Goal: Task Accomplishment & Management: Use online tool/utility

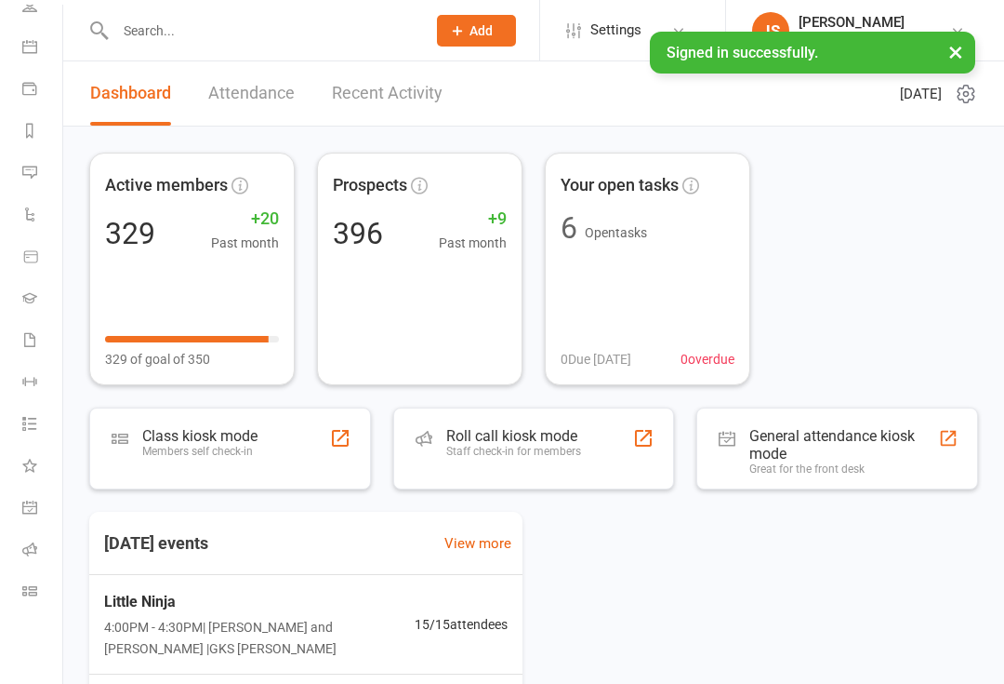
scroll to position [151, 0]
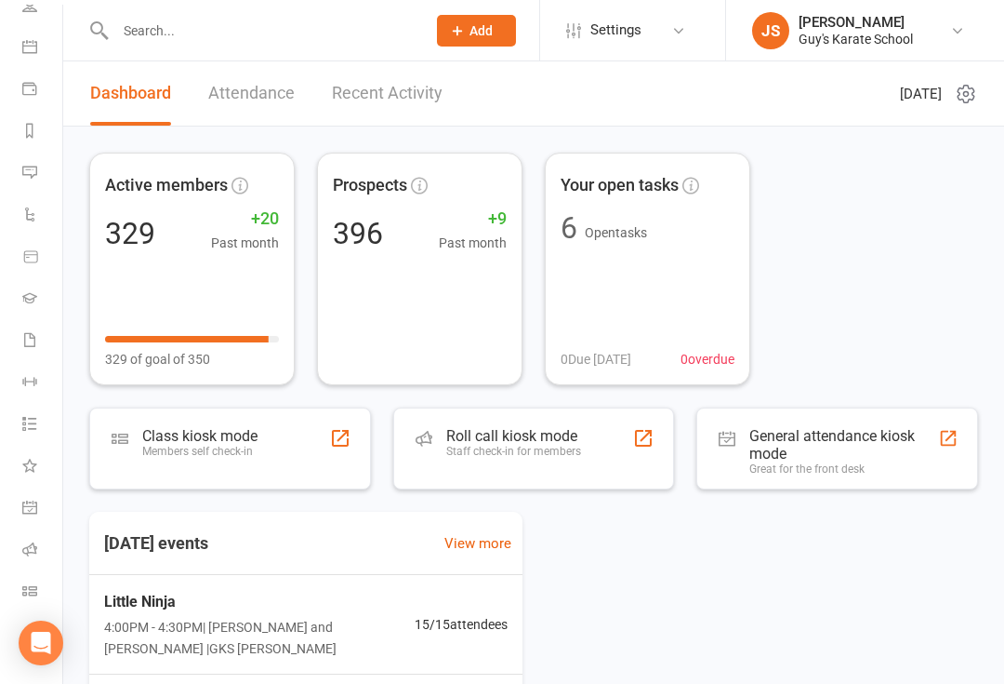
click at [31, 588] on icon at bounding box center [29, 590] width 15 height 15
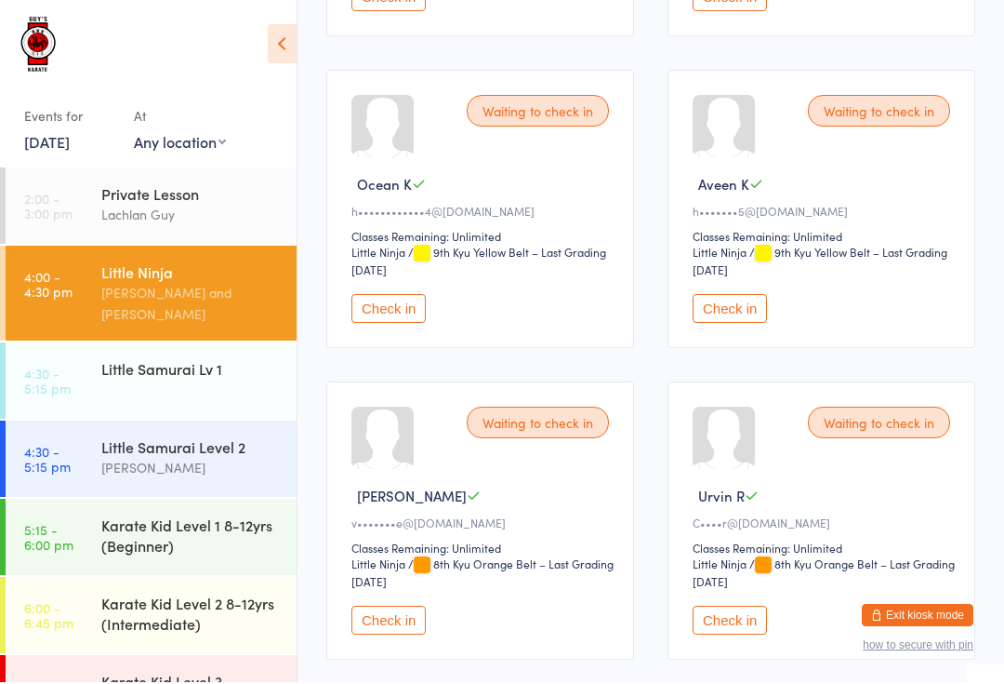
click at [390, 325] on button "Check in" at bounding box center [389, 310] width 74 height 29
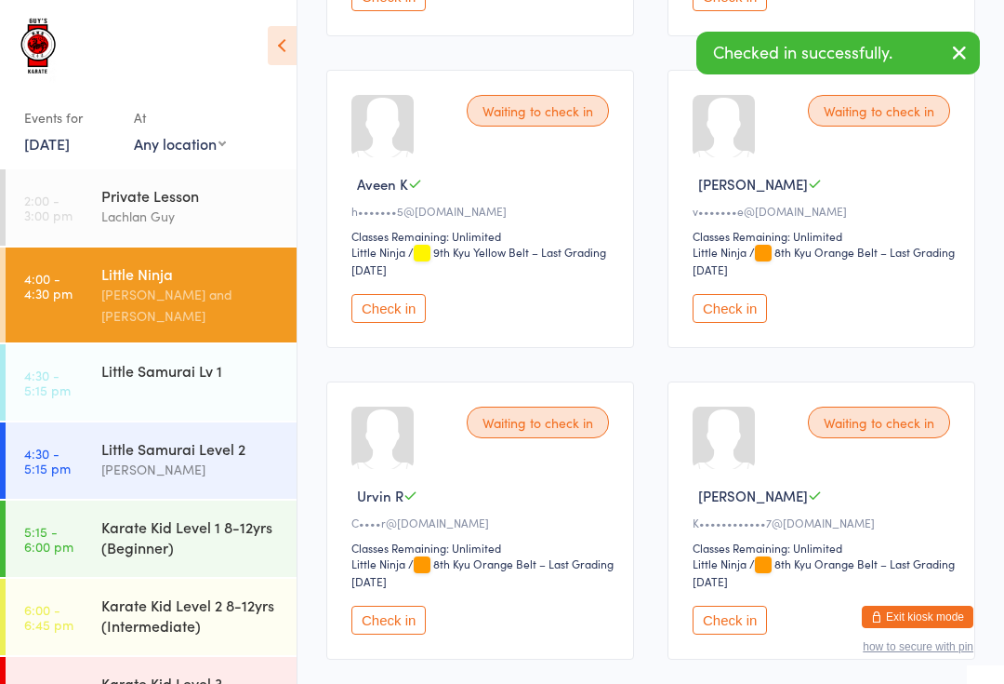
click at [733, 323] on button "Check in" at bounding box center [730, 308] width 74 height 29
click at [721, 323] on button "Check in" at bounding box center [730, 308] width 74 height 29
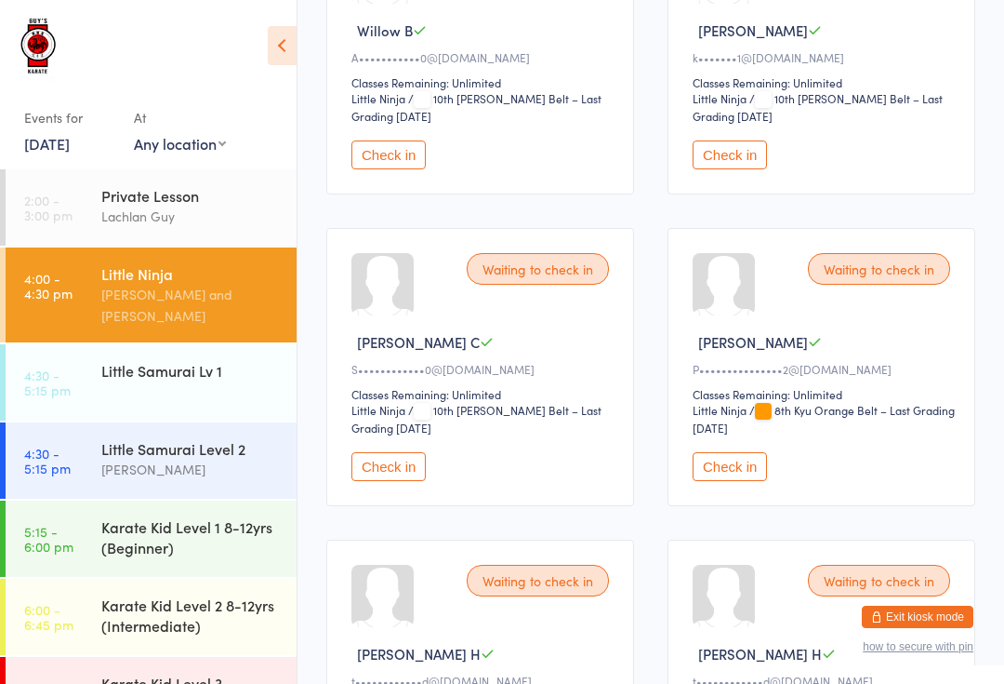
scroll to position [0, 0]
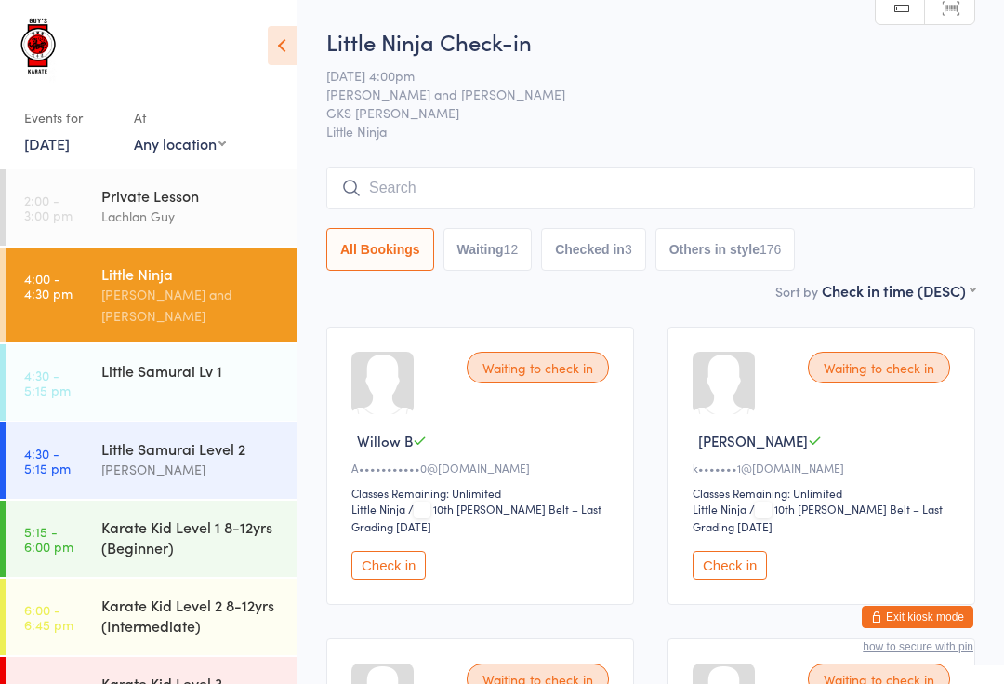
click at [415, 176] on input "search" at bounding box center [650, 187] width 649 height 43
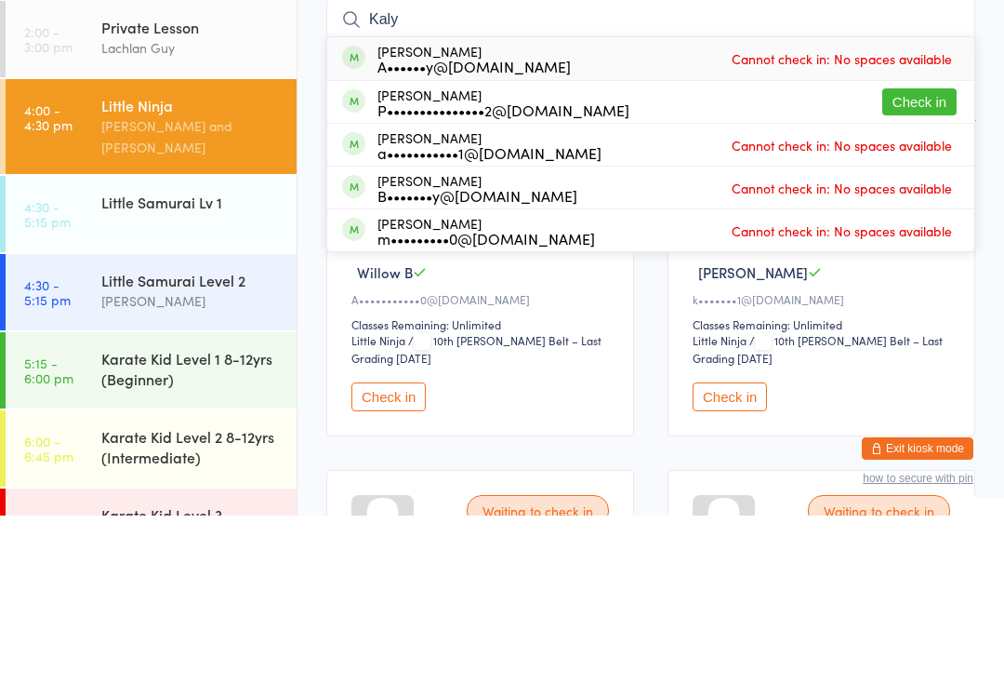
type input "Kaly"
click at [921, 257] on button "Check in" at bounding box center [920, 270] width 74 height 27
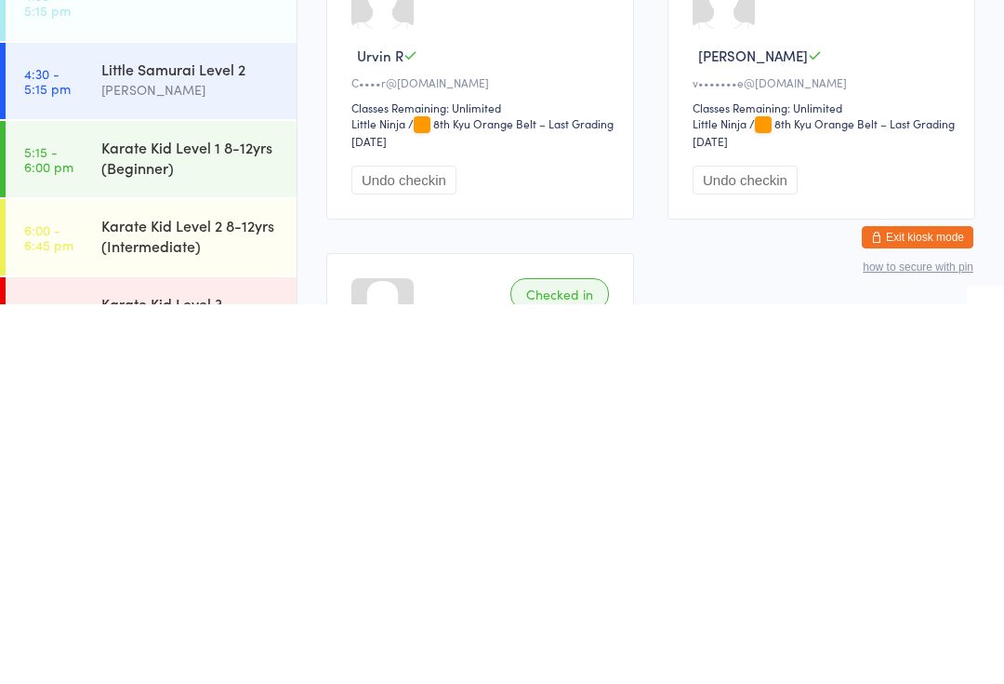
scroll to position [21, 0]
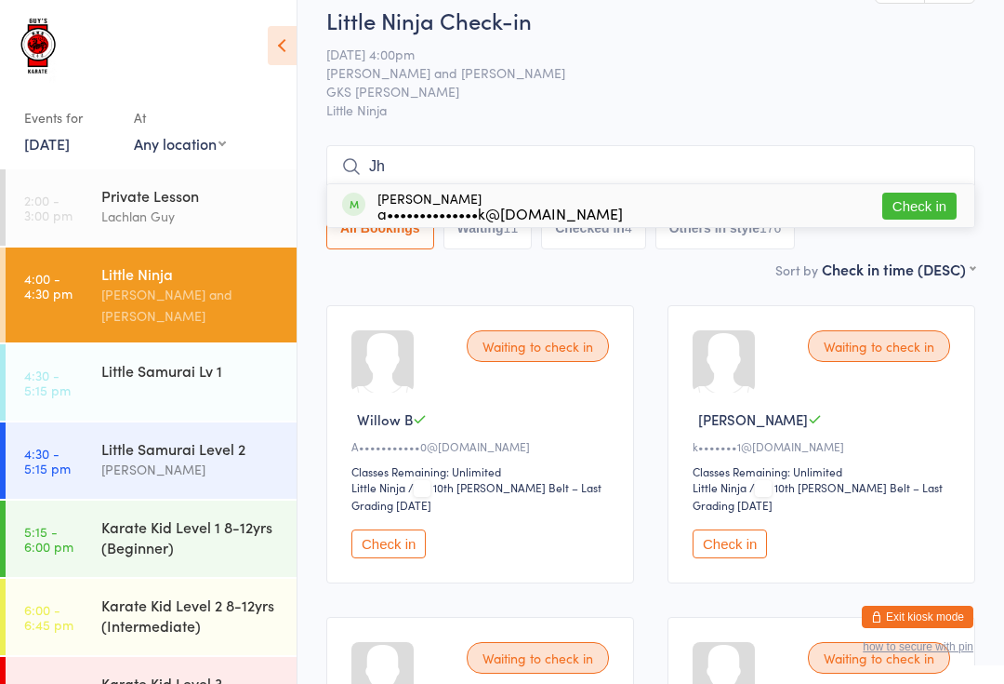
type input "Jh"
click at [936, 198] on button "Check in" at bounding box center [920, 206] width 74 height 27
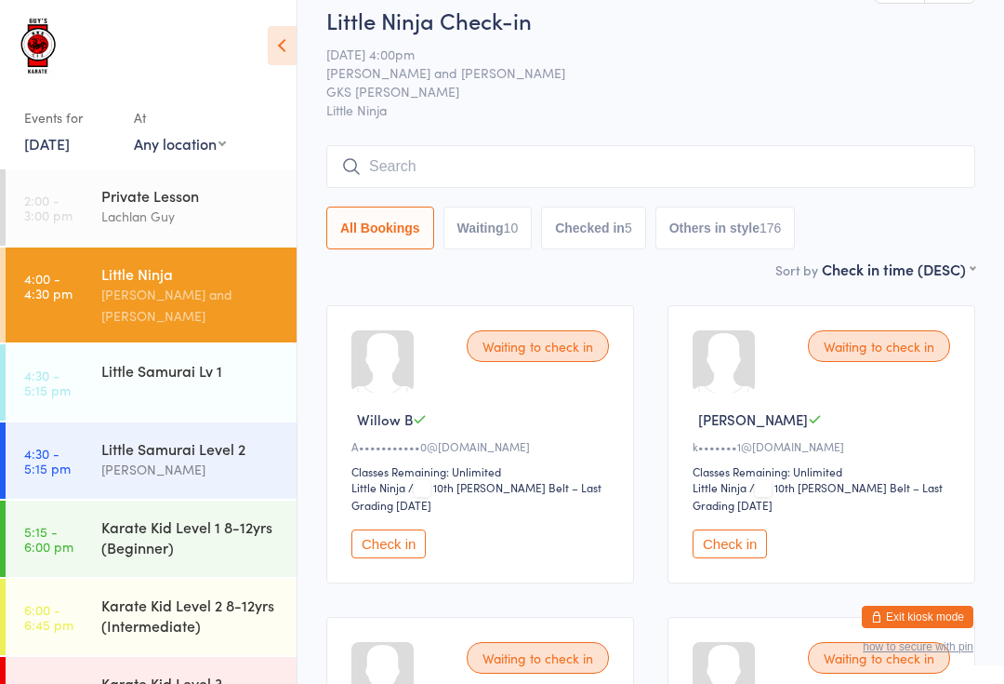
click at [470, 185] on input "search" at bounding box center [650, 166] width 649 height 43
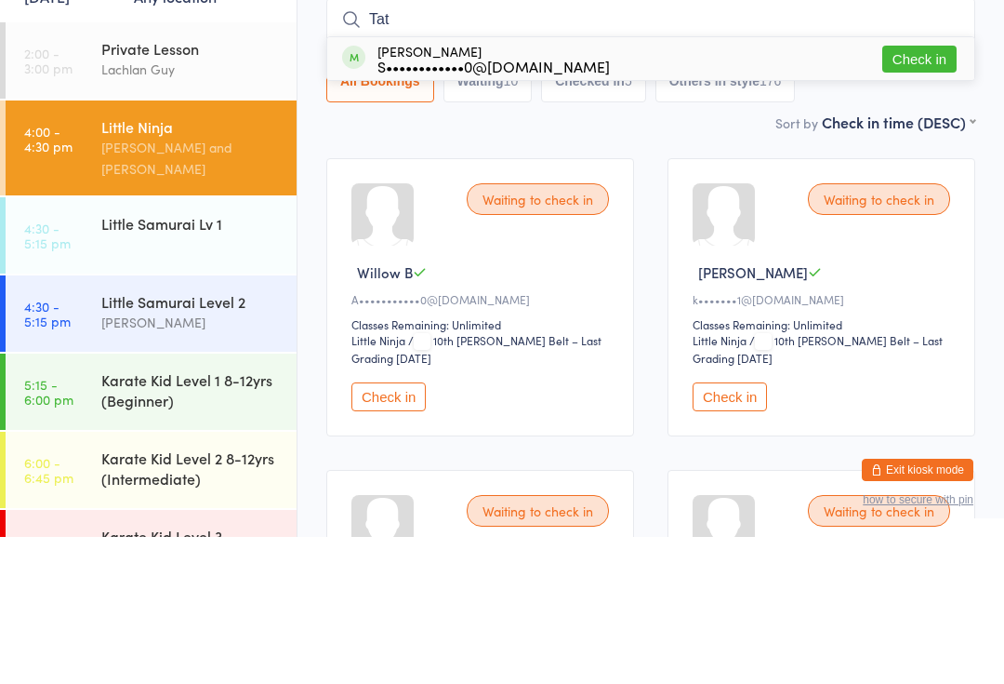
type input "Tat"
click at [930, 193] on button "Check in" at bounding box center [920, 206] width 74 height 27
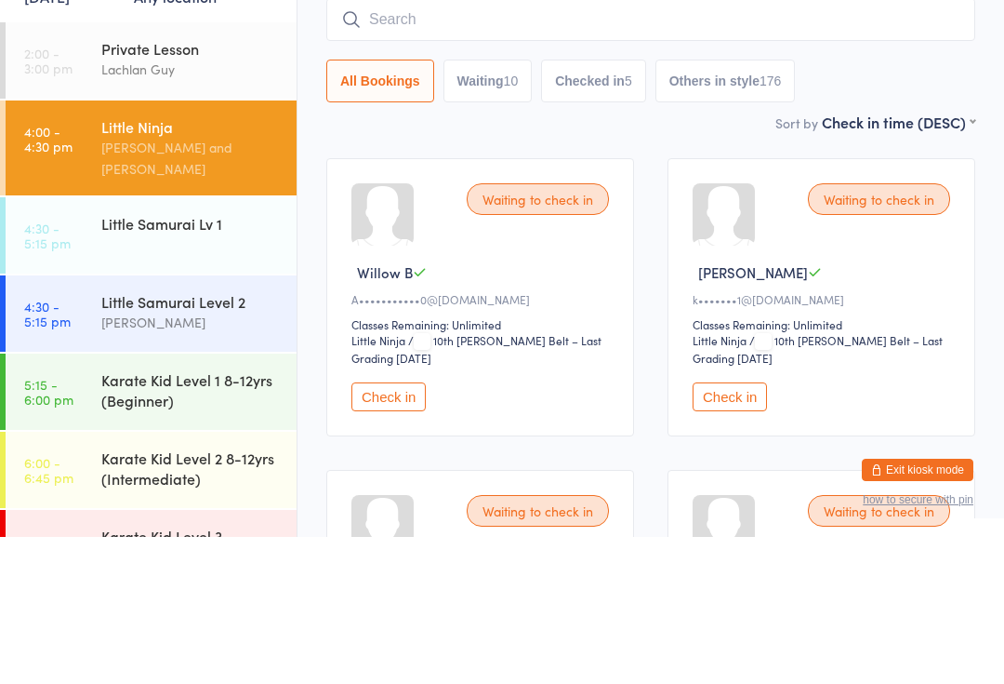
scroll to position [168, 0]
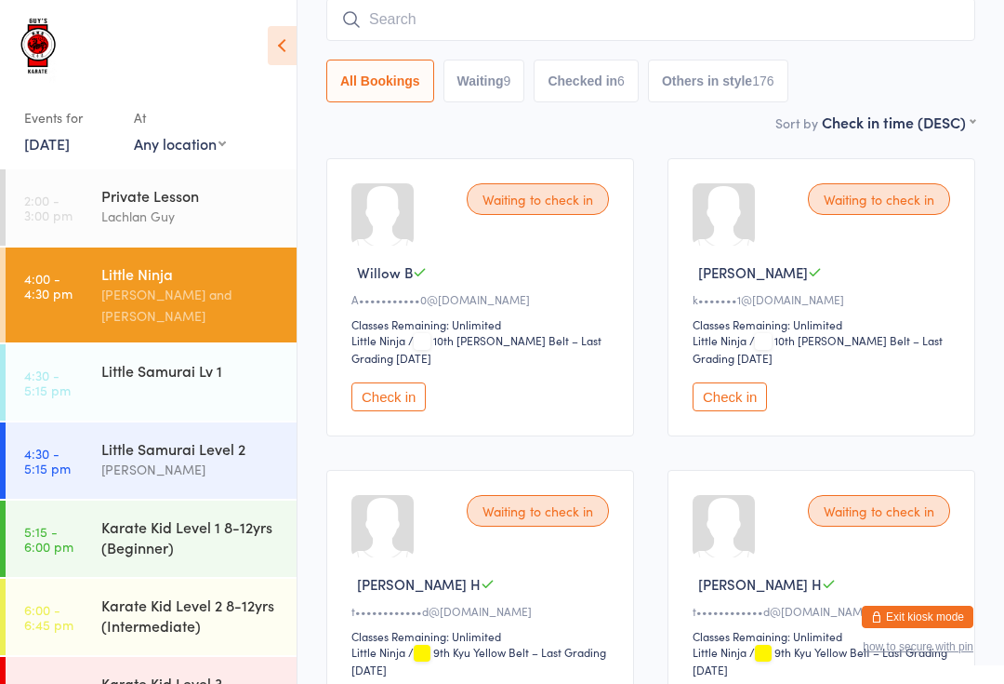
click at [441, 24] on input "search" at bounding box center [650, 19] width 649 height 43
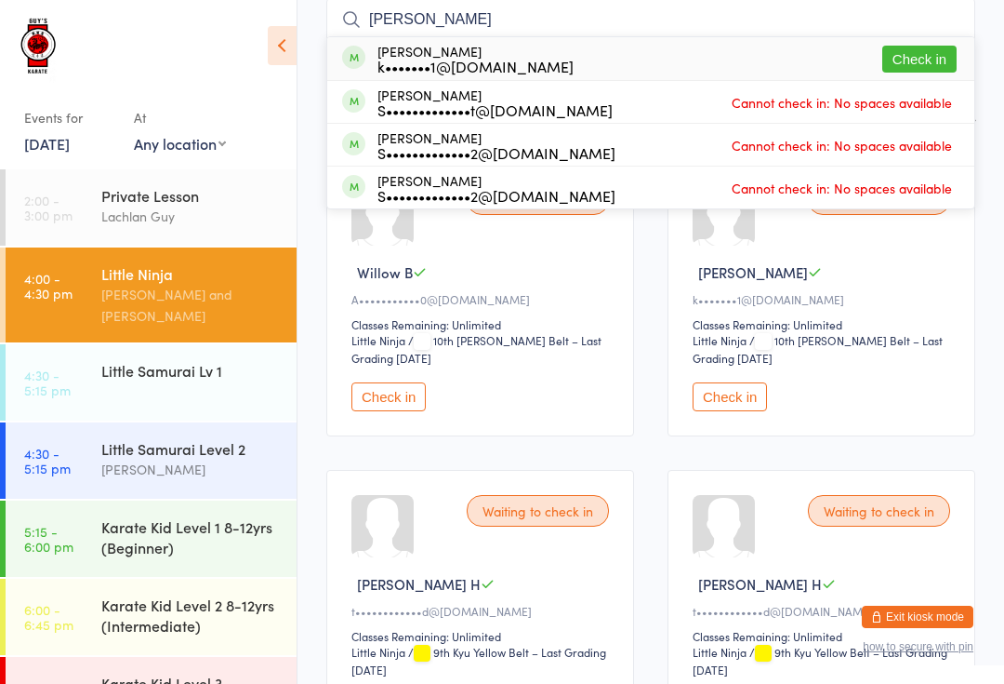
type input "[PERSON_NAME]"
click at [914, 52] on button "Check in" at bounding box center [920, 59] width 74 height 27
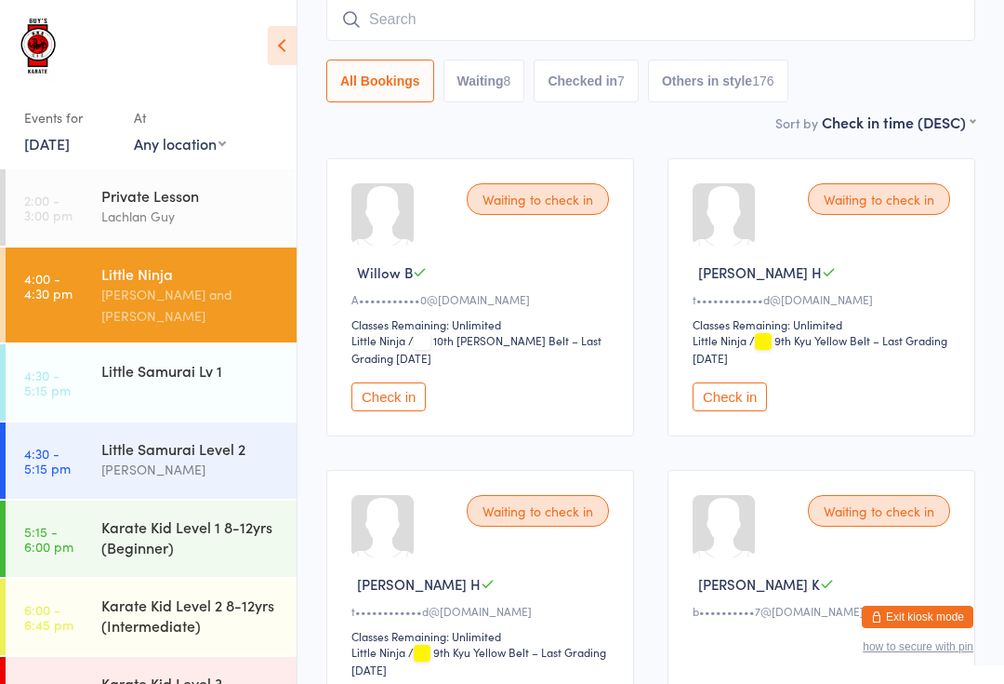
click at [439, 13] on input "search" at bounding box center [650, 19] width 649 height 43
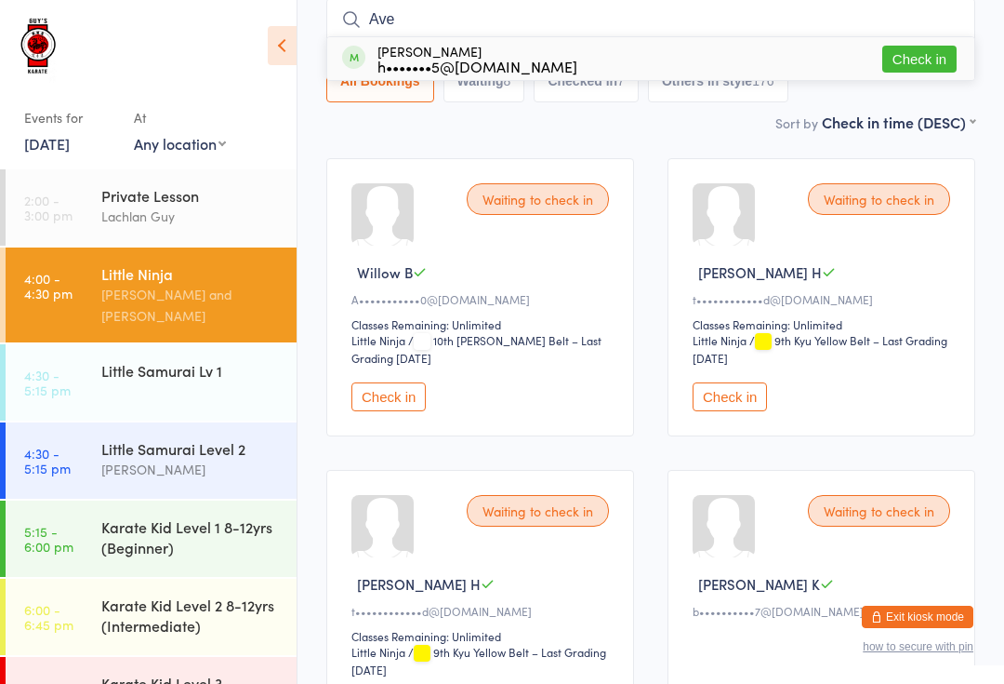
type input "Ave"
click at [922, 63] on button "Check in" at bounding box center [920, 59] width 74 height 27
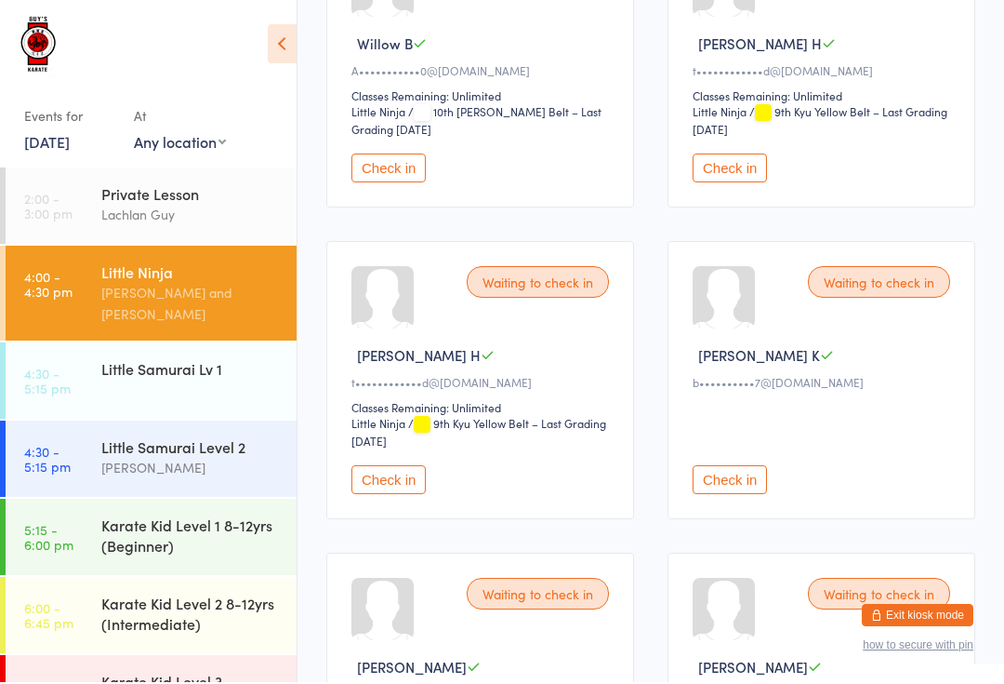
scroll to position [397, 0]
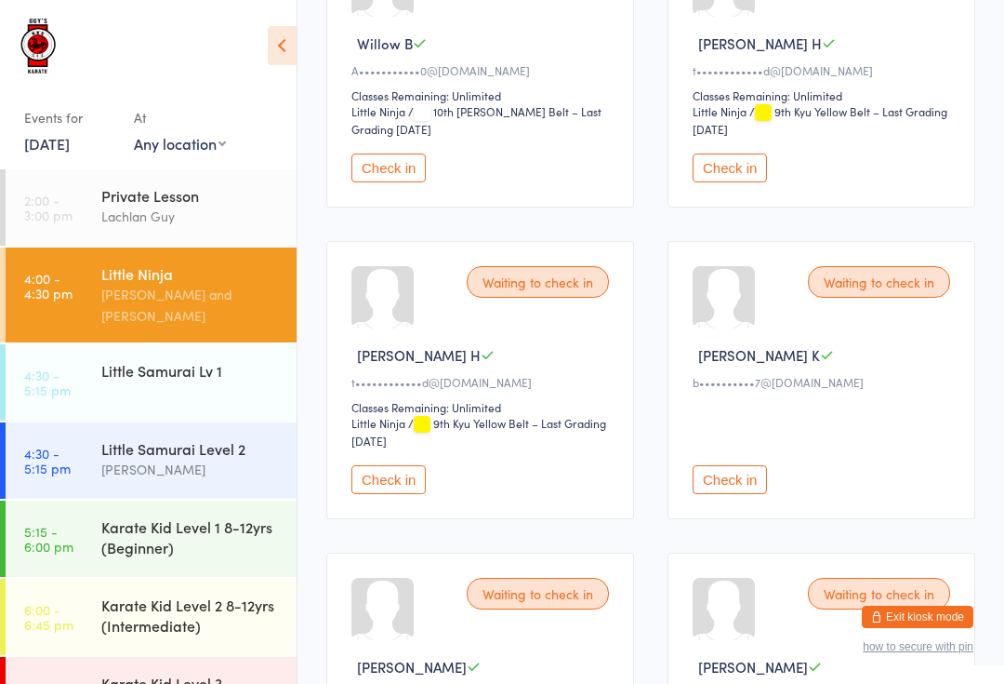
click at [399, 494] on button "Check in" at bounding box center [389, 479] width 74 height 29
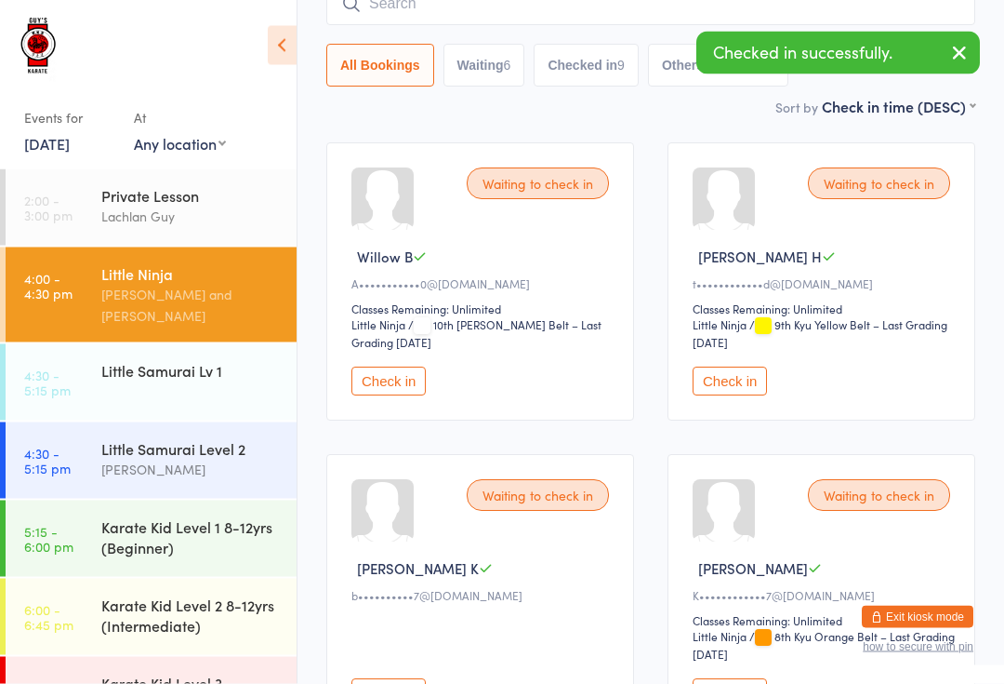
scroll to position [192, 0]
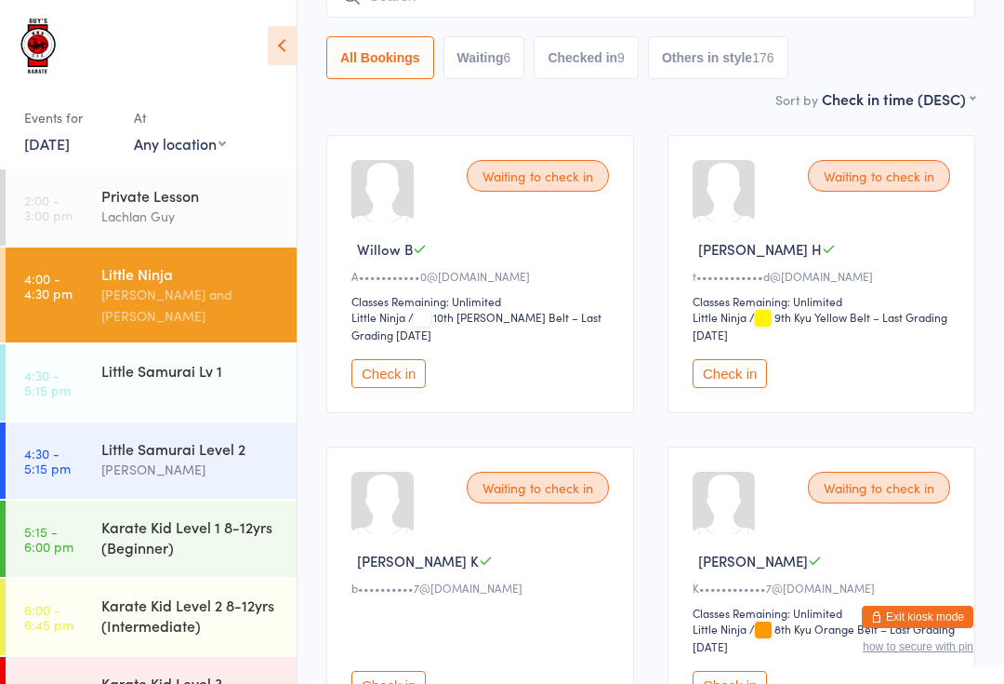
click at [727, 377] on button "Check in" at bounding box center [730, 373] width 74 height 29
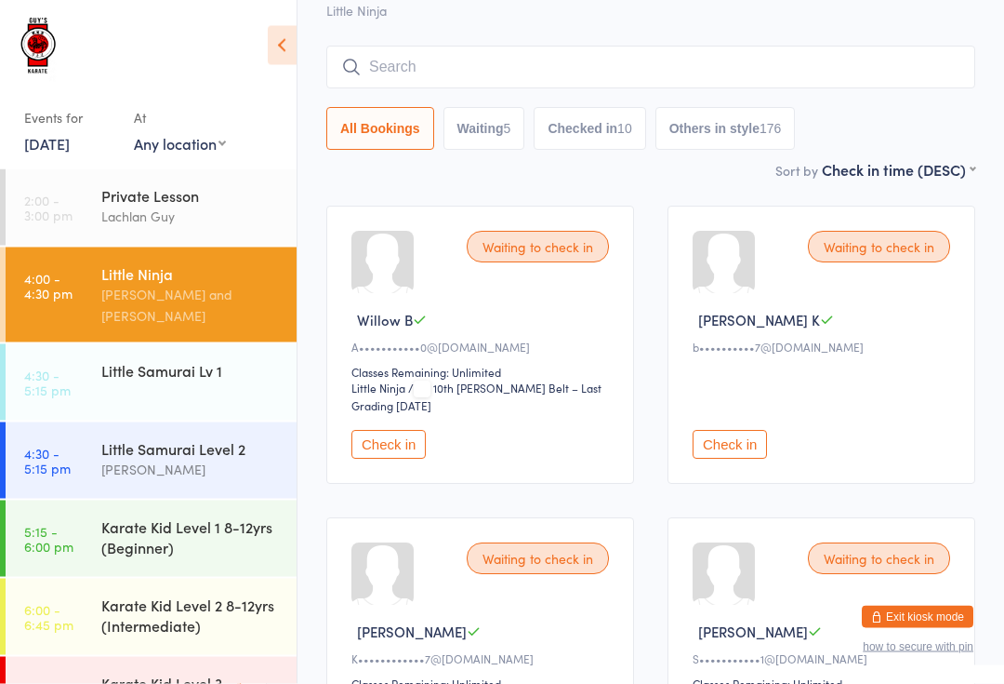
scroll to position [0, 0]
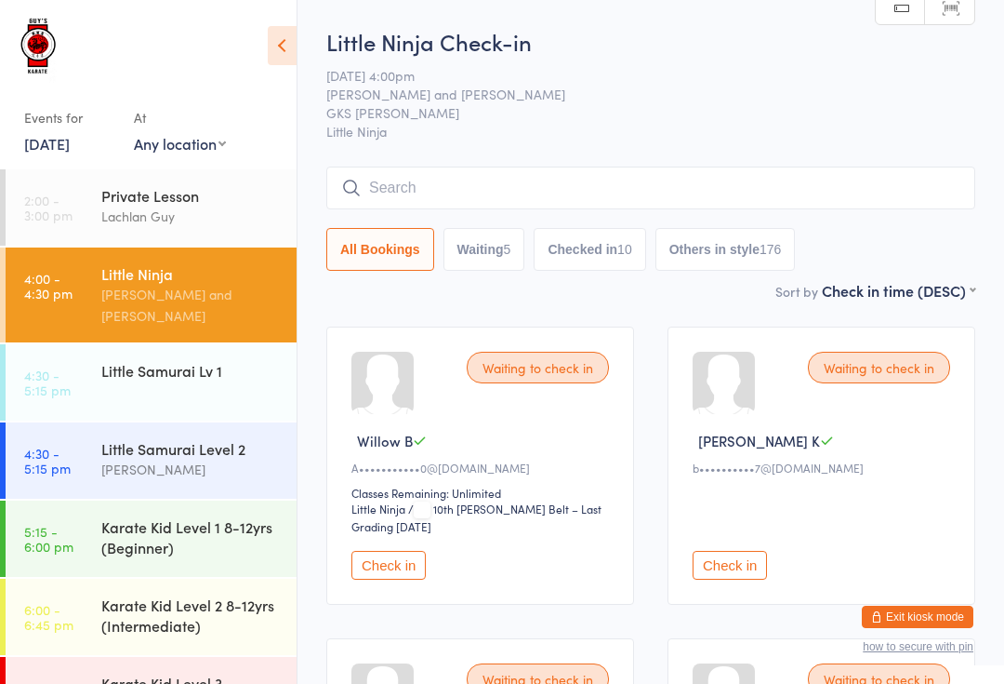
click at [468, 177] on input "search" at bounding box center [650, 187] width 649 height 43
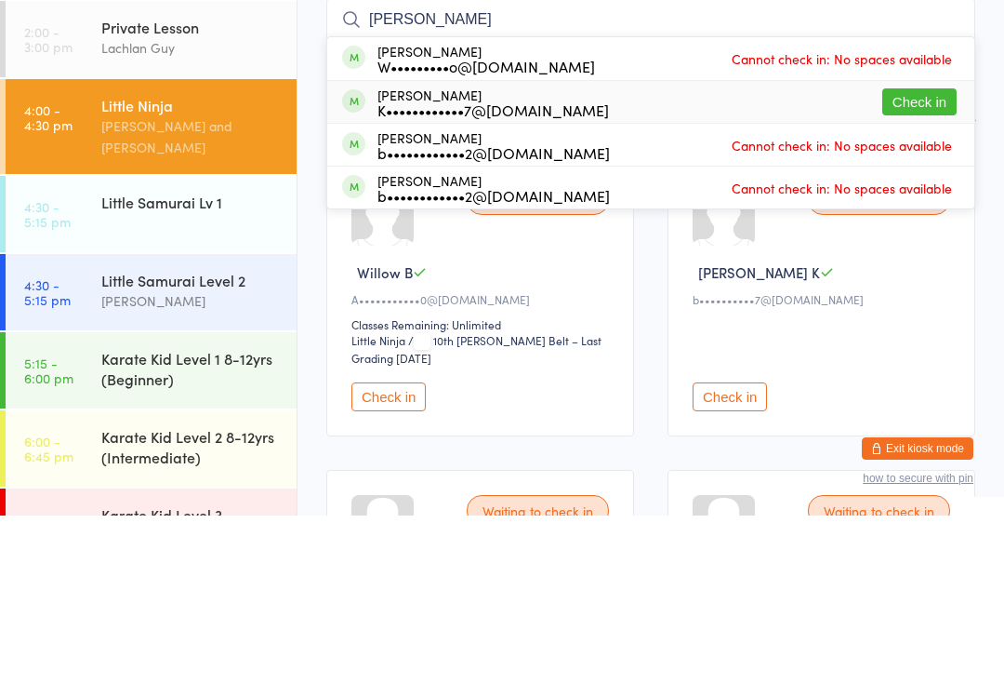
type input "[PERSON_NAME]"
click at [633, 249] on div "[PERSON_NAME] K••••••••••••7@[DOMAIN_NAME] Check in" at bounding box center [650, 270] width 647 height 42
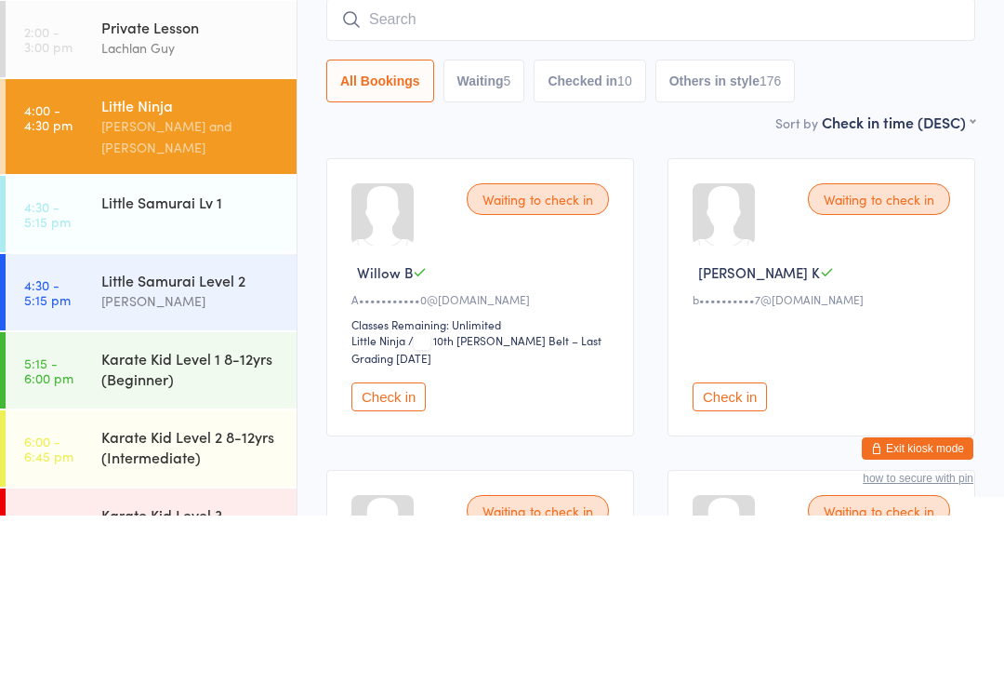
scroll to position [168, 0]
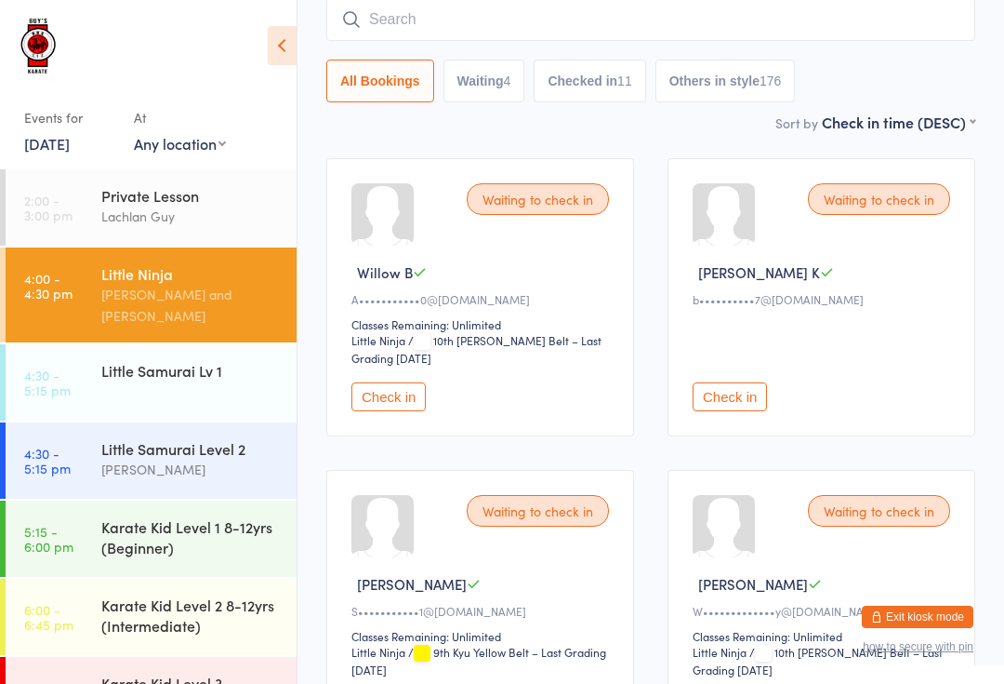
click at [477, 96] on button "Waiting 4" at bounding box center [485, 81] width 82 height 43
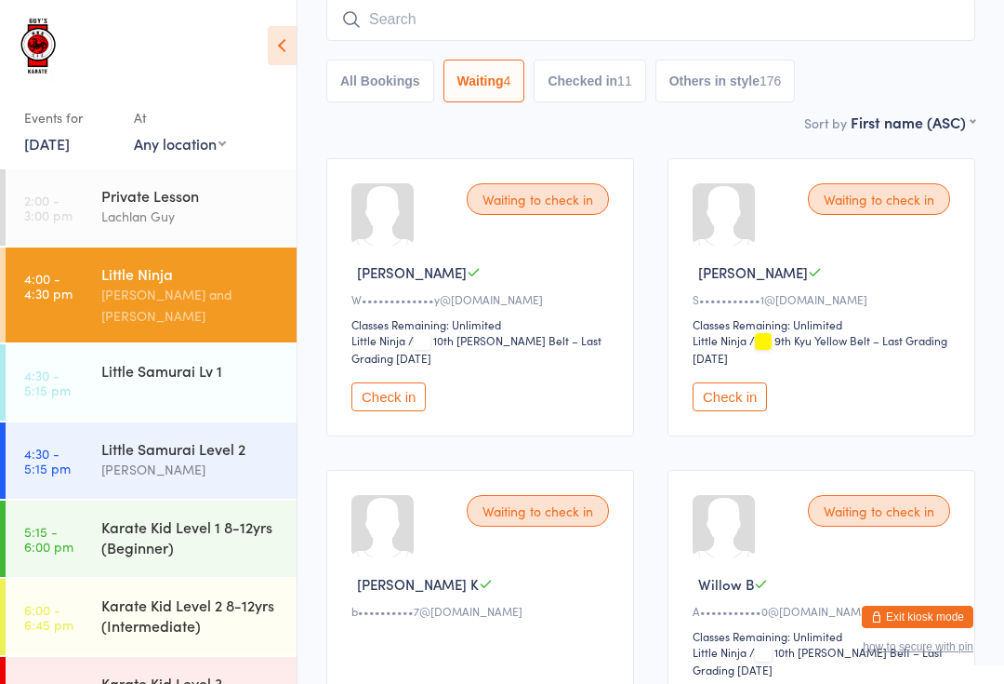
click at [606, 71] on button "Checked in 11" at bounding box center [590, 81] width 112 height 43
select select "5"
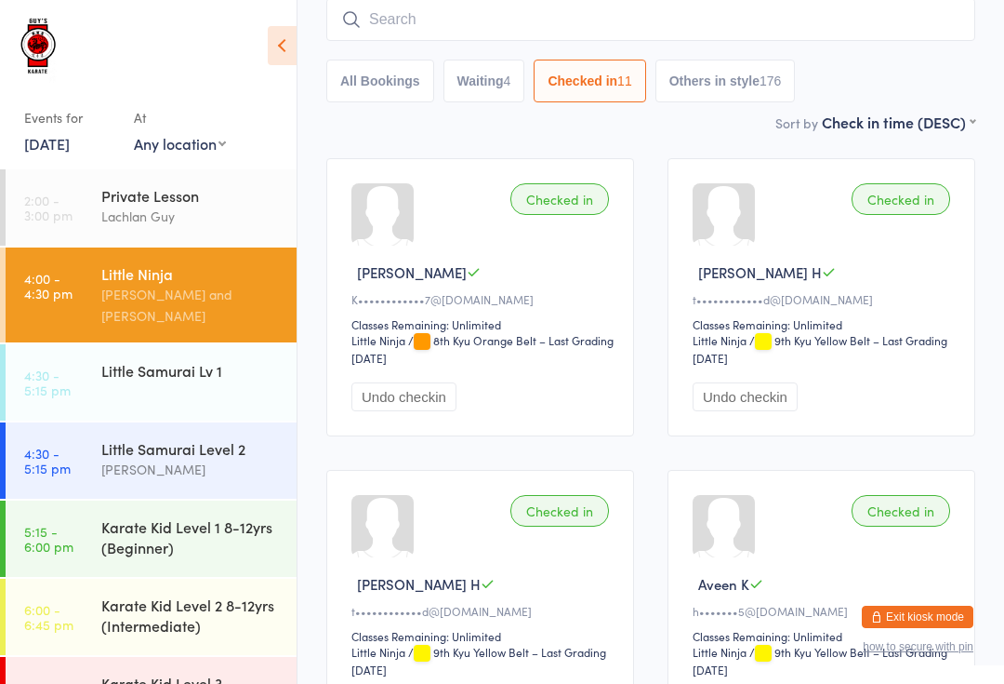
click at [392, 80] on button "All Bookings" at bounding box center [380, 81] width 108 height 43
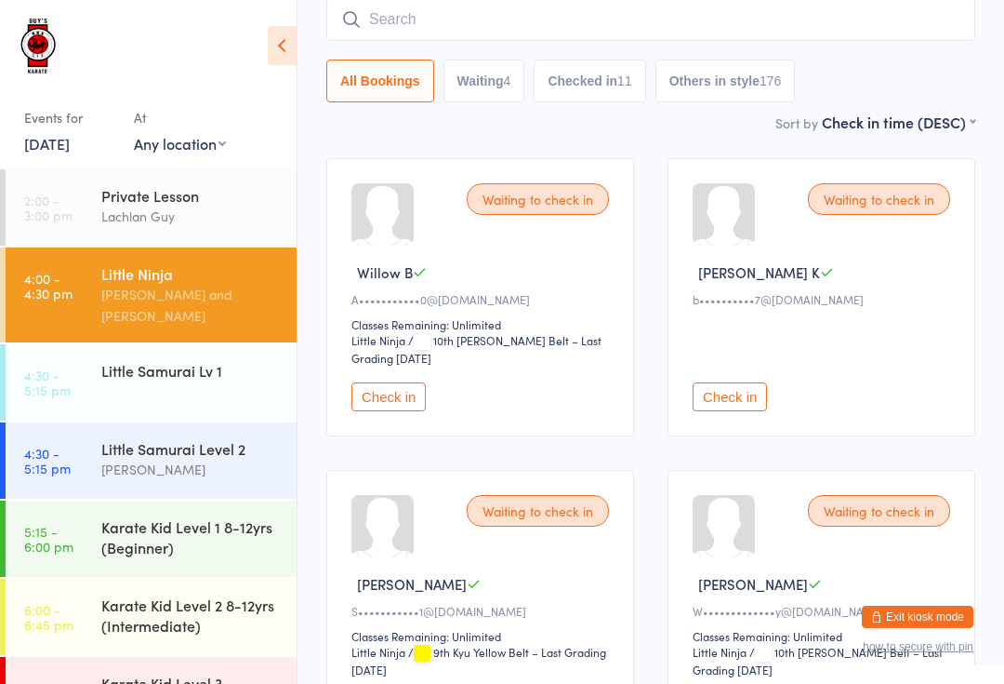
click at [613, 16] on input "search" at bounding box center [650, 19] width 649 height 43
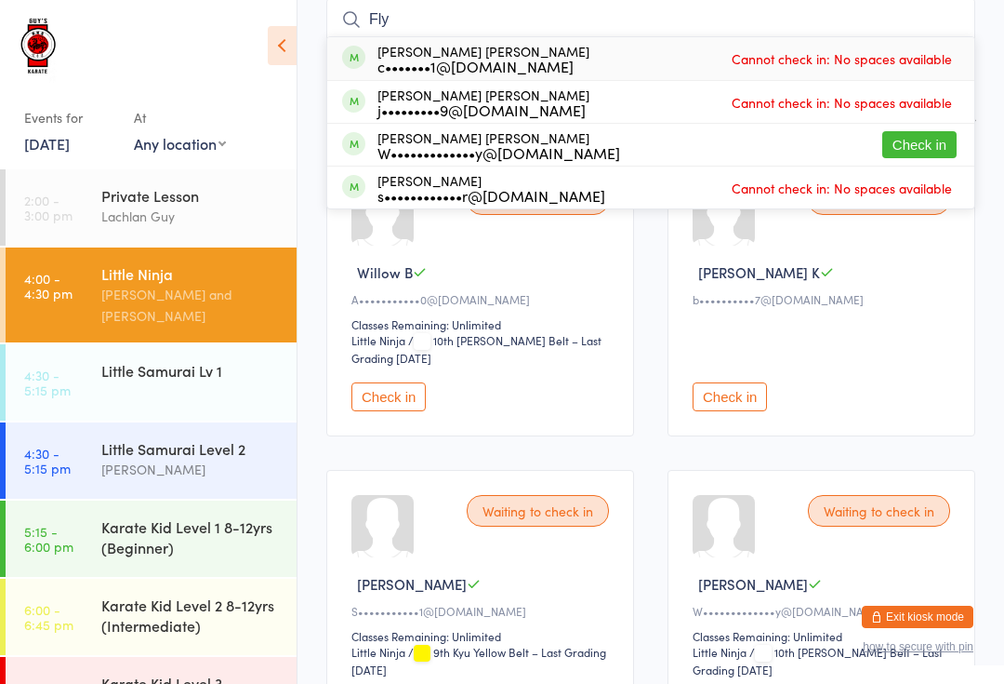
type input "Fly"
click at [923, 141] on button "Check in" at bounding box center [920, 144] width 74 height 27
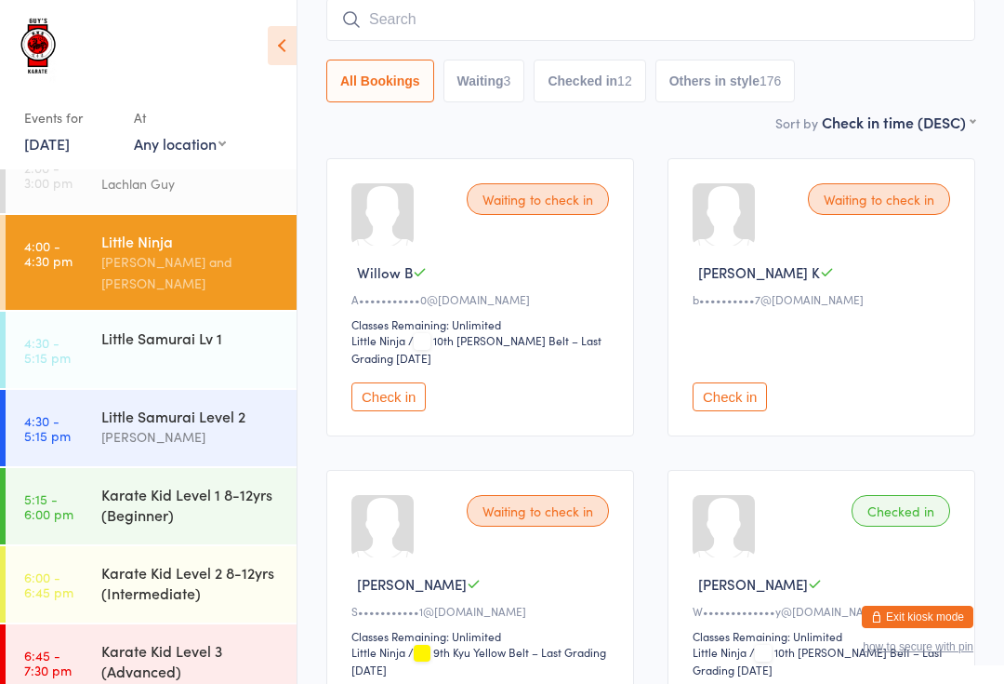
scroll to position [33, 0]
click at [220, 645] on div "Karate Kid Level 3 (Advanced)" at bounding box center [191, 660] width 180 height 41
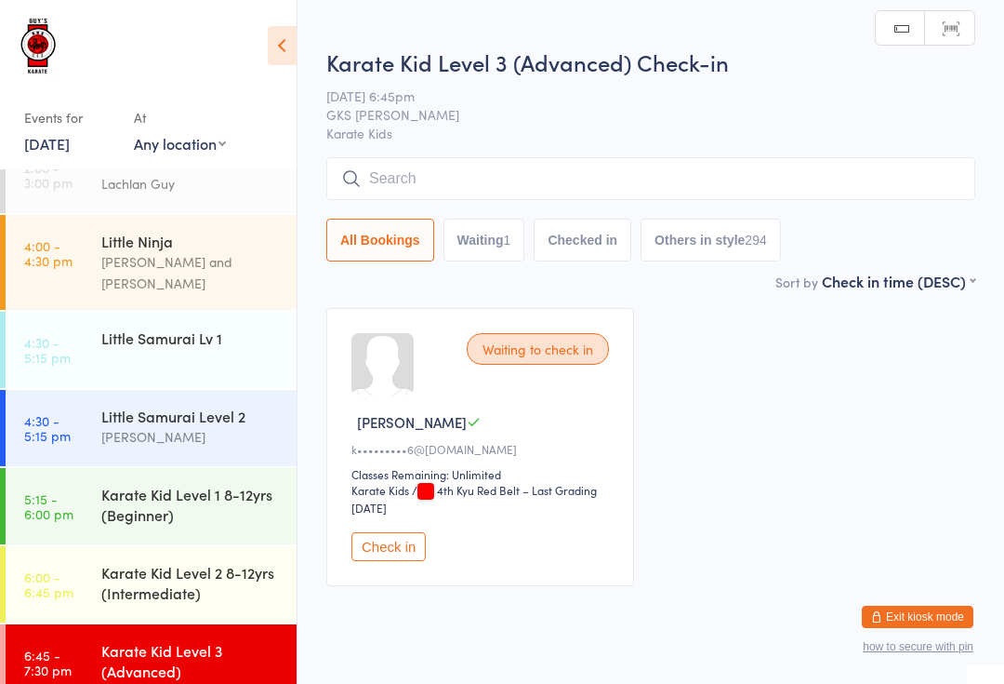
click at [771, 173] on input "search" at bounding box center [650, 178] width 649 height 43
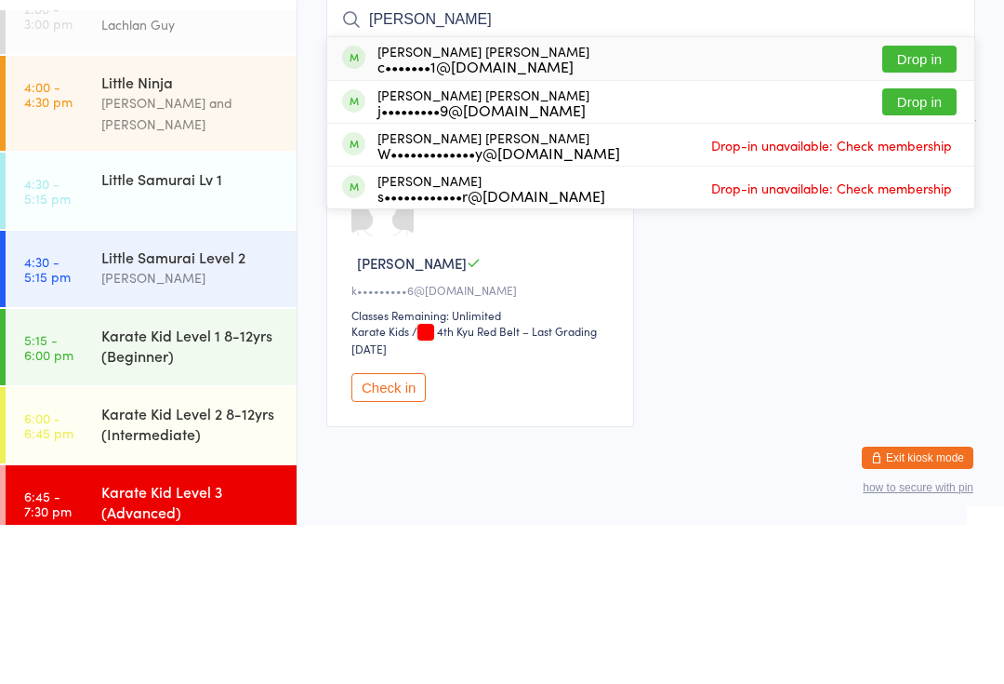
type input "[PERSON_NAME]"
click at [955, 205] on button "Drop in" at bounding box center [920, 218] width 74 height 27
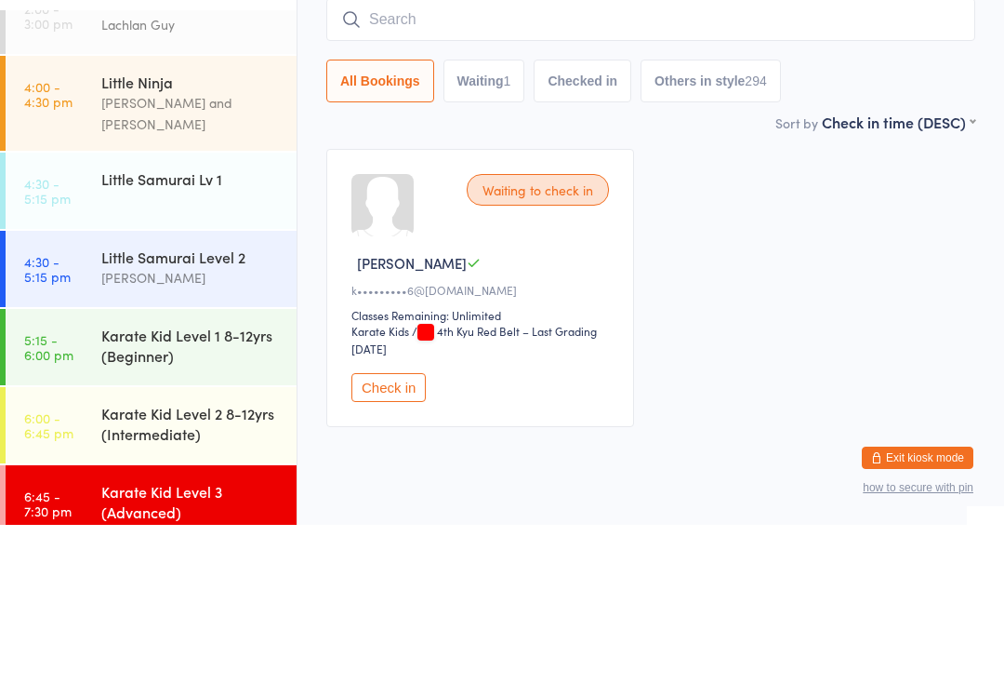
scroll to position [56, 0]
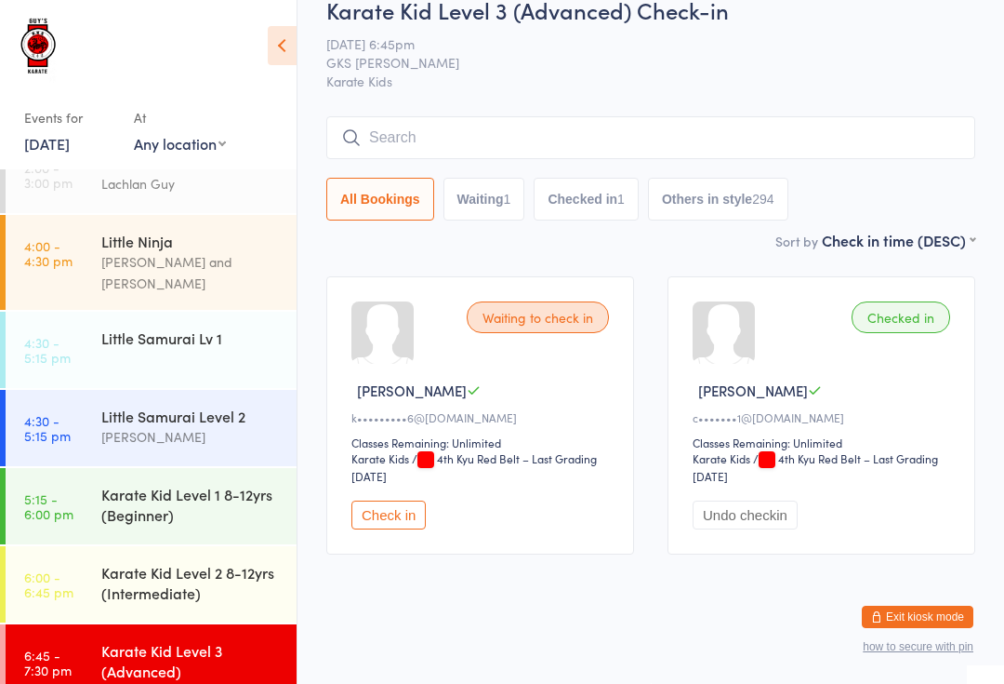
click at [163, 328] on div "Little Samurai Lv 1" at bounding box center [191, 337] width 180 height 20
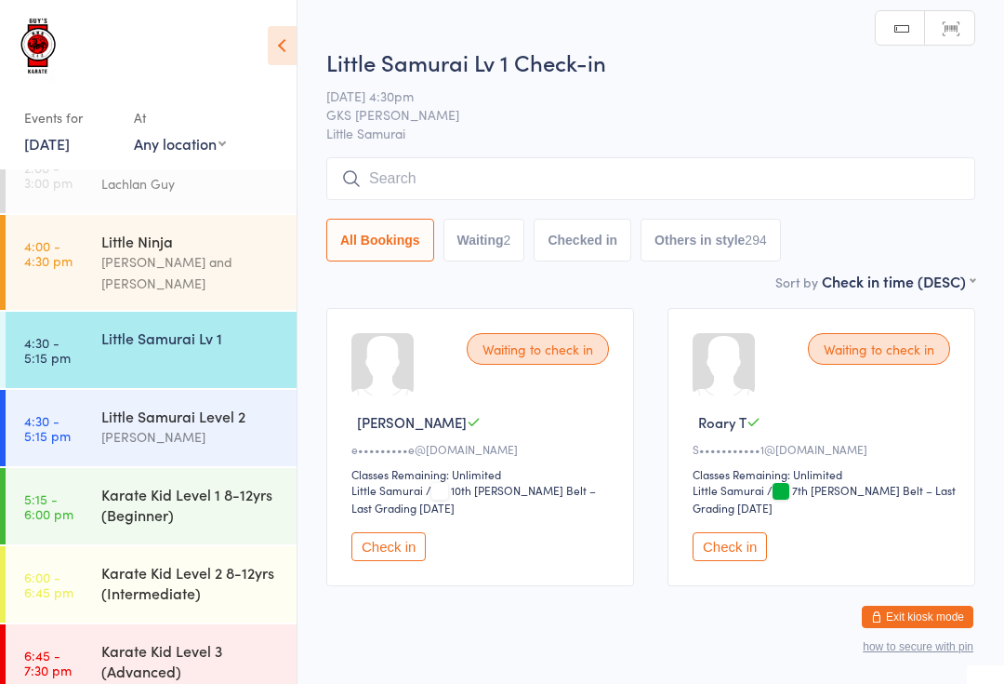
click at [495, 166] on input "search" at bounding box center [650, 178] width 649 height 43
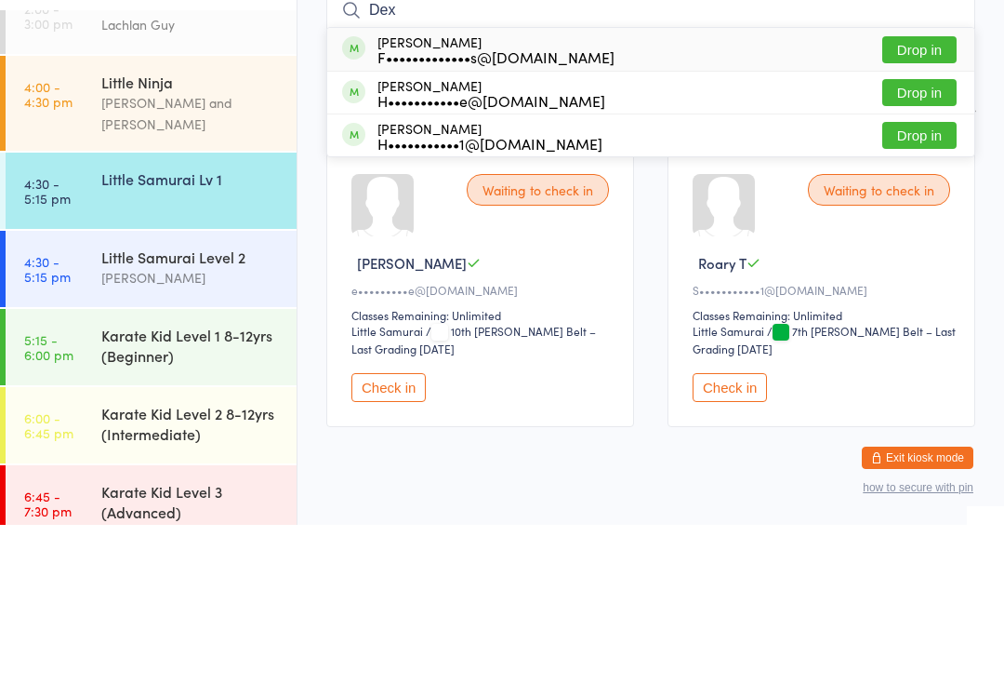
type input "Dex"
click at [930, 281] on button "Drop in" at bounding box center [920, 294] width 74 height 27
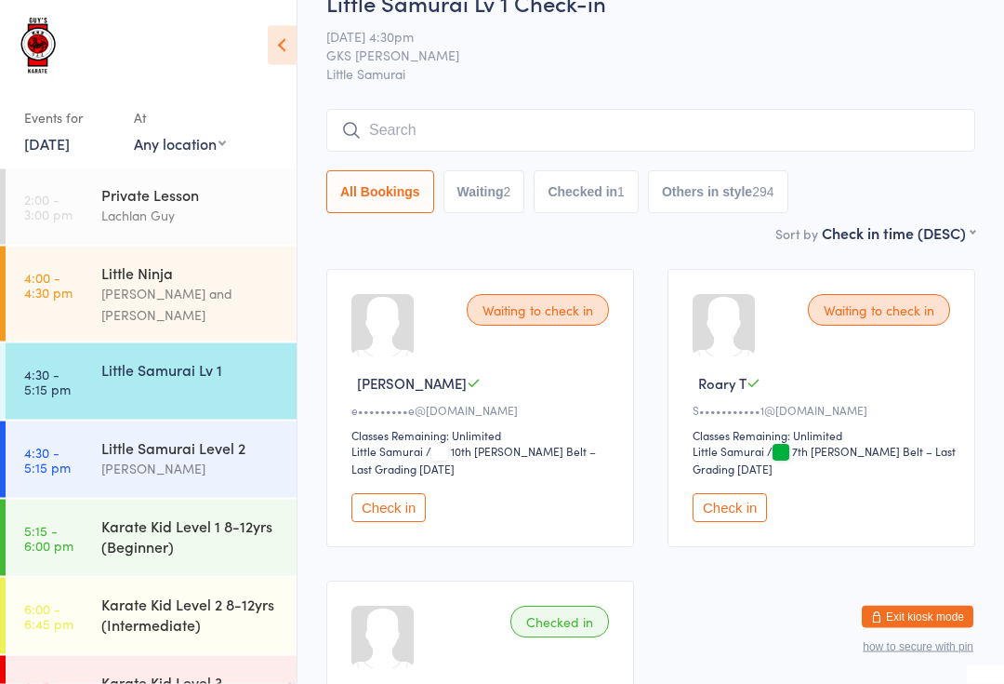
scroll to position [39, 0]
click at [33, 366] on time "4:30 - 5:15 pm" at bounding box center [47, 381] width 47 height 30
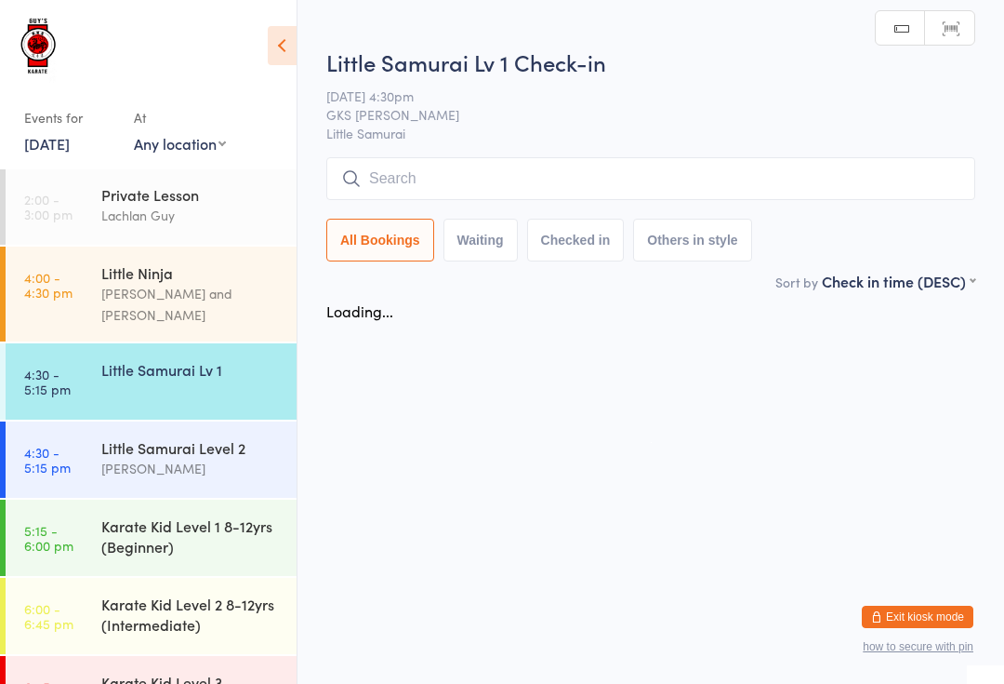
scroll to position [0, 0]
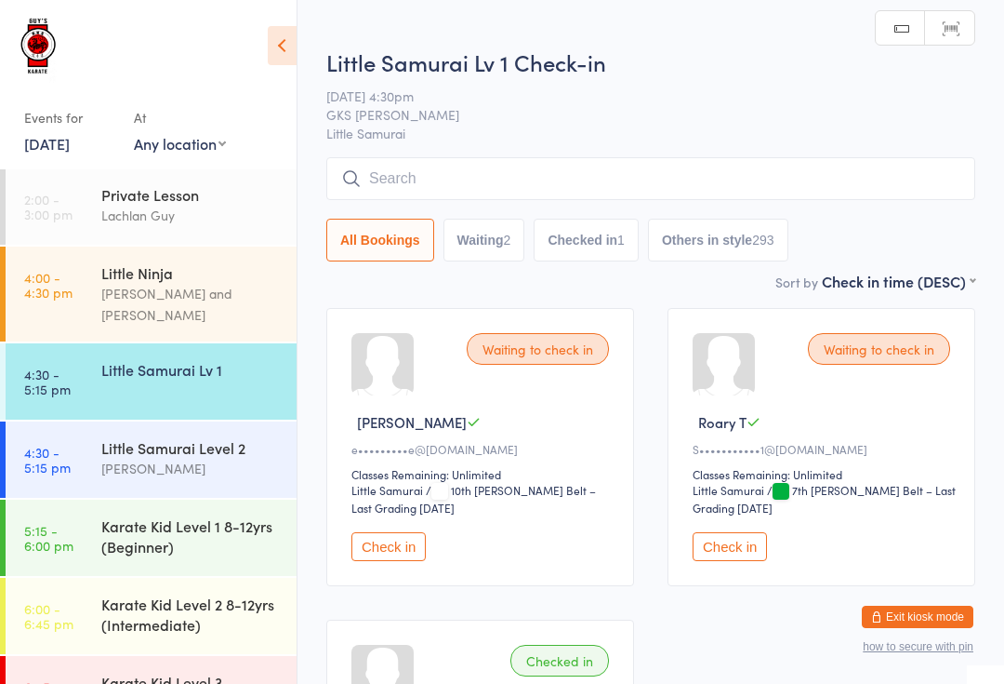
click at [494, 191] on input "search" at bounding box center [650, 178] width 649 height 43
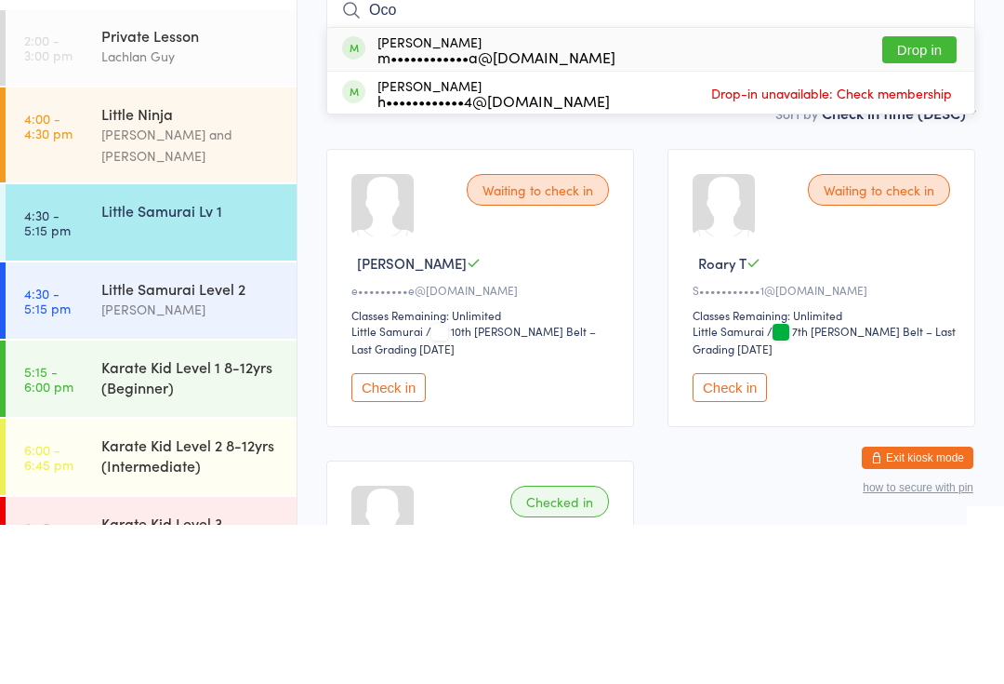
type input "Oco"
click at [911, 195] on button "Drop in" at bounding box center [920, 208] width 74 height 27
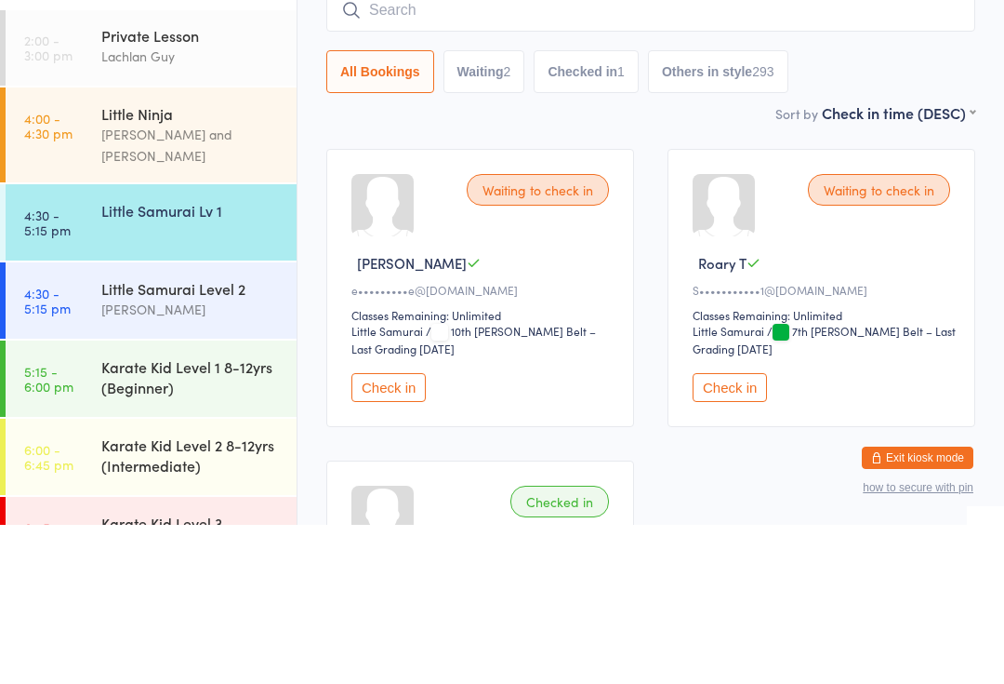
scroll to position [159, 0]
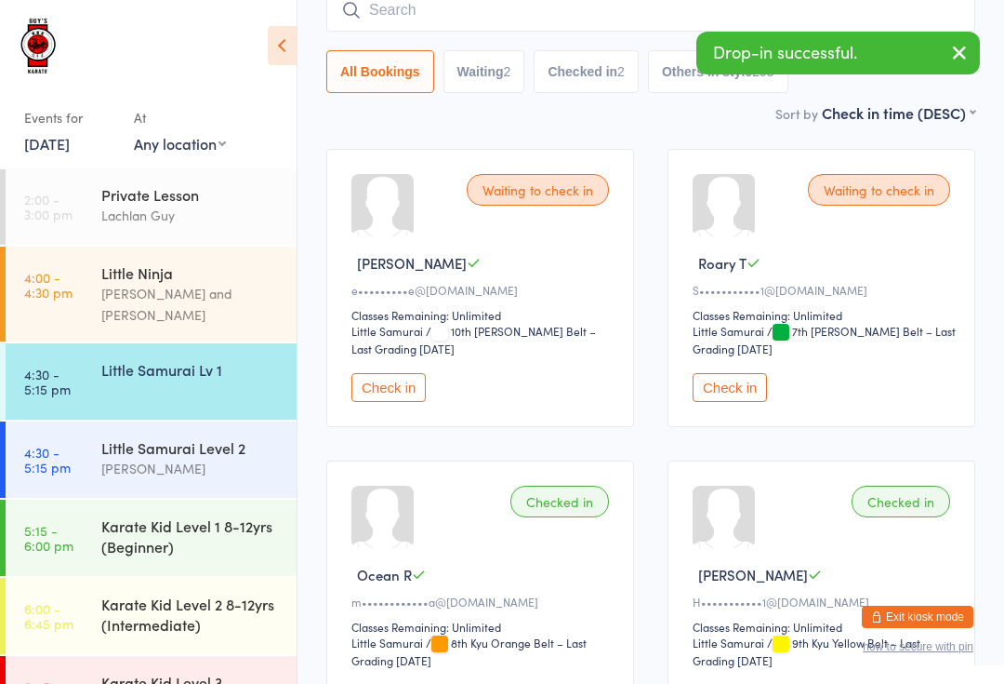
click at [968, 41] on icon "button" at bounding box center [960, 52] width 22 height 23
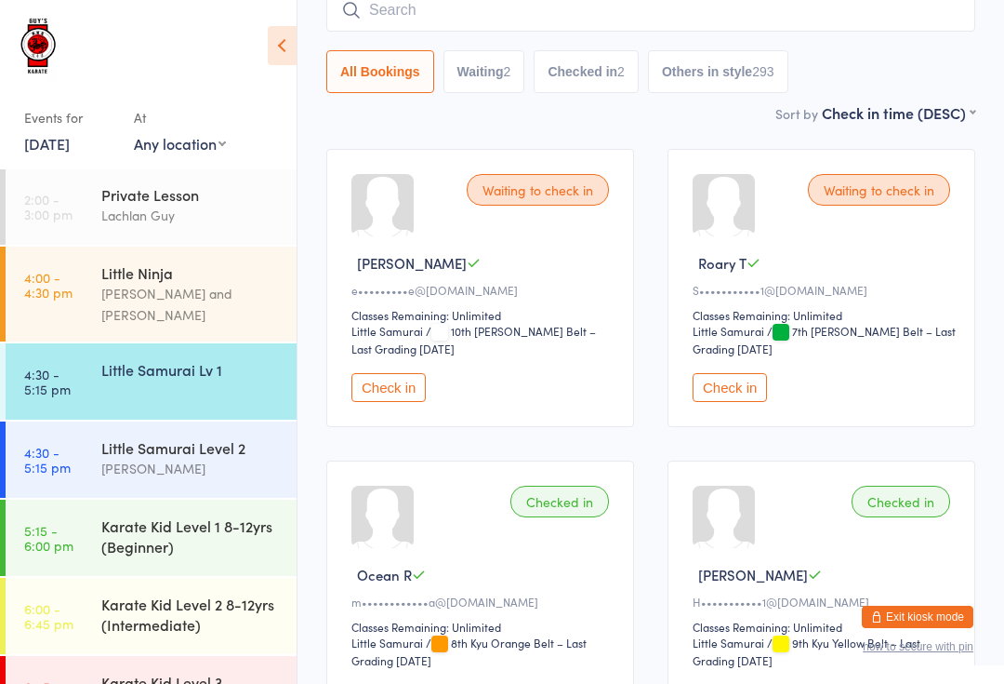
click at [90, 374] on link "4:30 - 5:15 pm Little Samurai Lv 1" at bounding box center [151, 381] width 291 height 76
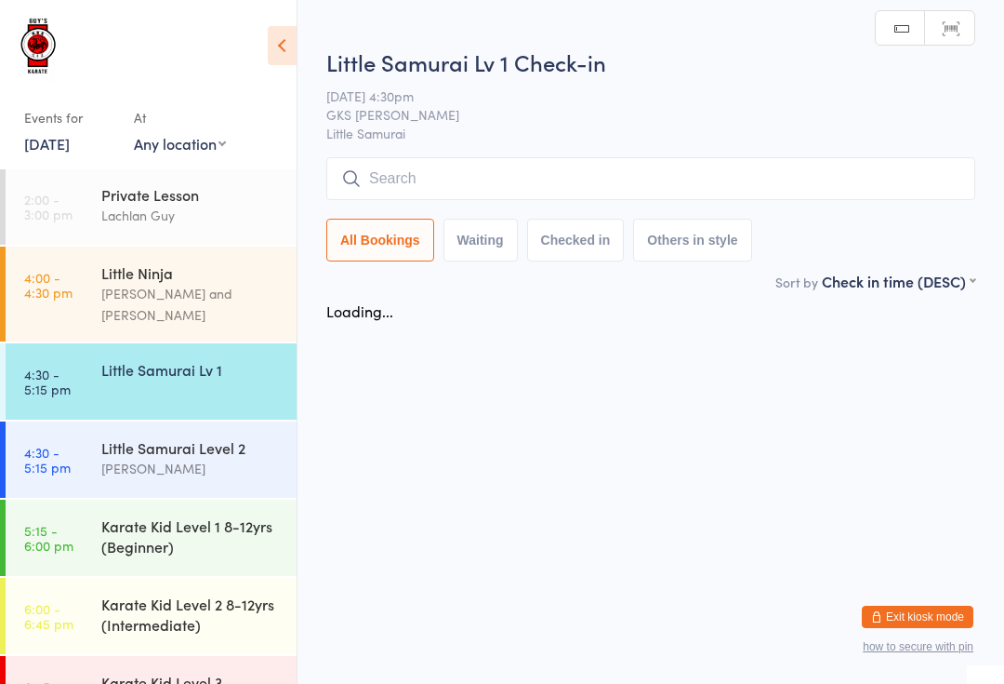
scroll to position [0, 0]
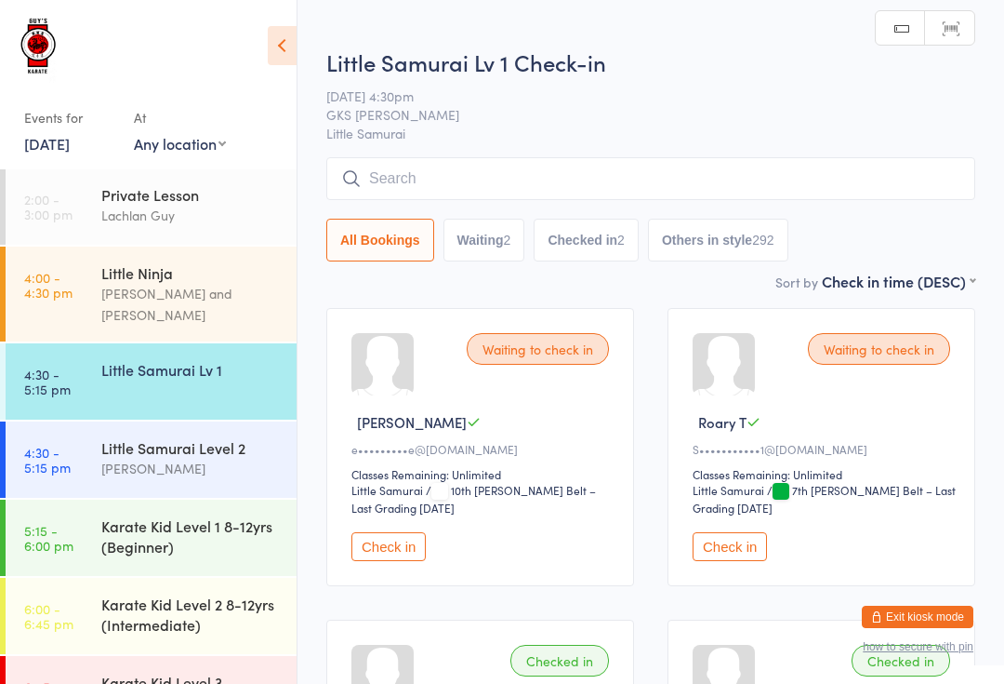
click at [510, 182] on input "search" at bounding box center [650, 178] width 649 height 43
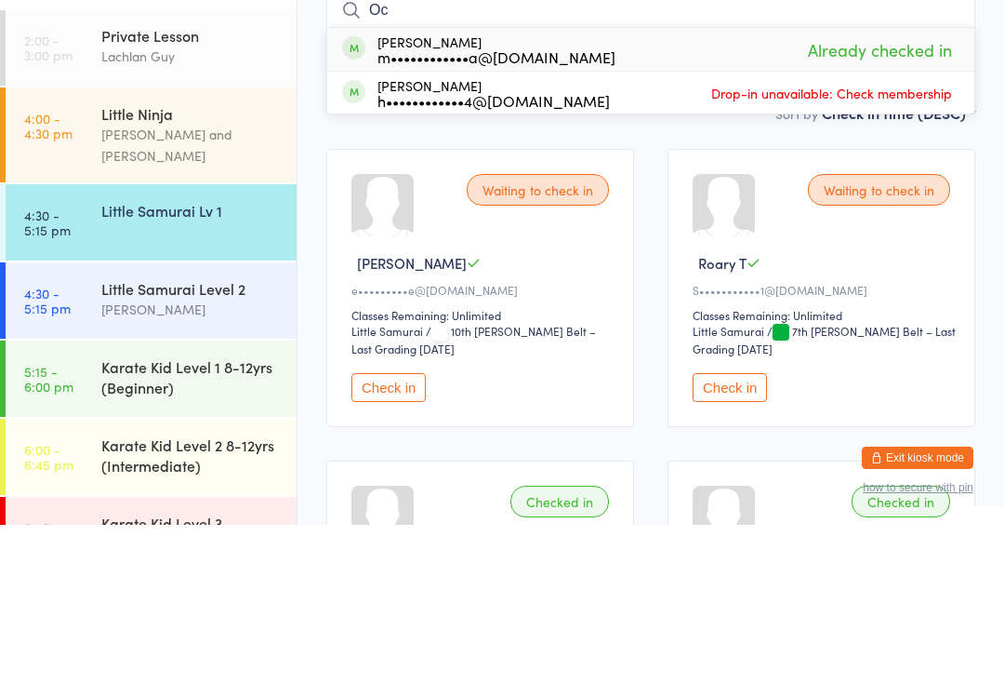
type input "Oc"
click at [909, 193] on span "Already checked in" at bounding box center [880, 209] width 153 height 33
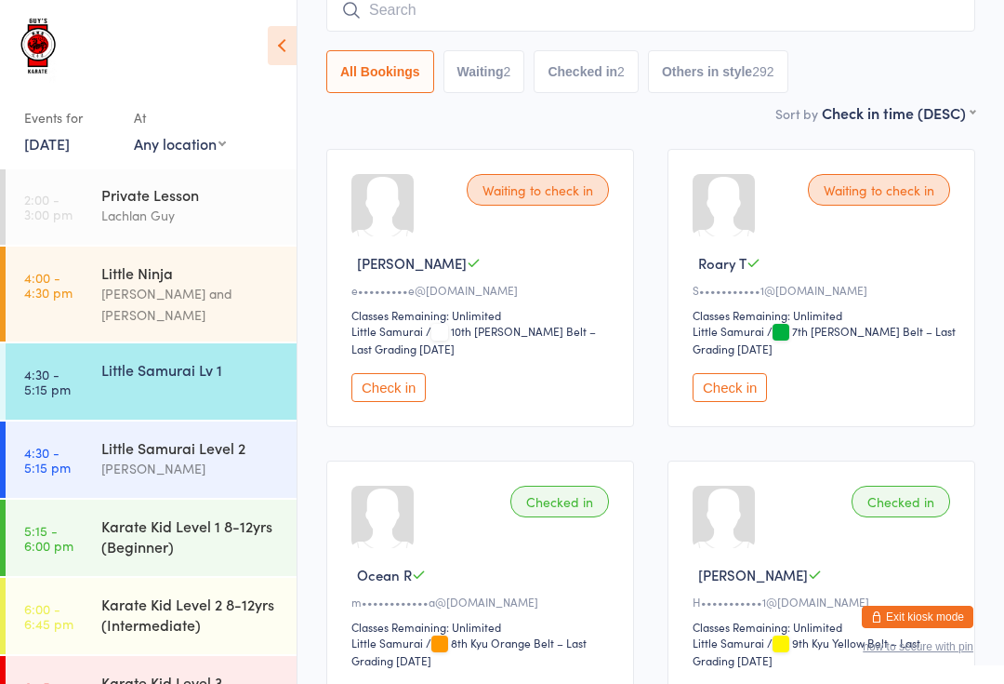
click at [206, 282] on div "Little Ninja" at bounding box center [191, 272] width 180 height 20
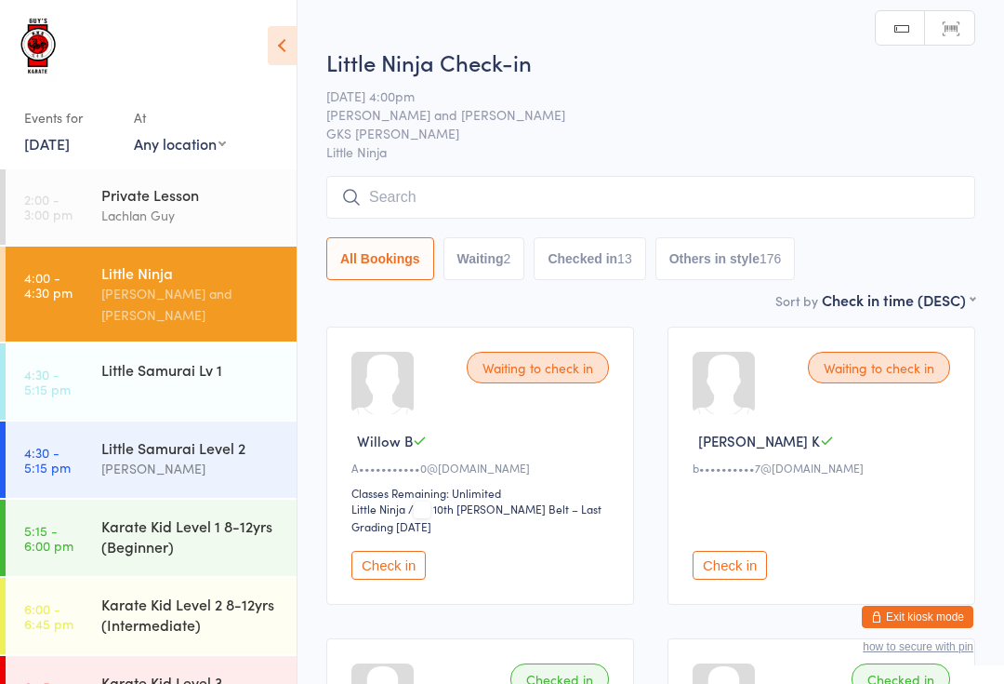
click at [392, 574] on button "Check in" at bounding box center [389, 565] width 74 height 29
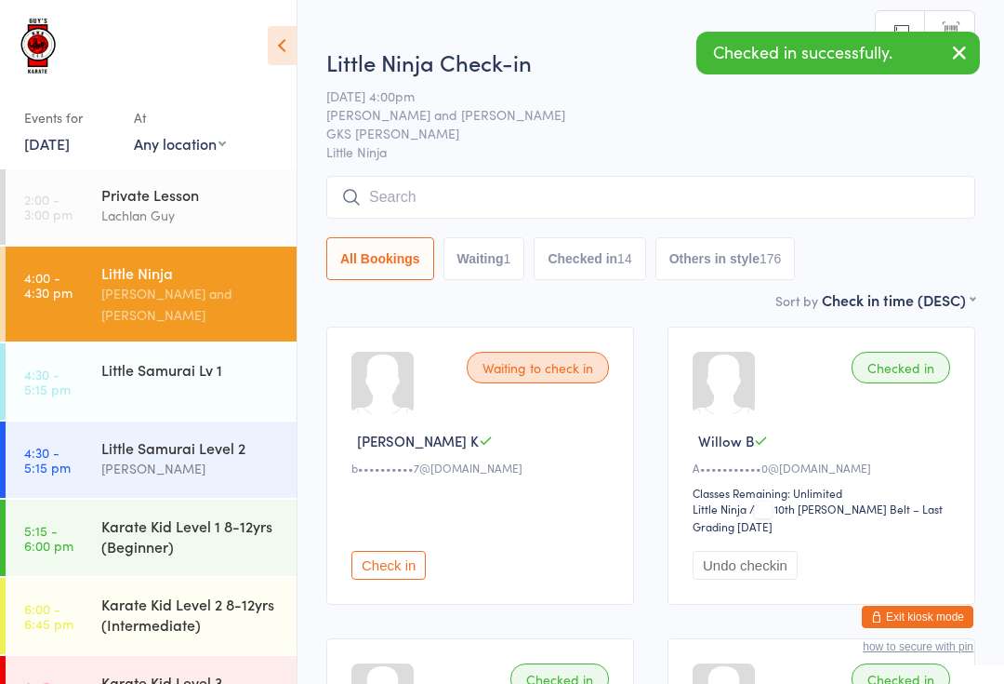
click at [414, 577] on button "Check in" at bounding box center [389, 565] width 74 height 29
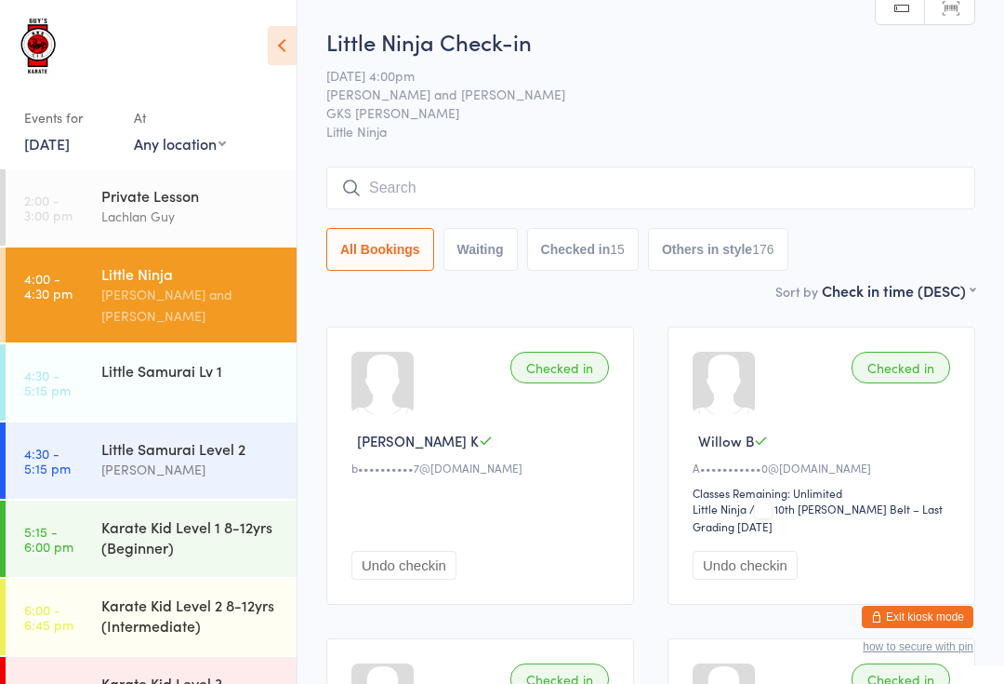
click at [158, 360] on div "Little Samurai Lv 1" at bounding box center [191, 370] width 180 height 20
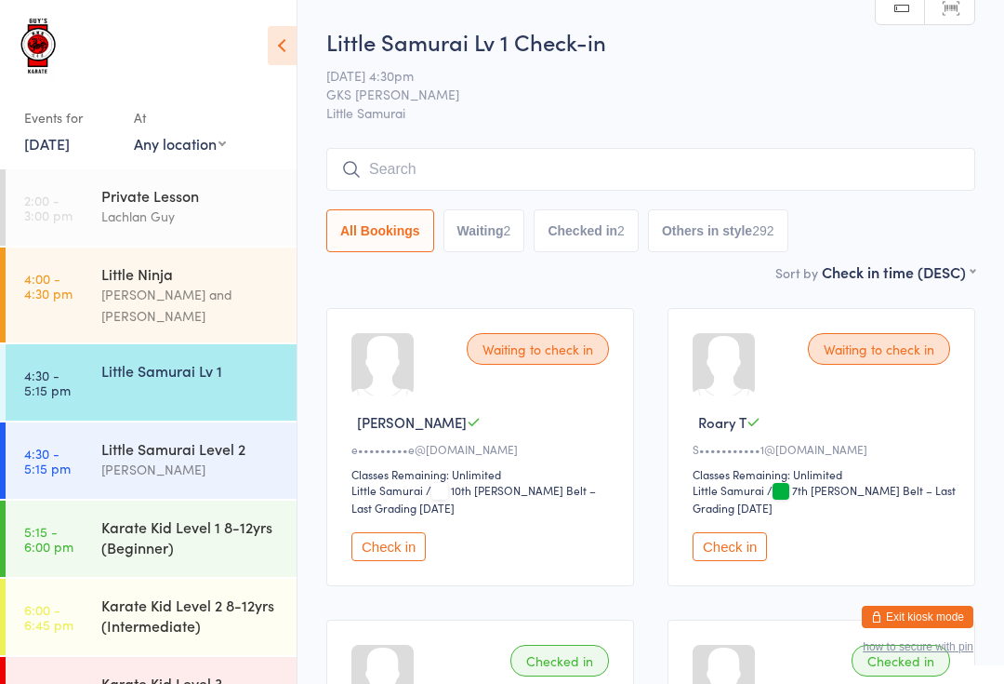
click at [233, 459] on div "[PERSON_NAME]" at bounding box center [191, 469] width 180 height 21
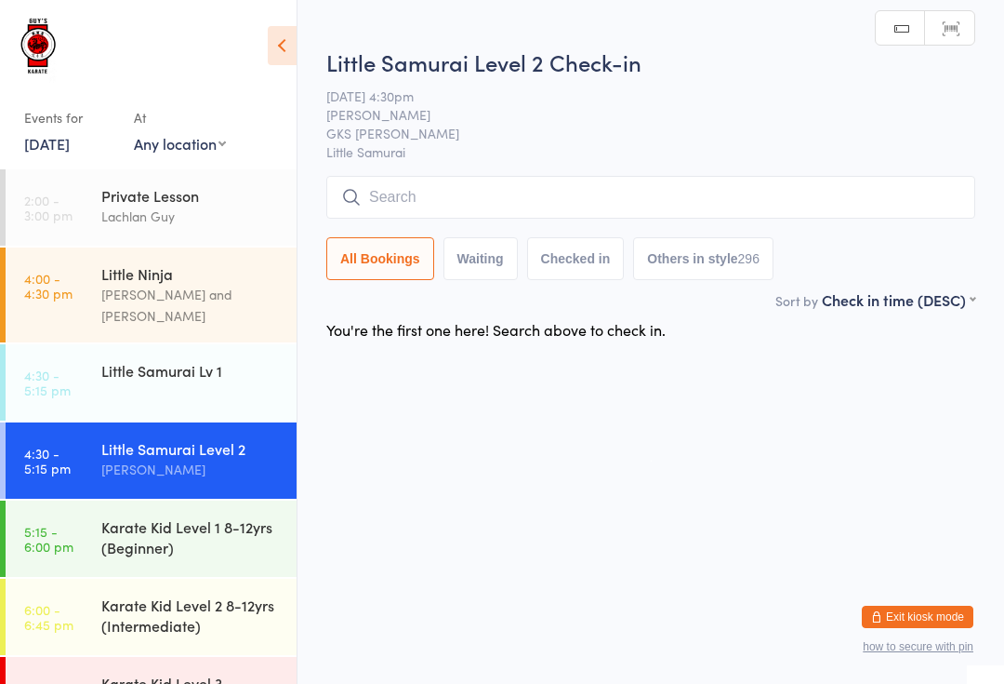
click at [442, 178] on input "search" at bounding box center [650, 197] width 649 height 43
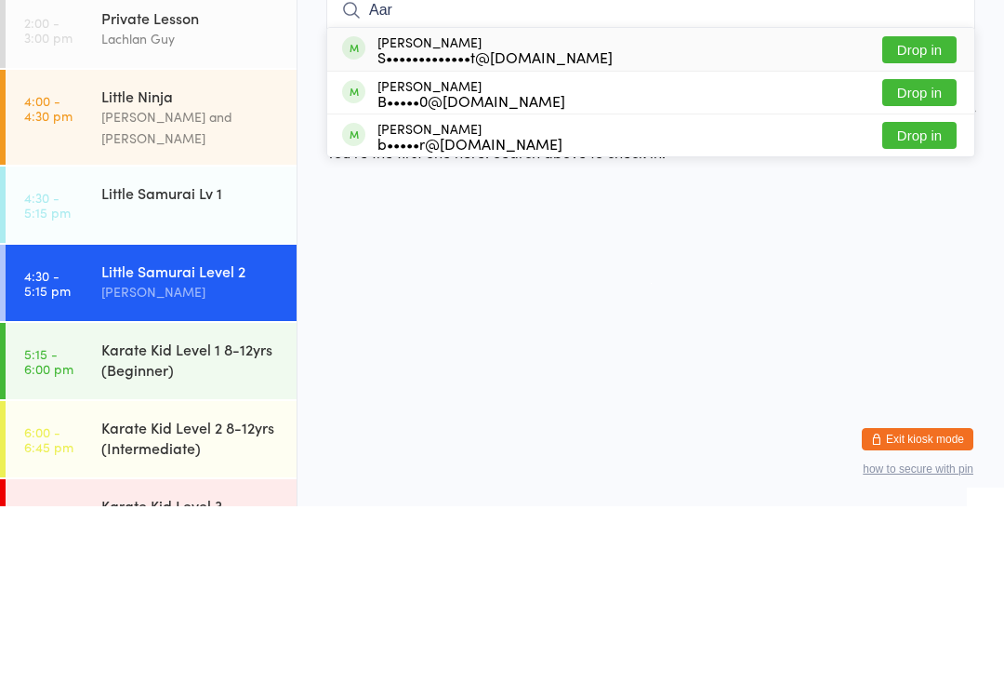
type input "Aar"
click at [925, 299] on button "Drop in" at bounding box center [920, 312] width 74 height 27
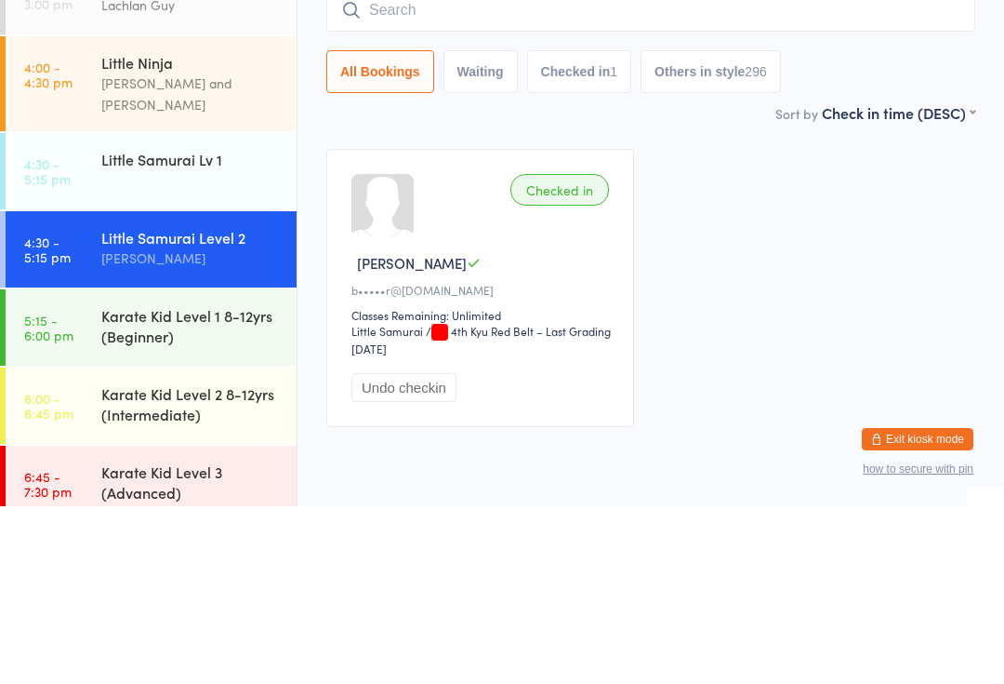
scroll to position [33, 0]
click at [233, 484] on div "Karate Kid Level 1 8-12yrs (Beginner)" at bounding box center [191, 504] width 180 height 41
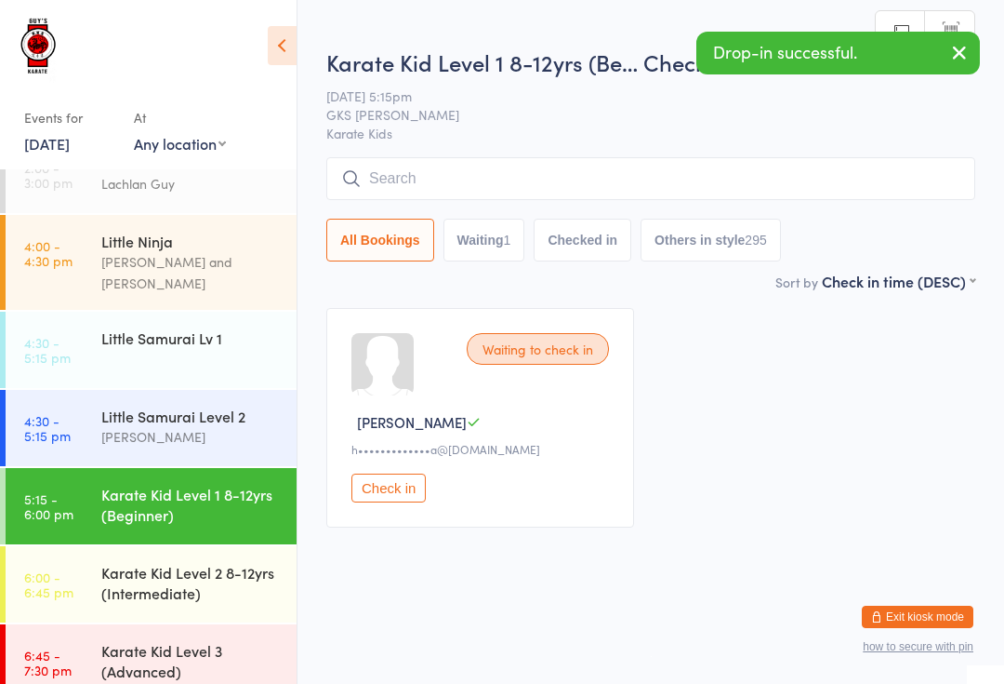
click at [490, 177] on input "search" at bounding box center [650, 178] width 649 height 43
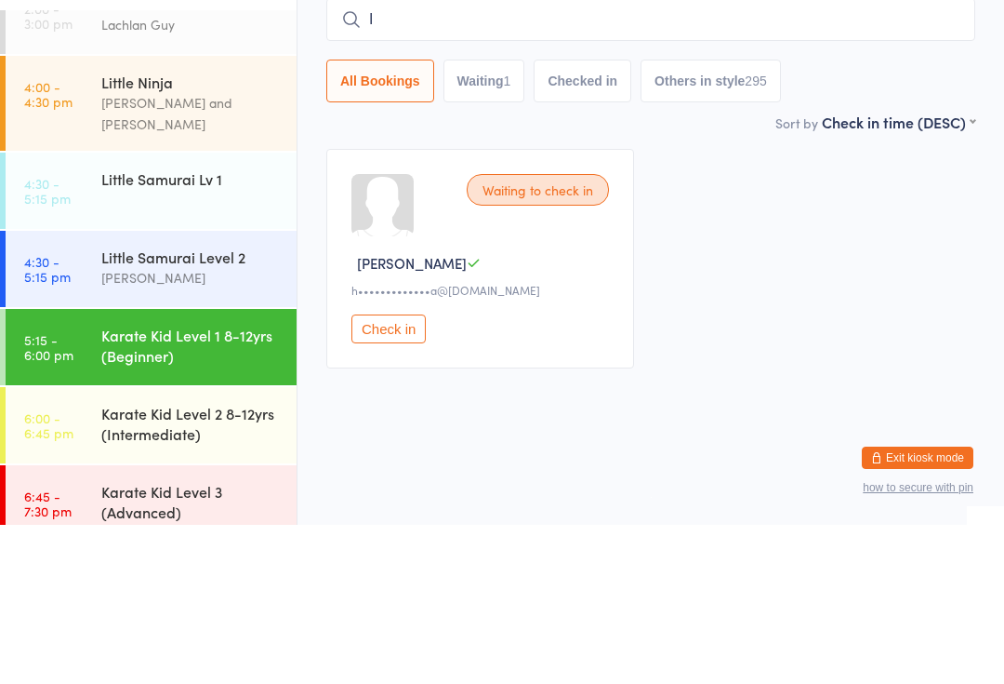
type input "I"
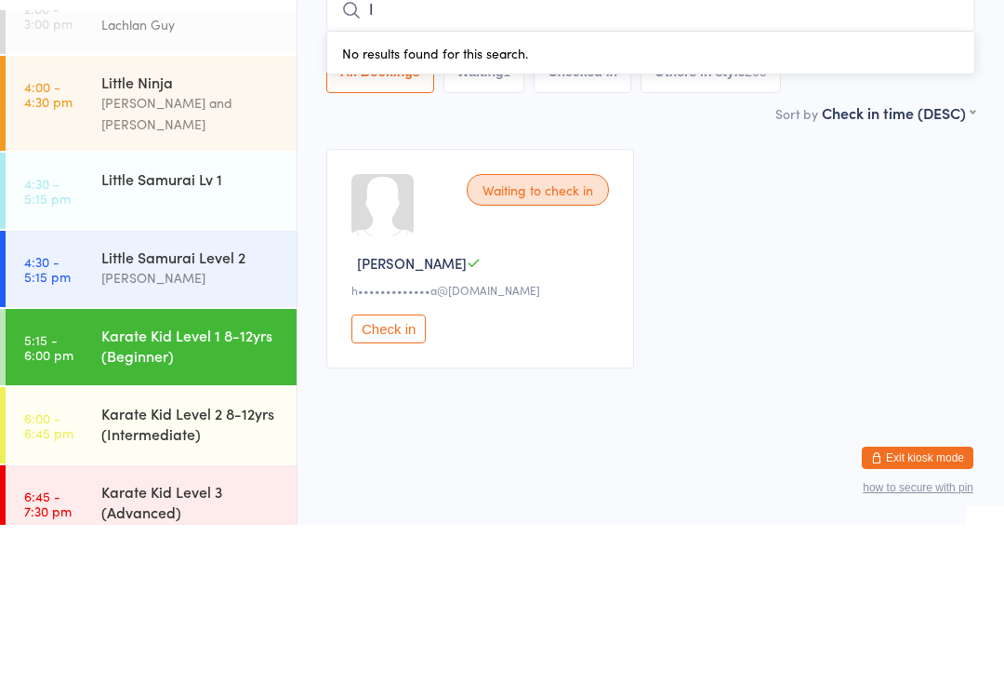
click at [230, 426] on div "[PERSON_NAME]" at bounding box center [191, 436] width 180 height 21
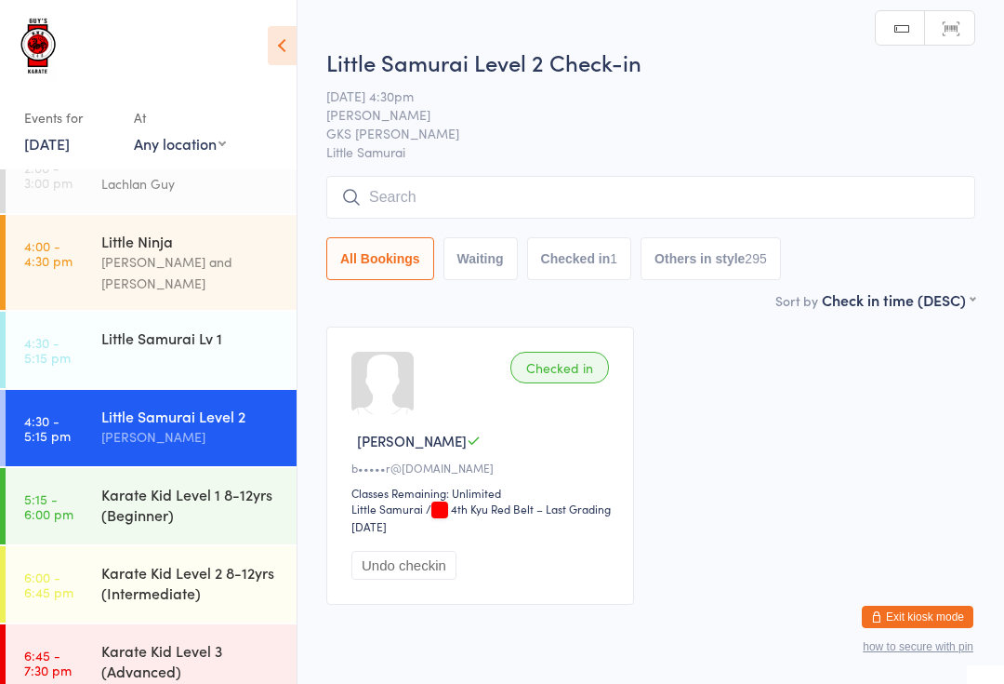
click at [244, 426] on div "[PERSON_NAME]" at bounding box center [191, 436] width 180 height 21
click at [427, 204] on input "search" at bounding box center [650, 197] width 649 height 43
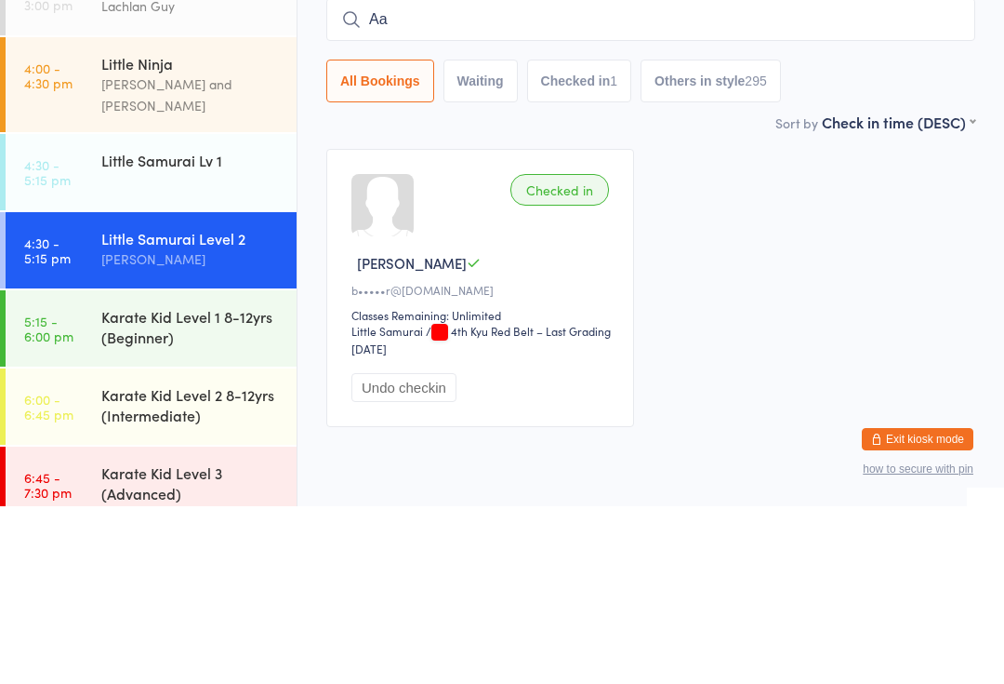
type input "Aar"
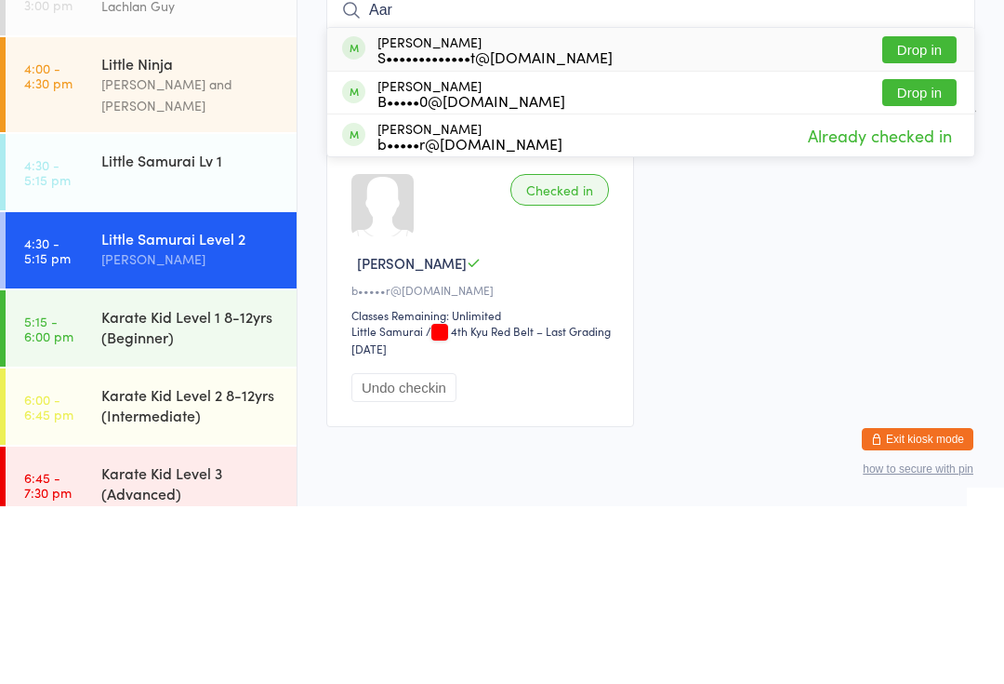
click at [245, 484] on div "Karate Kid Level 1 8-12yrs (Beginner)" at bounding box center [191, 504] width 180 height 41
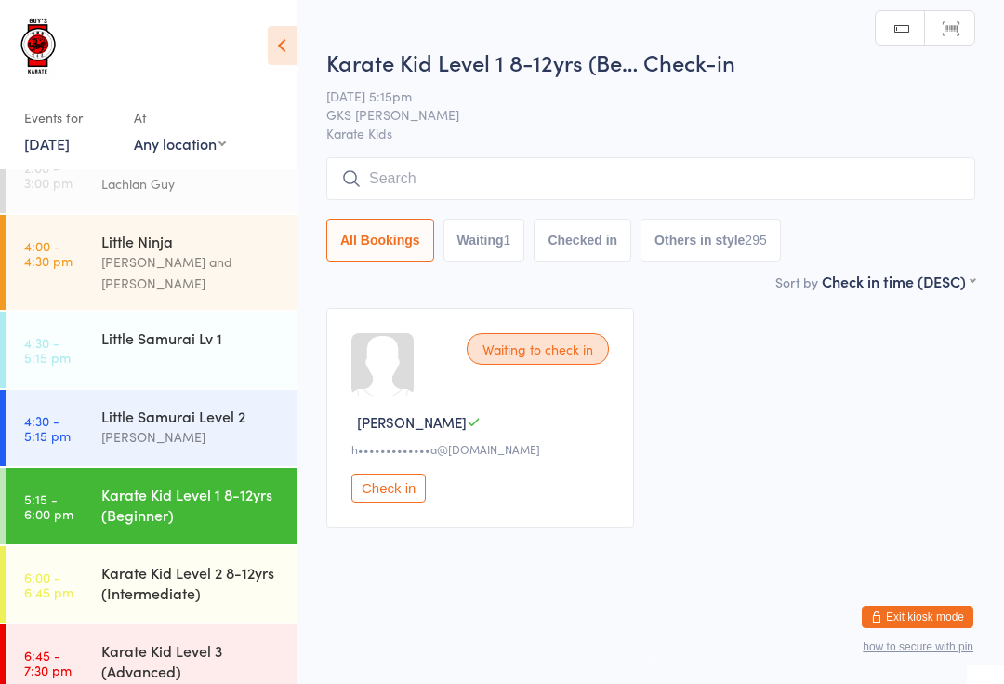
click at [485, 189] on input "search" at bounding box center [650, 178] width 649 height 43
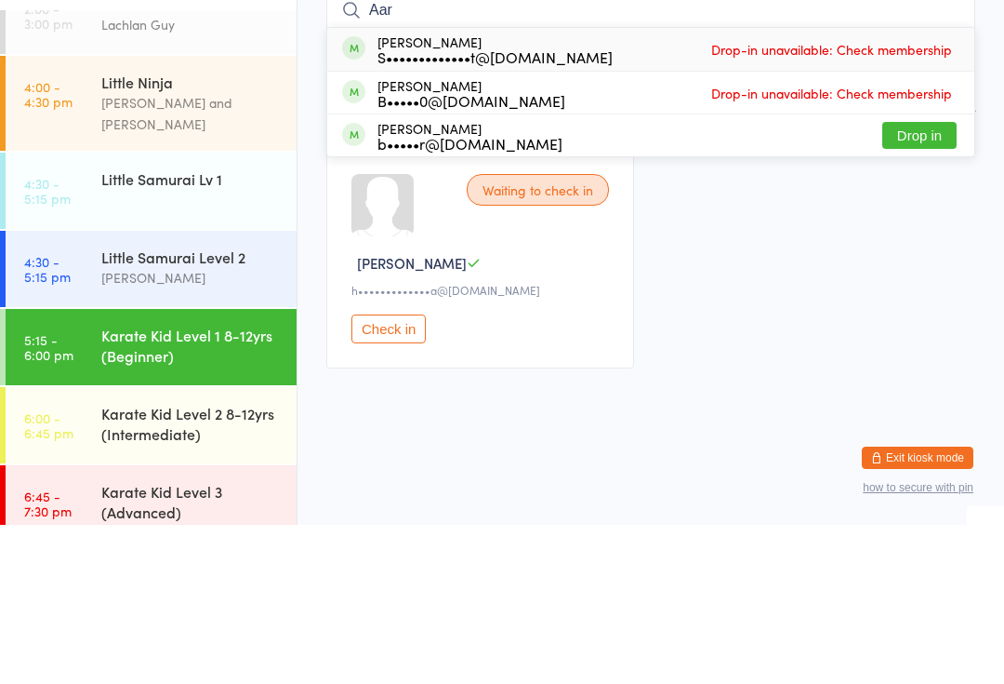
type input "Aar"
click at [917, 281] on button "Drop in" at bounding box center [920, 294] width 74 height 27
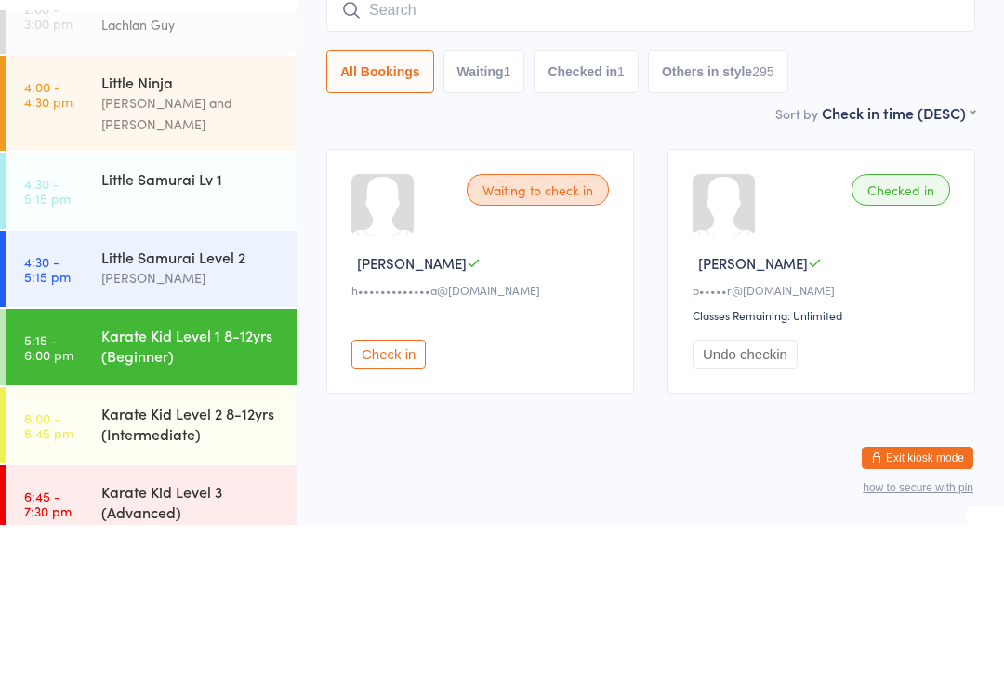
click at [176, 231] on div "Little Ninja" at bounding box center [191, 241] width 180 height 20
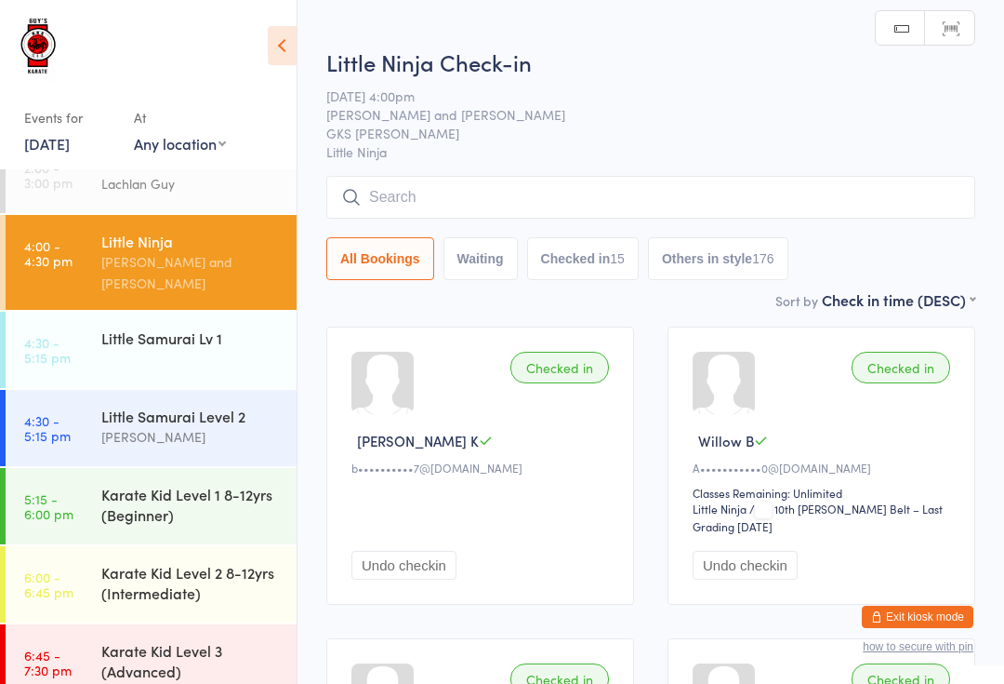
click at [186, 327] on div "Little Samurai Lv 1" at bounding box center [191, 337] width 180 height 20
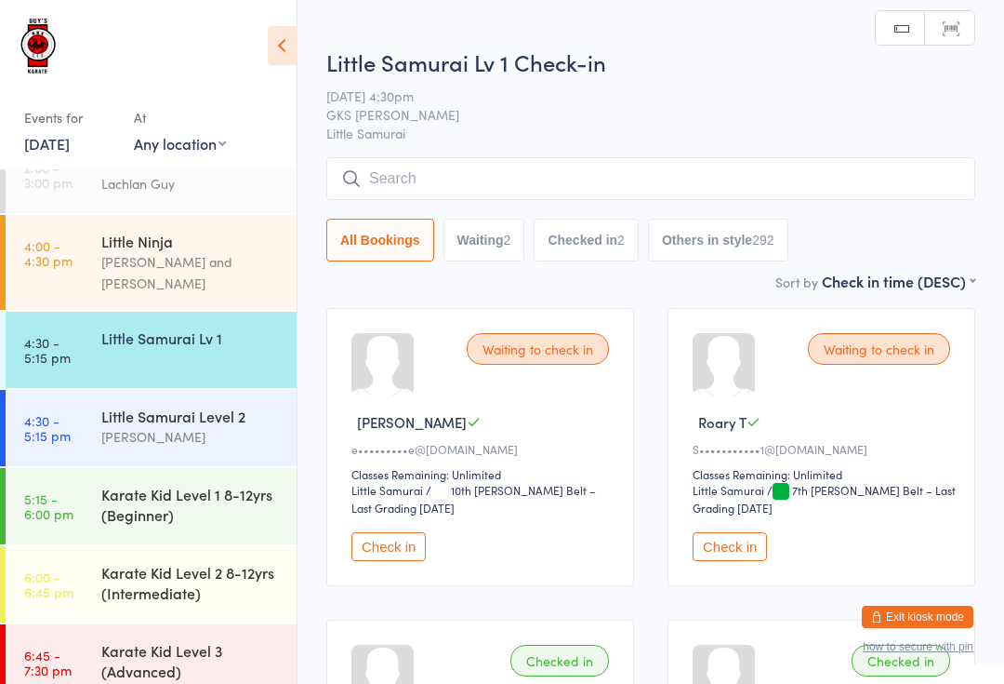
click at [511, 174] on input "search" at bounding box center [650, 178] width 649 height 43
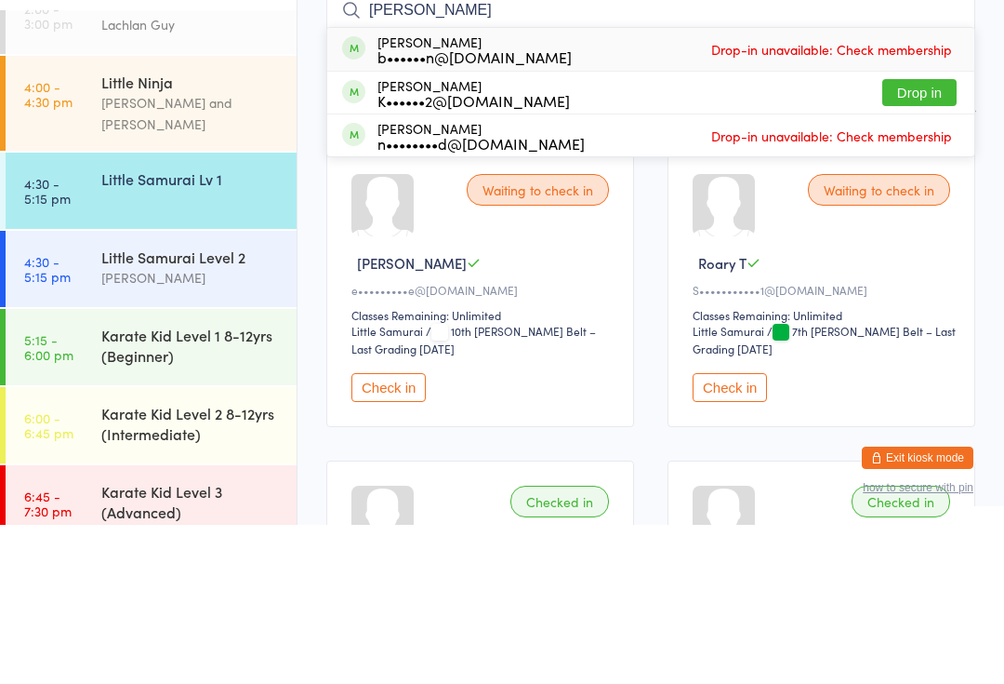
type input "[PERSON_NAME]"
click at [913, 238] on button "Drop in" at bounding box center [920, 251] width 74 height 27
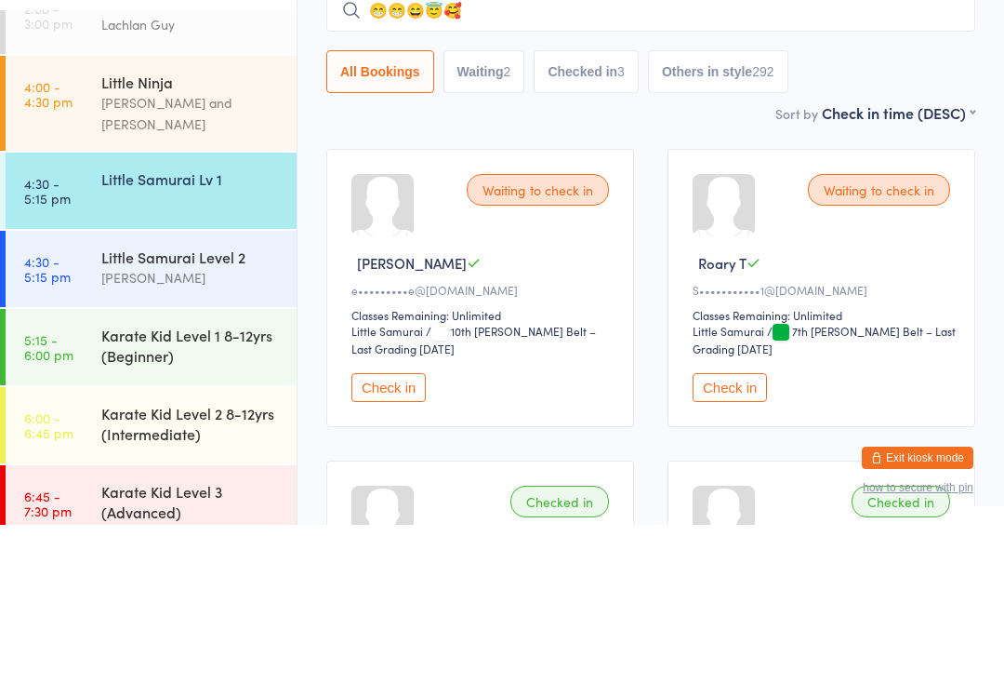
type input "😁😁😄😇"
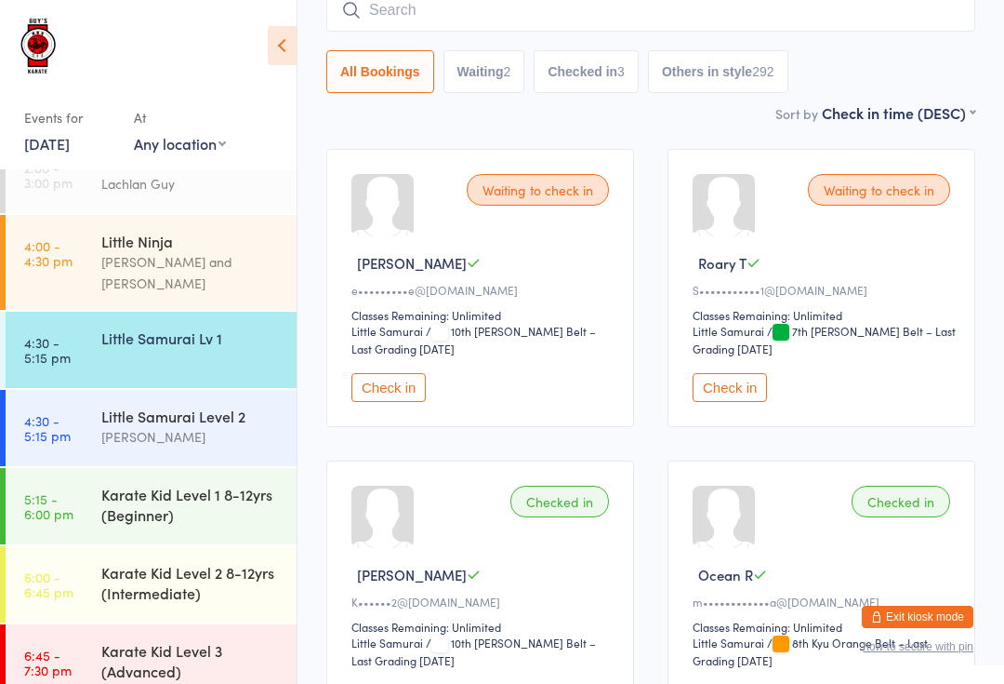
click at [444, 7] on input "search" at bounding box center [650, 10] width 649 height 43
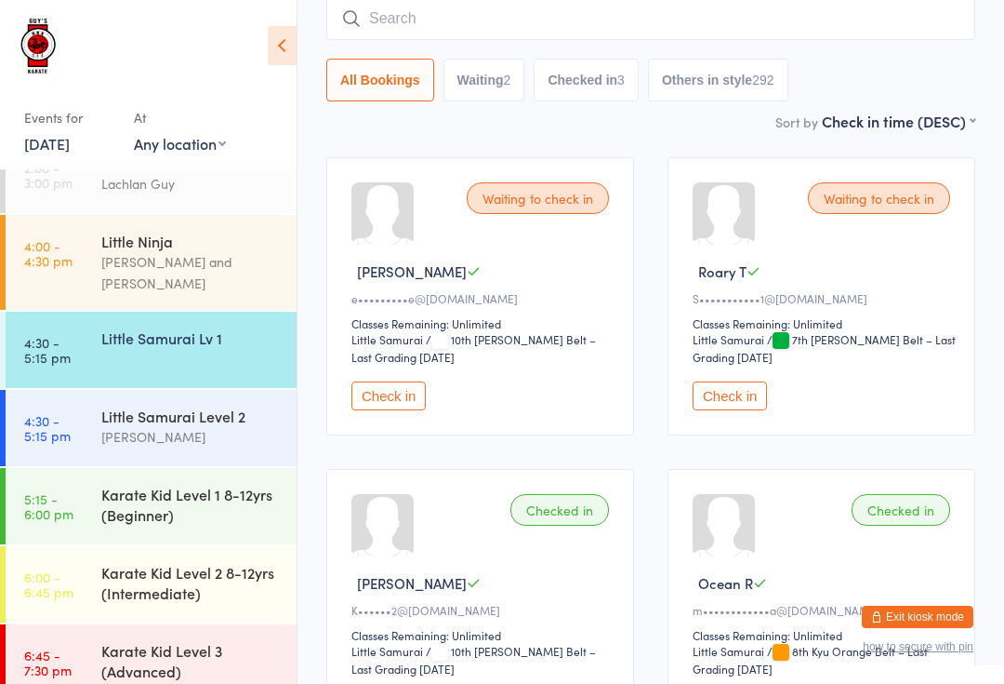
scroll to position [150, 0]
click at [199, 246] on div "Little Ninja" at bounding box center [191, 241] width 180 height 20
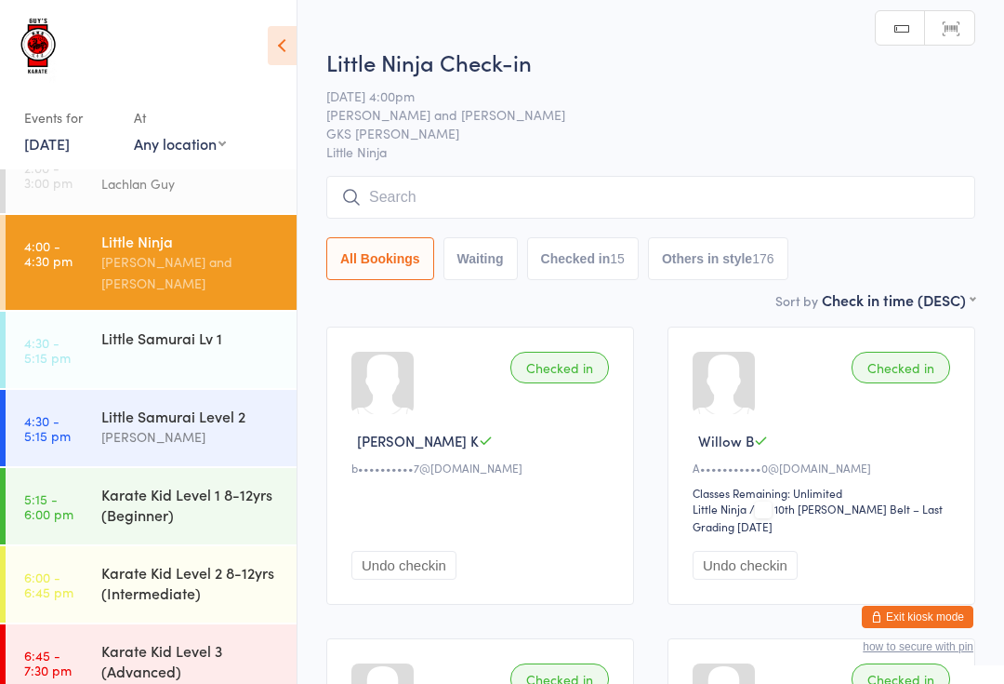
click at [195, 406] on div "Little Samurai Level 2" at bounding box center [191, 416] width 180 height 20
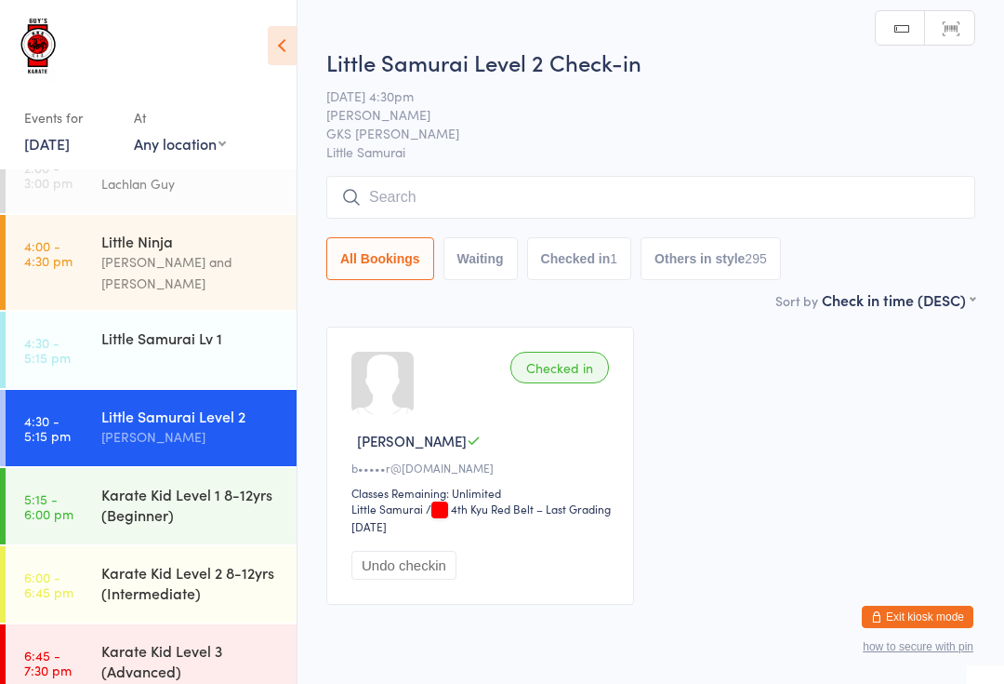
click at [432, 182] on input "search" at bounding box center [650, 197] width 649 height 43
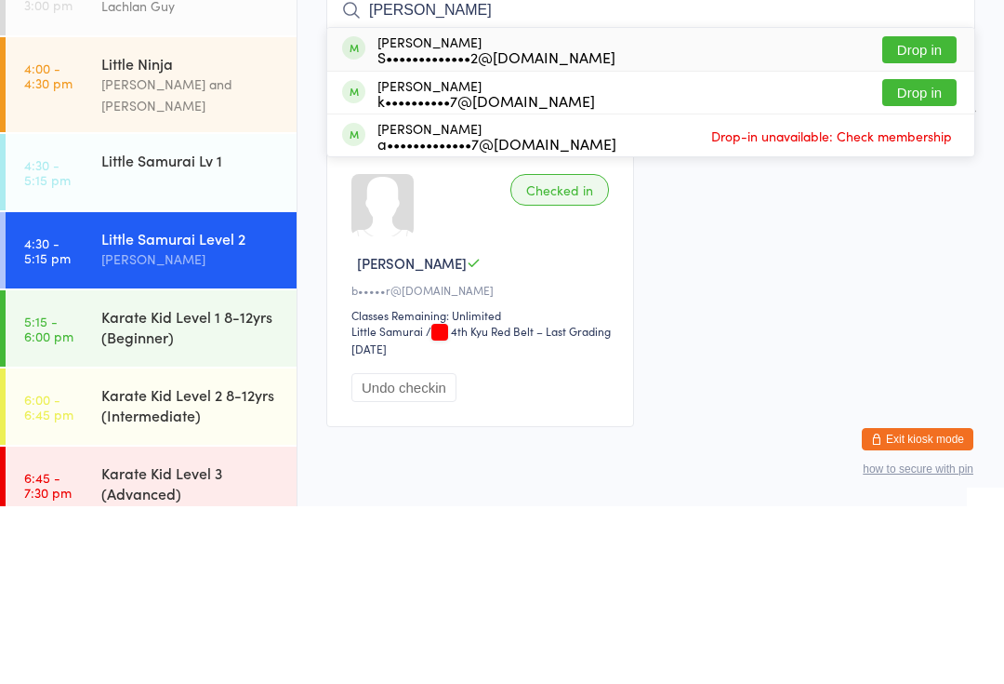
type input "[PERSON_NAME]"
click at [911, 214] on button "Drop in" at bounding box center [920, 227] width 74 height 27
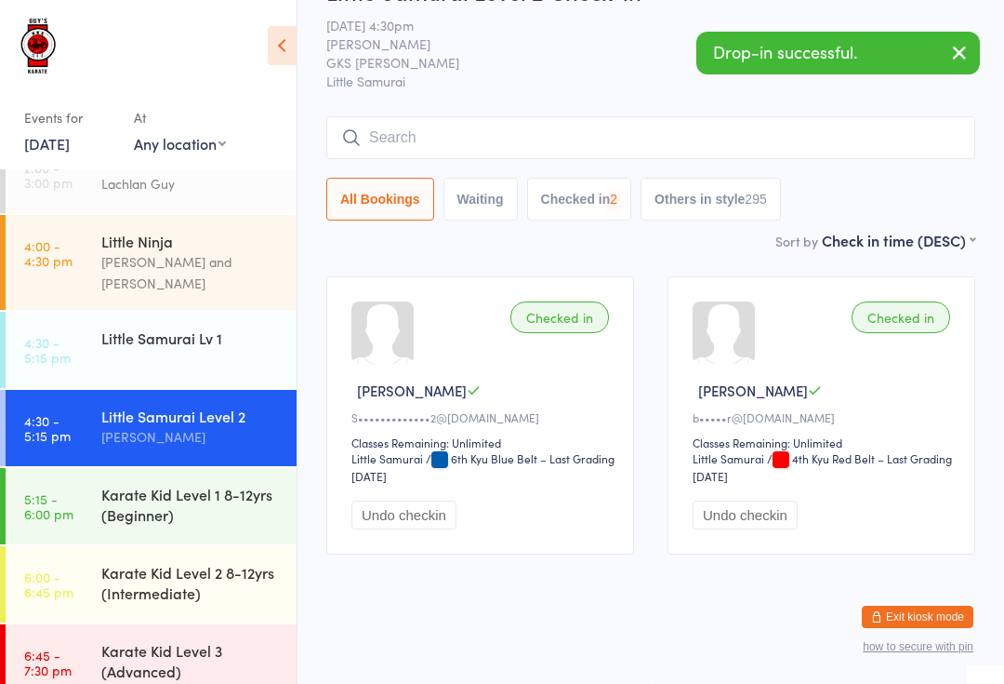
click at [219, 468] on div "Karate Kid Level 1 8-12yrs (Beginner)" at bounding box center [198, 504] width 195 height 73
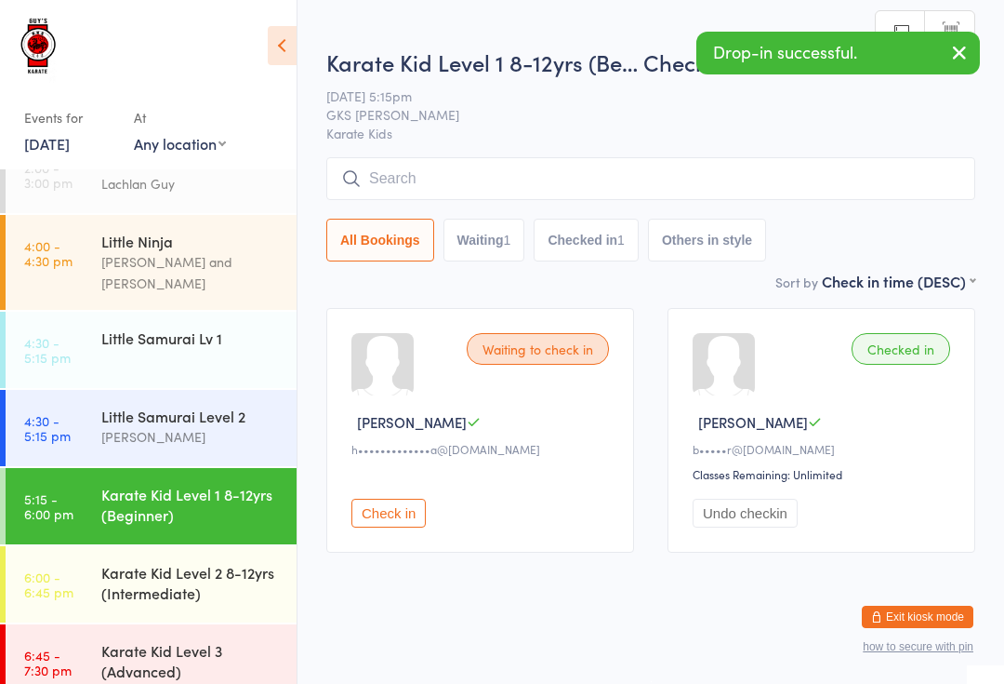
click at [230, 578] on div "Karate Kid Level 2 8-12yrs (Intermediate)" at bounding box center [191, 582] width 180 height 41
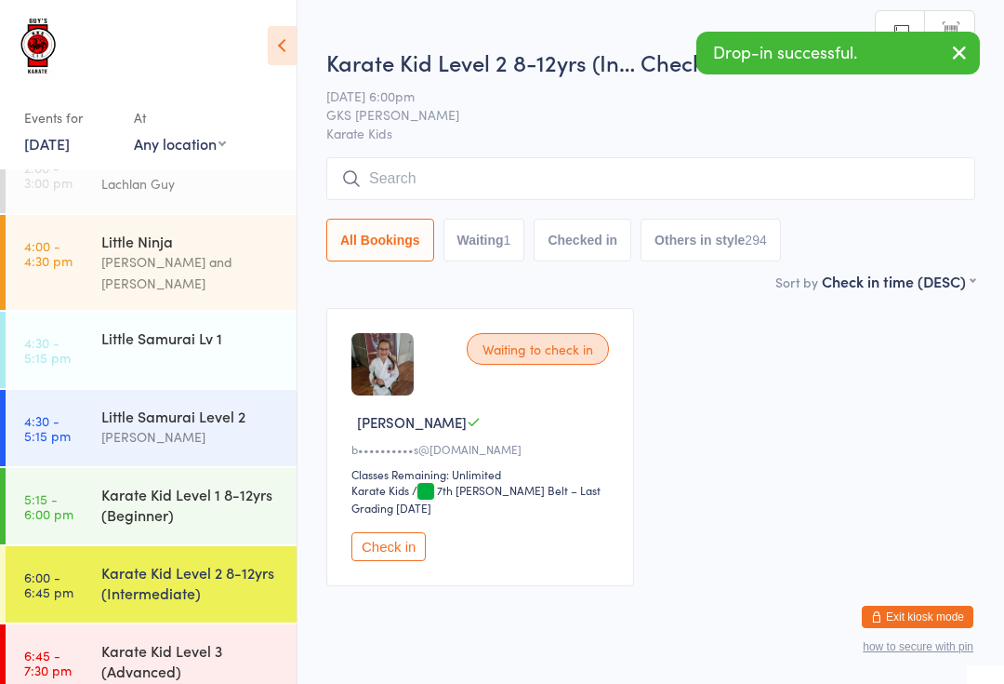
click at [475, 173] on input "search" at bounding box center [650, 178] width 649 height 43
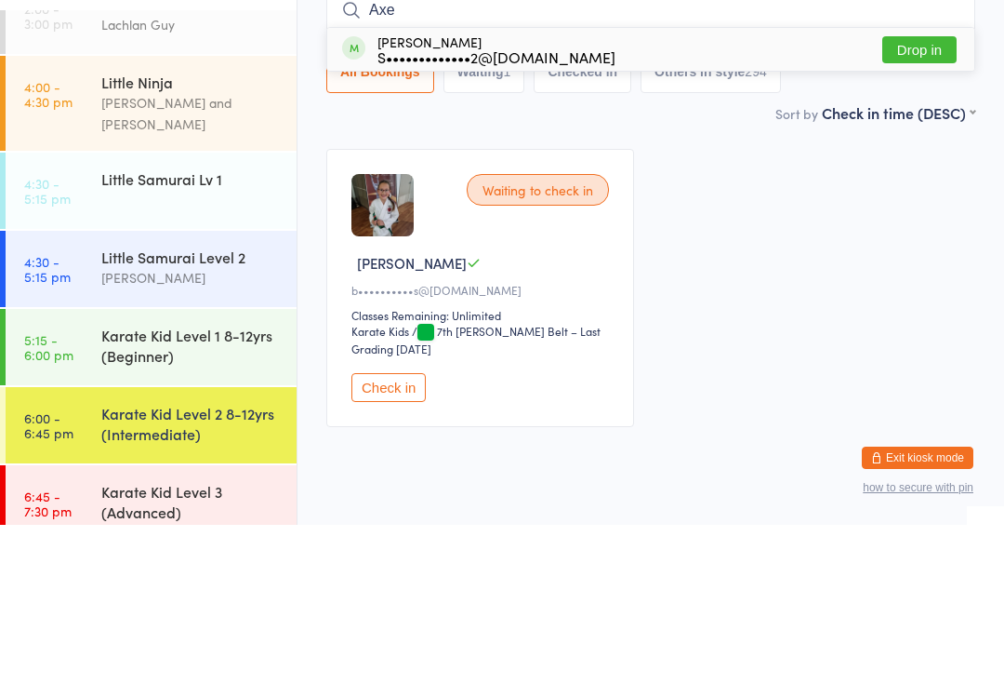
type input "Axe"
click at [922, 195] on button "Drop in" at bounding box center [920, 208] width 74 height 27
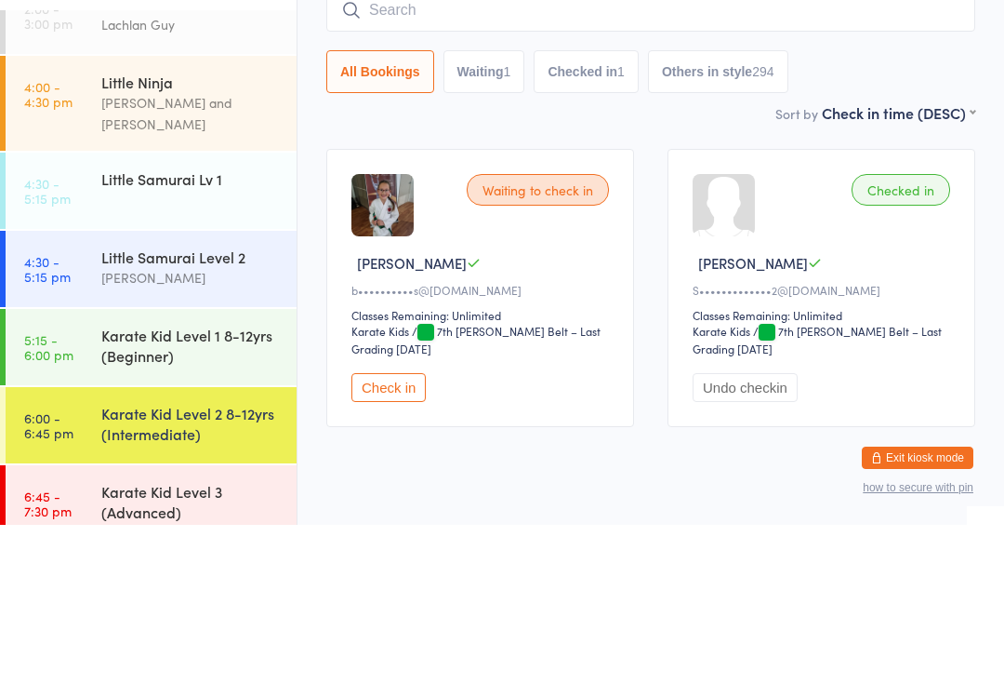
click at [724, 333] on div at bounding box center [724, 364] width 62 height 62
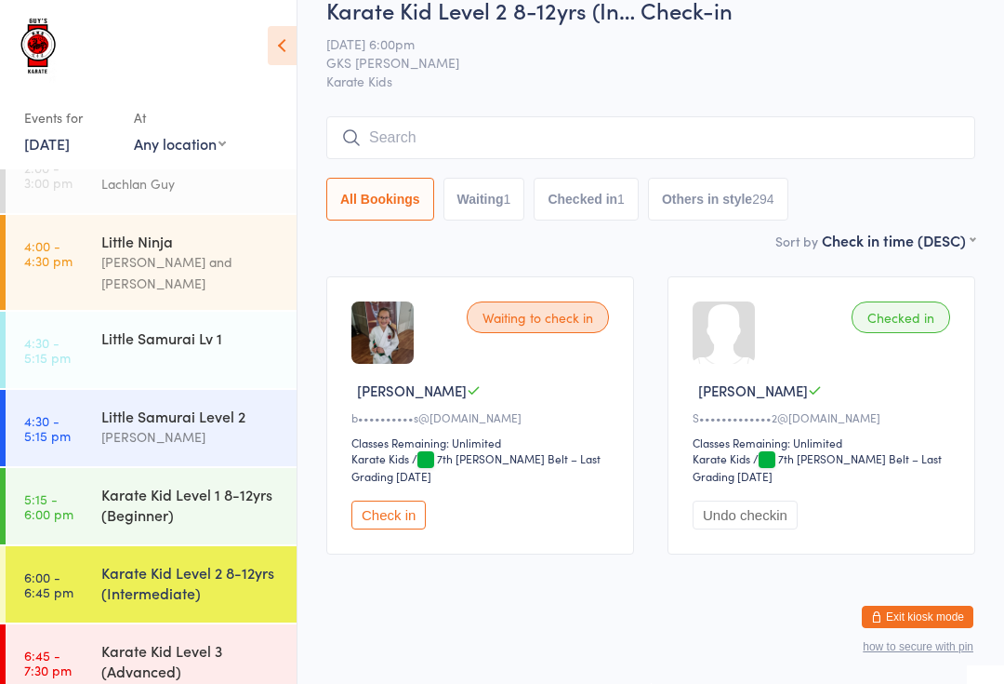
click at [215, 426] on div "[PERSON_NAME]" at bounding box center [191, 436] width 180 height 21
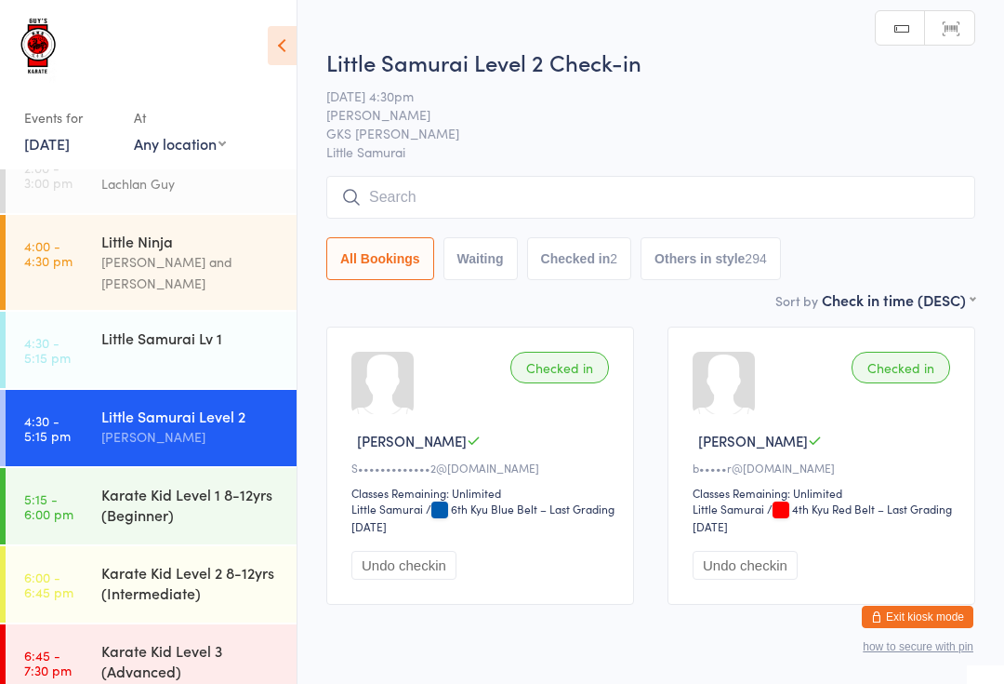
click at [408, 193] on input "search" at bounding box center [650, 197] width 649 height 43
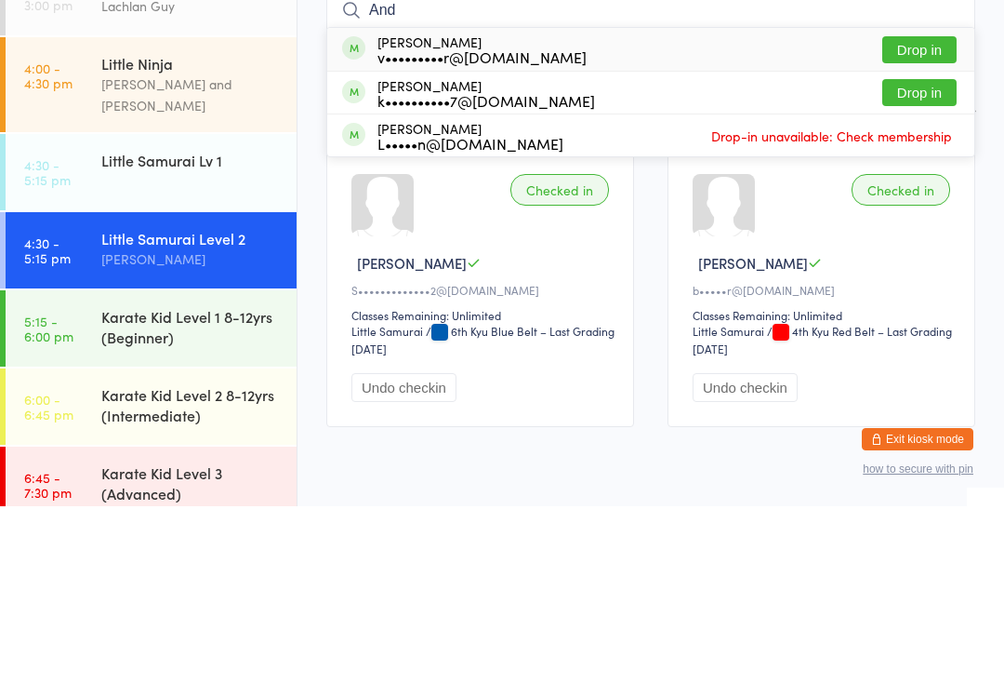
type input "And"
click at [444, 212] on div "[PERSON_NAME] v•••••••••r@[DOMAIN_NAME]" at bounding box center [482, 227] width 209 height 30
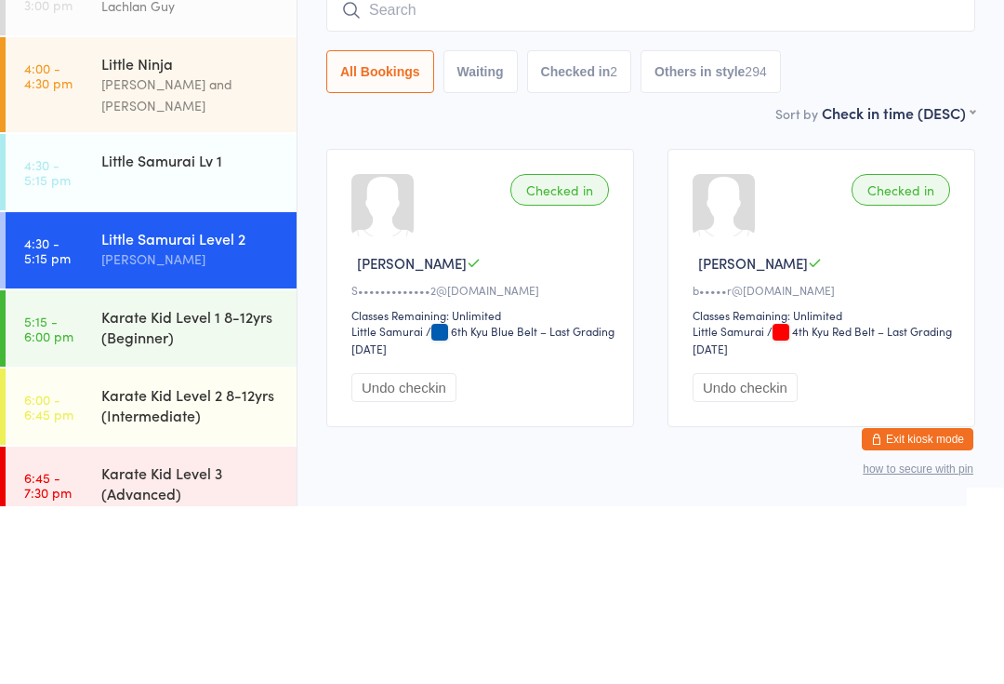
scroll to position [74, 0]
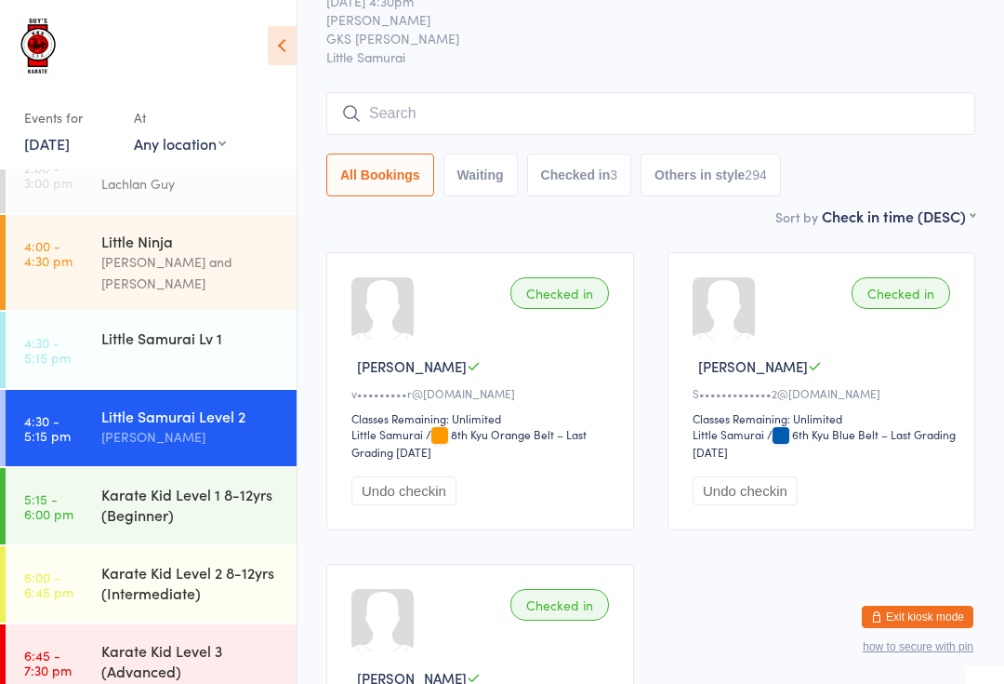
click at [126, 329] on div "Little Samurai Lv 1" at bounding box center [191, 337] width 180 height 20
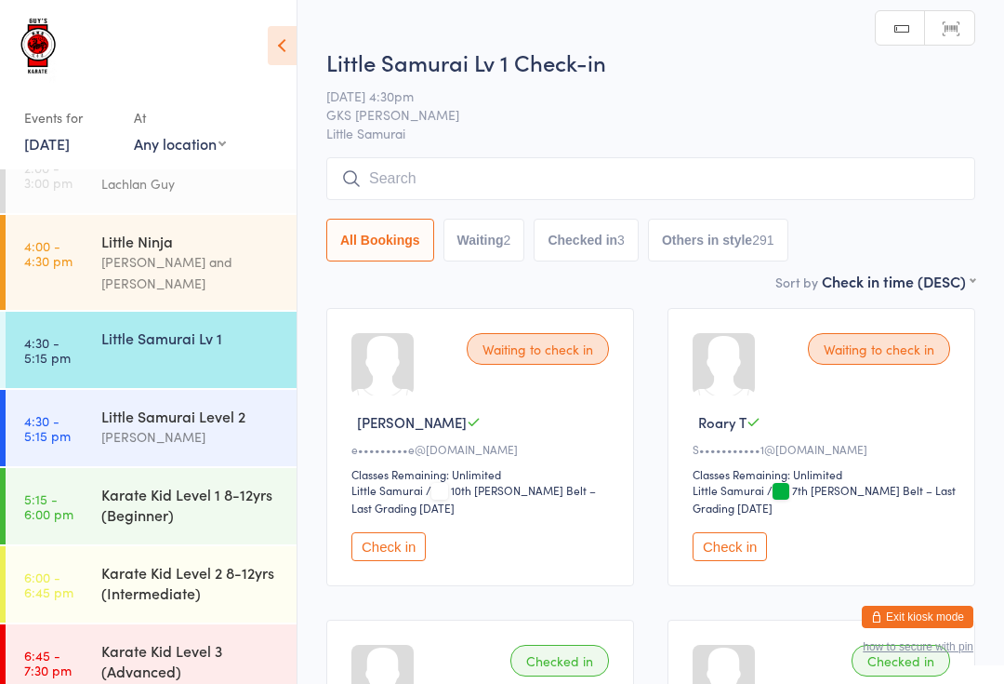
click at [485, 188] on input "search" at bounding box center [650, 178] width 649 height 43
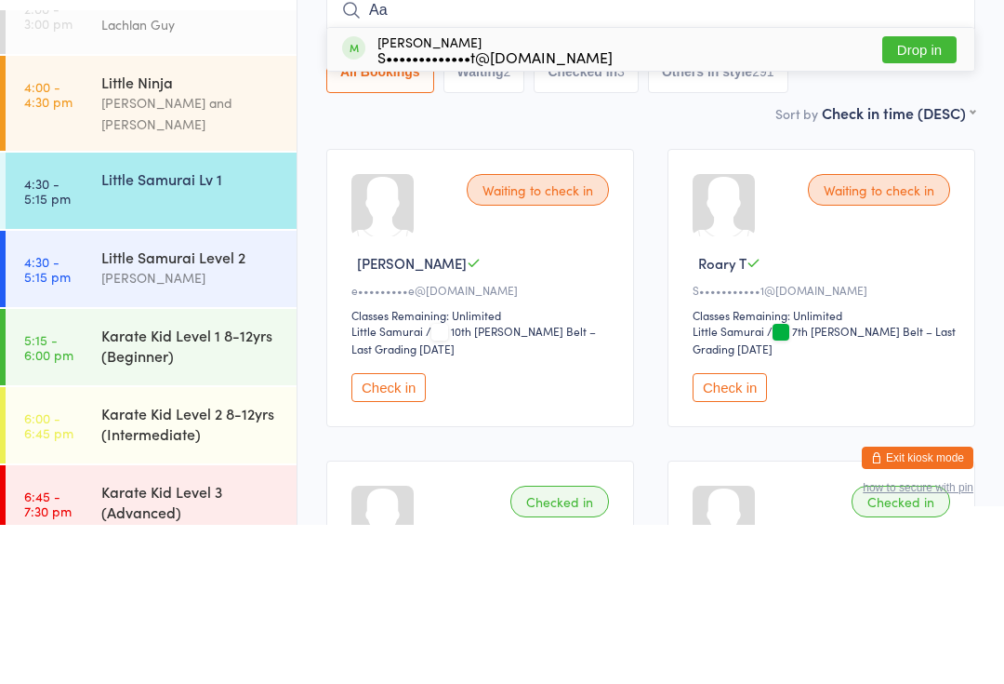
type input "Aa"
click at [406, 208] on div "S•••••••••••••t@[DOMAIN_NAME]" at bounding box center [495, 215] width 235 height 15
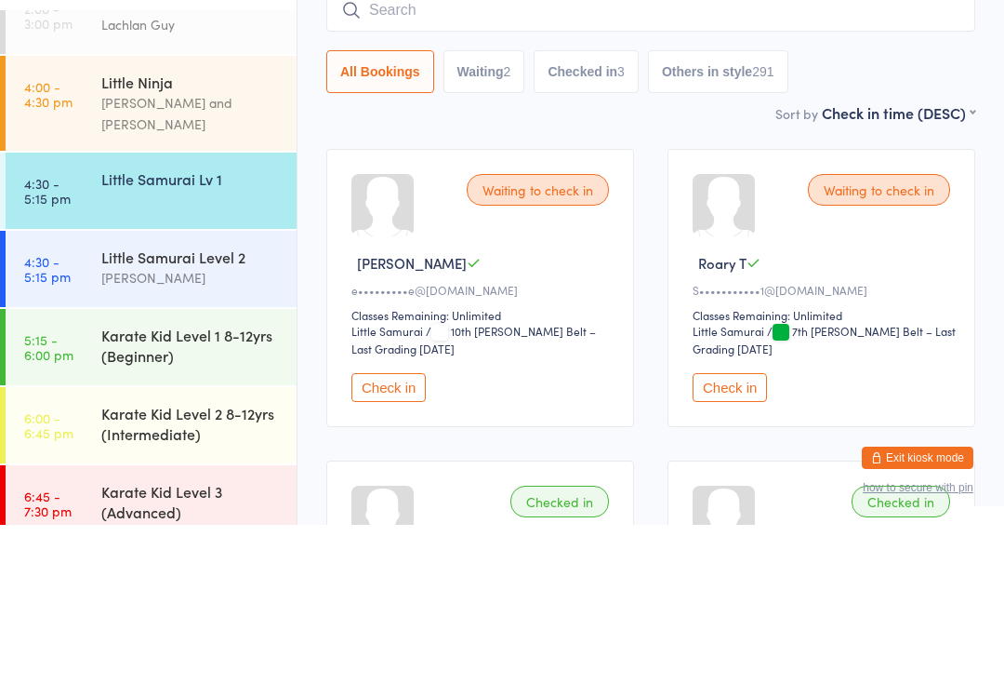
scroll to position [159, 0]
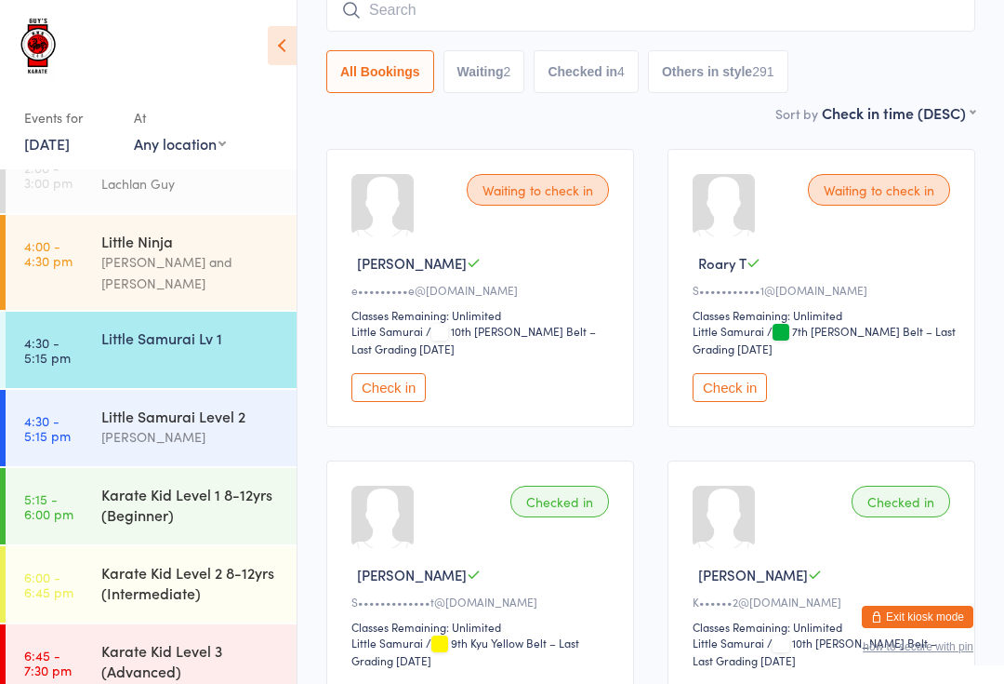
click at [503, 13] on input "search" at bounding box center [650, 10] width 649 height 43
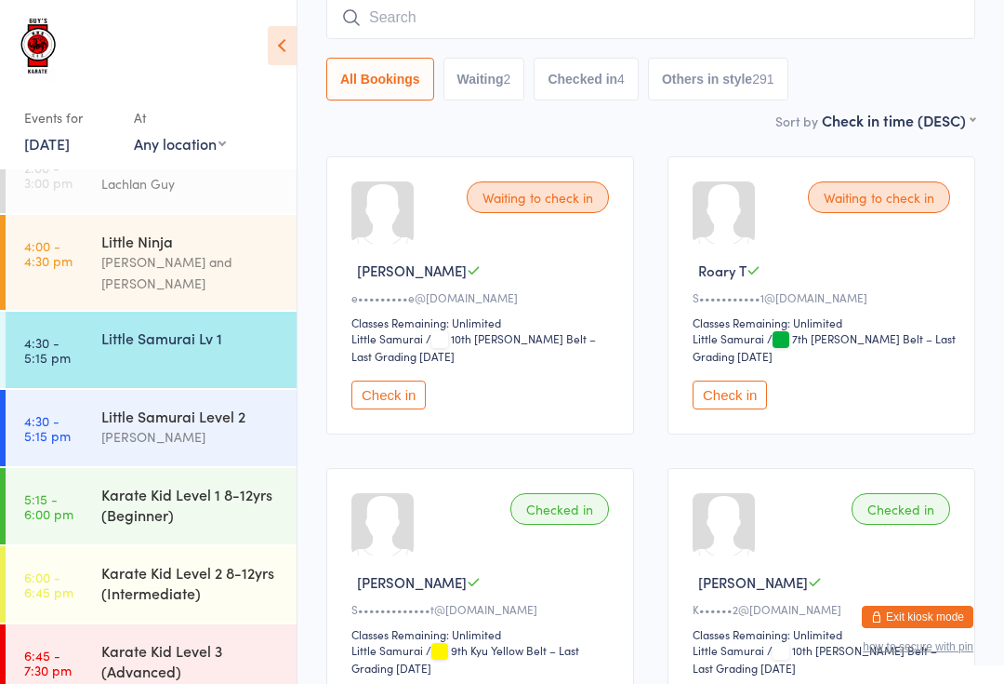
scroll to position [150, 0]
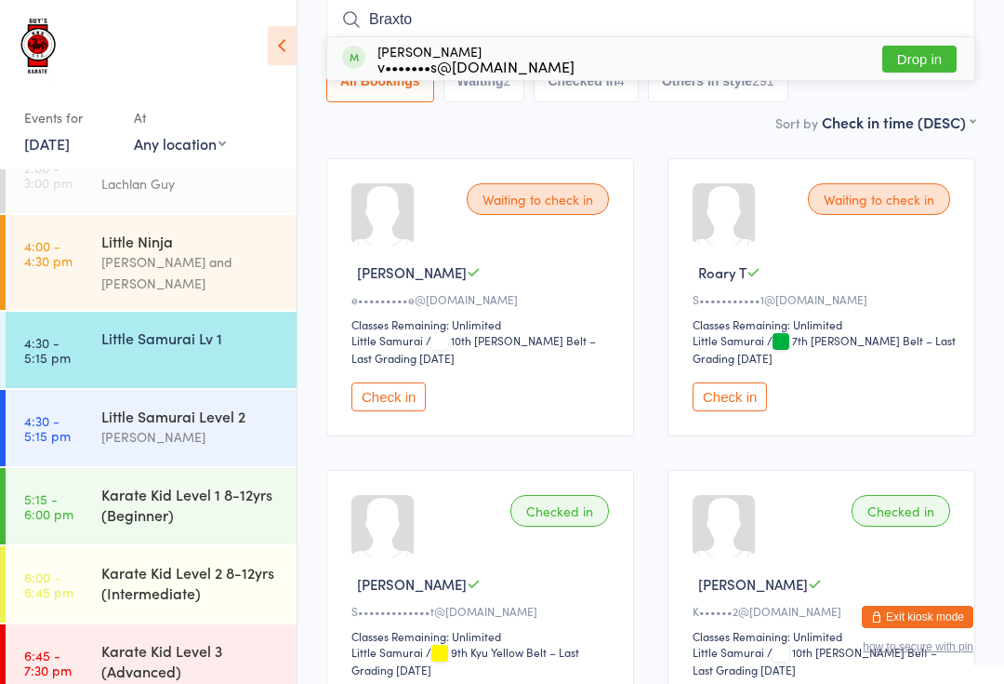
type input "Braxto"
click at [920, 54] on button "Drop in" at bounding box center [920, 59] width 74 height 27
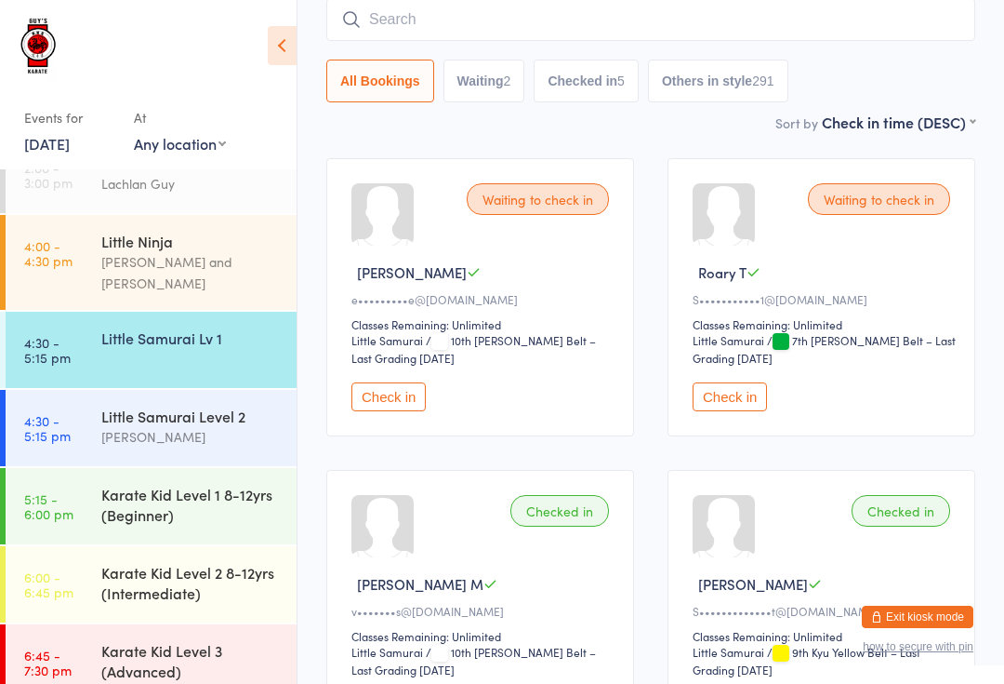
click at [424, 28] on input "search" at bounding box center [650, 19] width 649 height 43
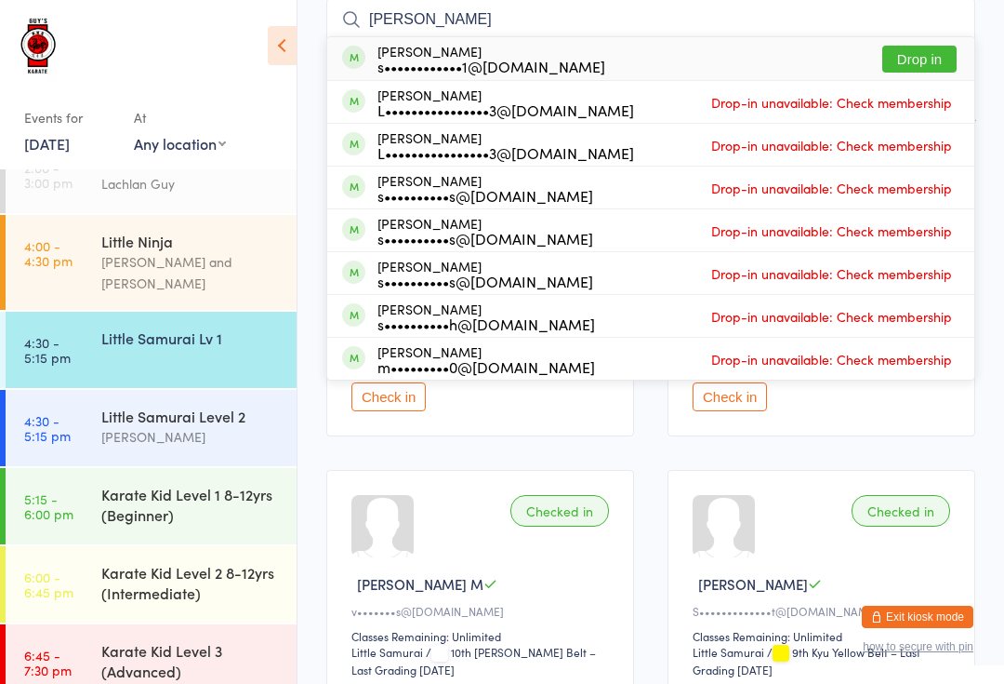
type input "[PERSON_NAME]"
click at [923, 53] on button "Drop in" at bounding box center [920, 59] width 74 height 27
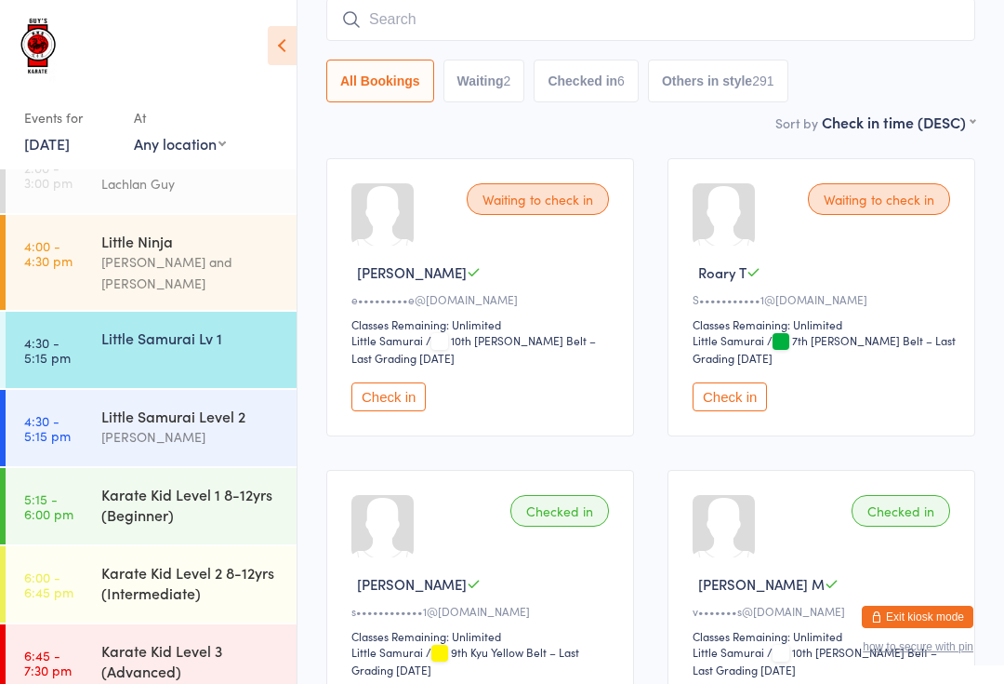
click at [193, 426] on div "[PERSON_NAME]" at bounding box center [191, 436] width 180 height 21
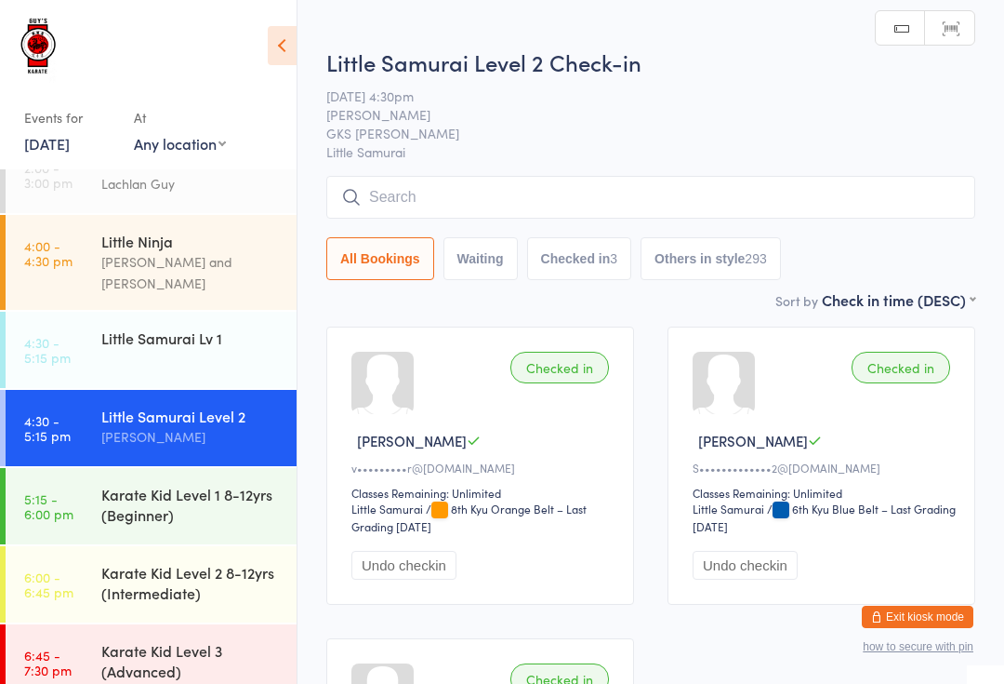
click at [925, 189] on input "search" at bounding box center [650, 197] width 649 height 43
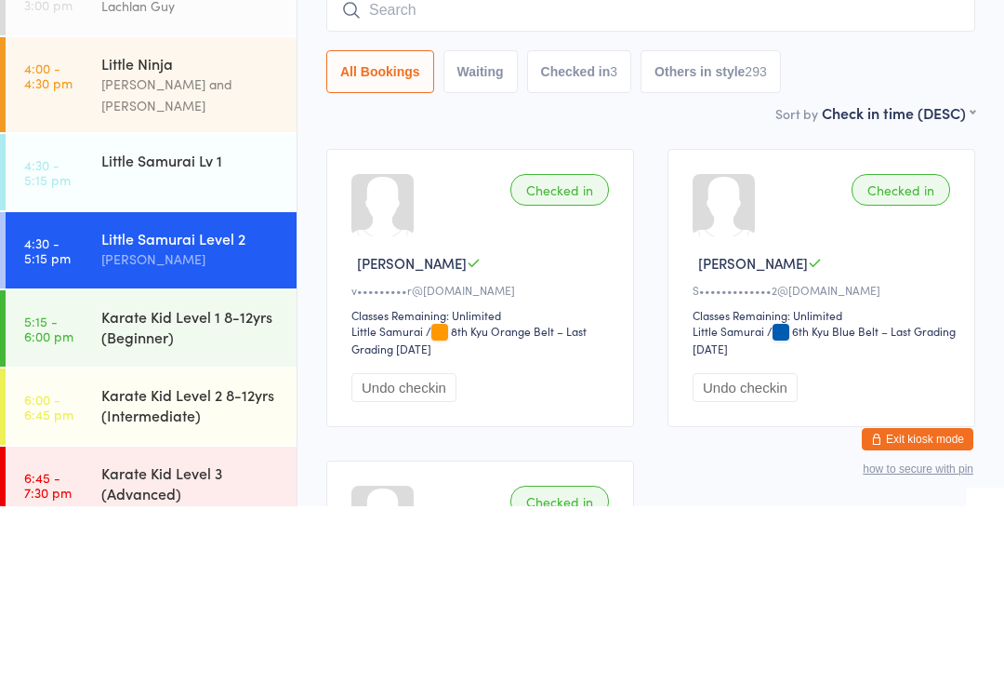
click at [204, 327] on div "Little Samurai Lv 1" at bounding box center [191, 337] width 180 height 20
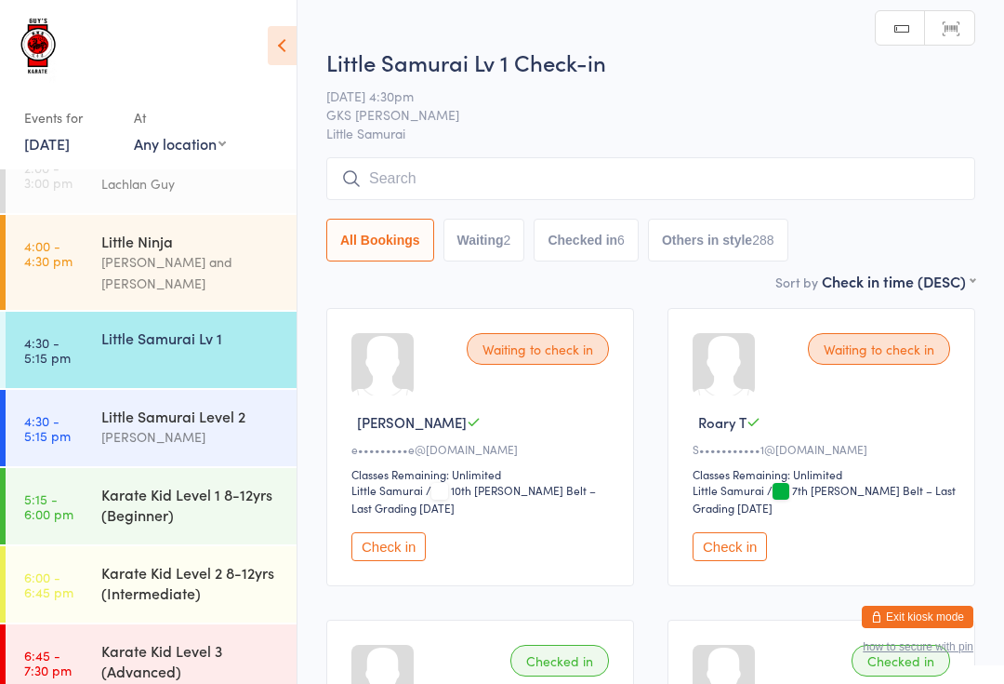
click at [805, 161] on input "search" at bounding box center [650, 178] width 649 height 43
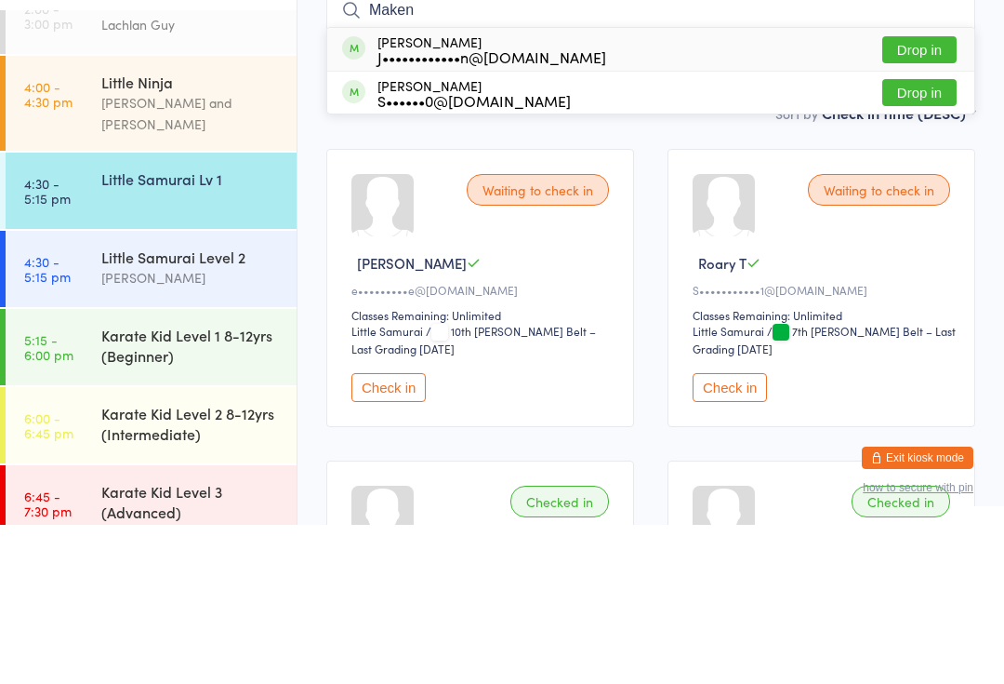
type input "Maken"
click at [930, 195] on button "Drop in" at bounding box center [920, 208] width 74 height 27
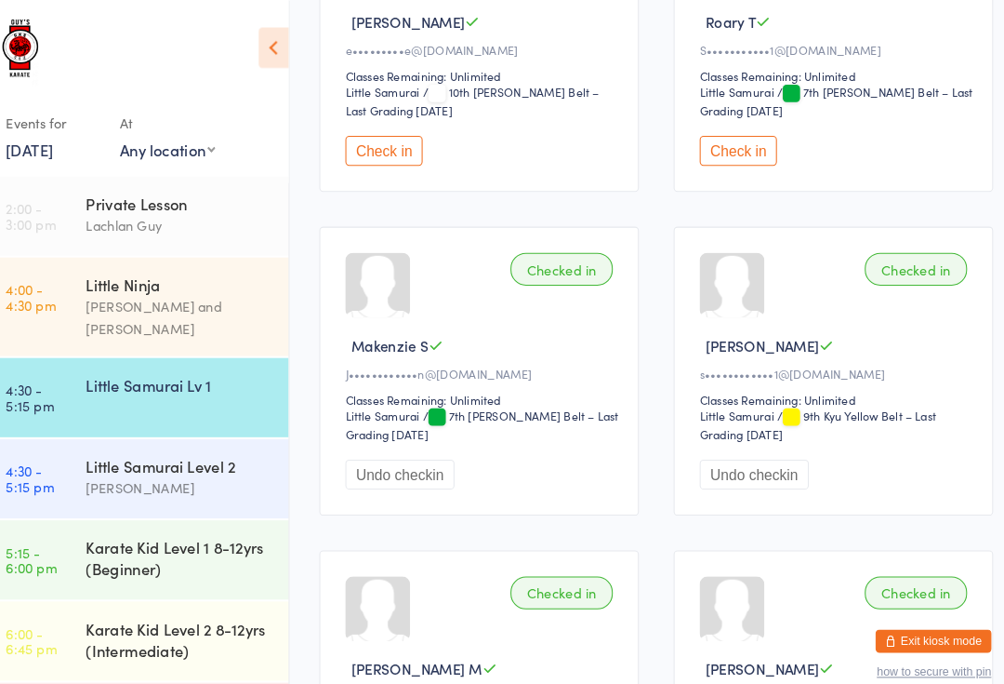
scroll to position [402, 0]
click at [164, 459] on div "[PERSON_NAME]" at bounding box center [191, 469] width 180 height 21
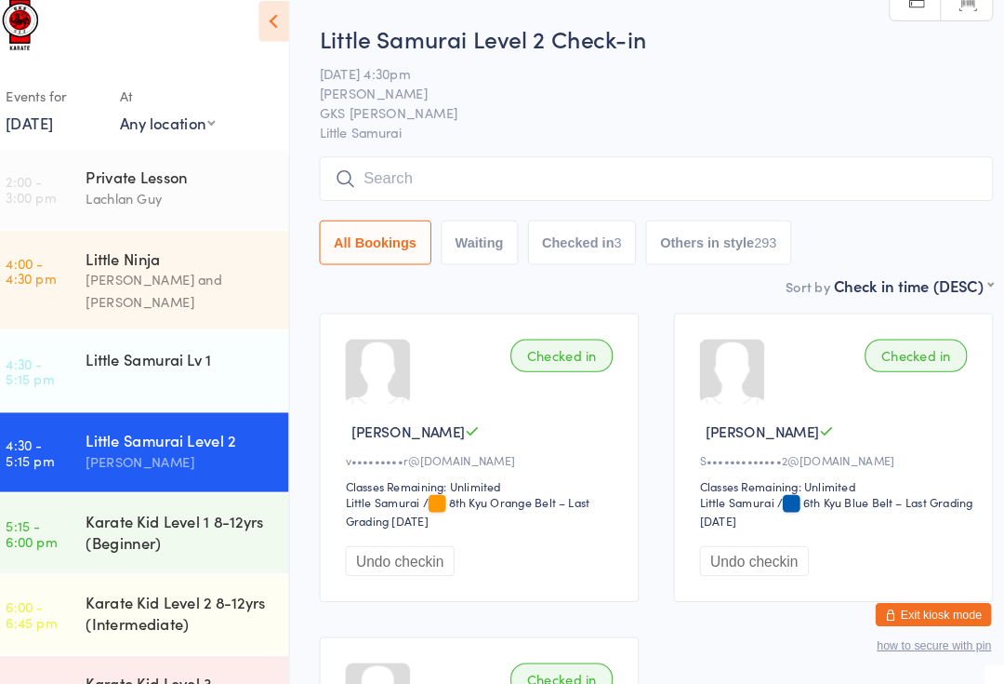
click at [849, 193] on input "search" at bounding box center [650, 197] width 649 height 43
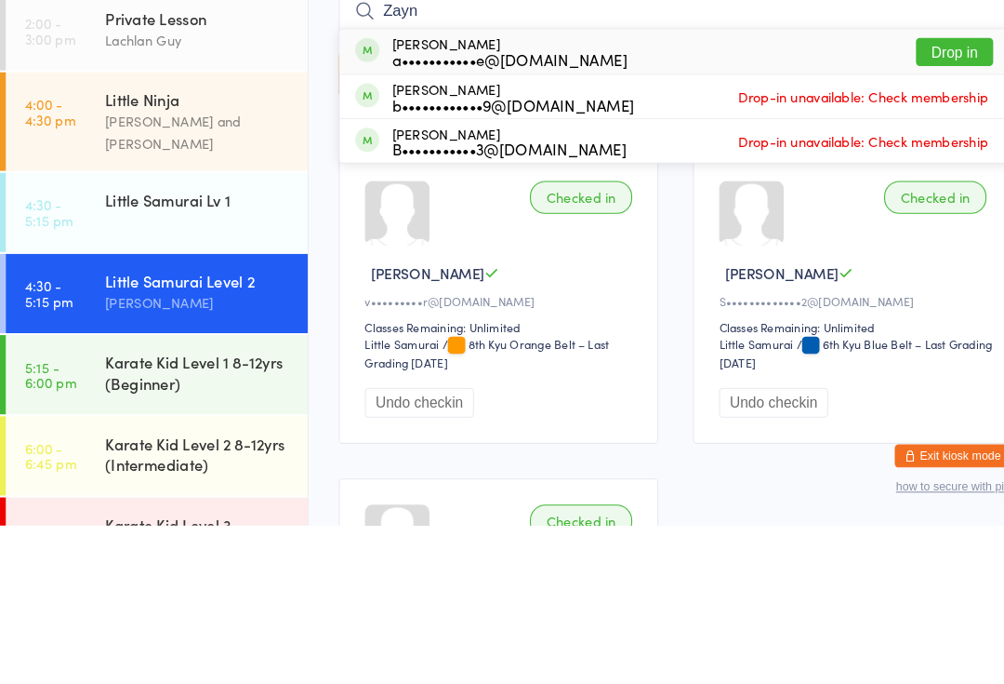
type input "Zayn"
click at [923, 214] on button "Drop in" at bounding box center [920, 227] width 74 height 27
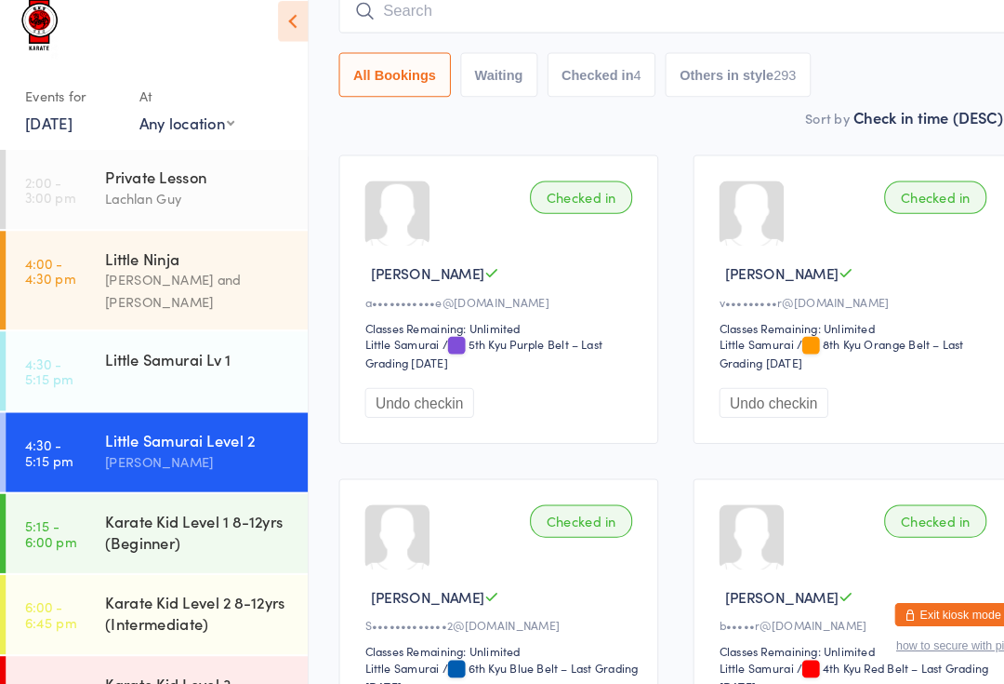
click at [234, 516] on div "Karate Kid Level 1 8-12yrs (Beginner)" at bounding box center [191, 536] width 180 height 41
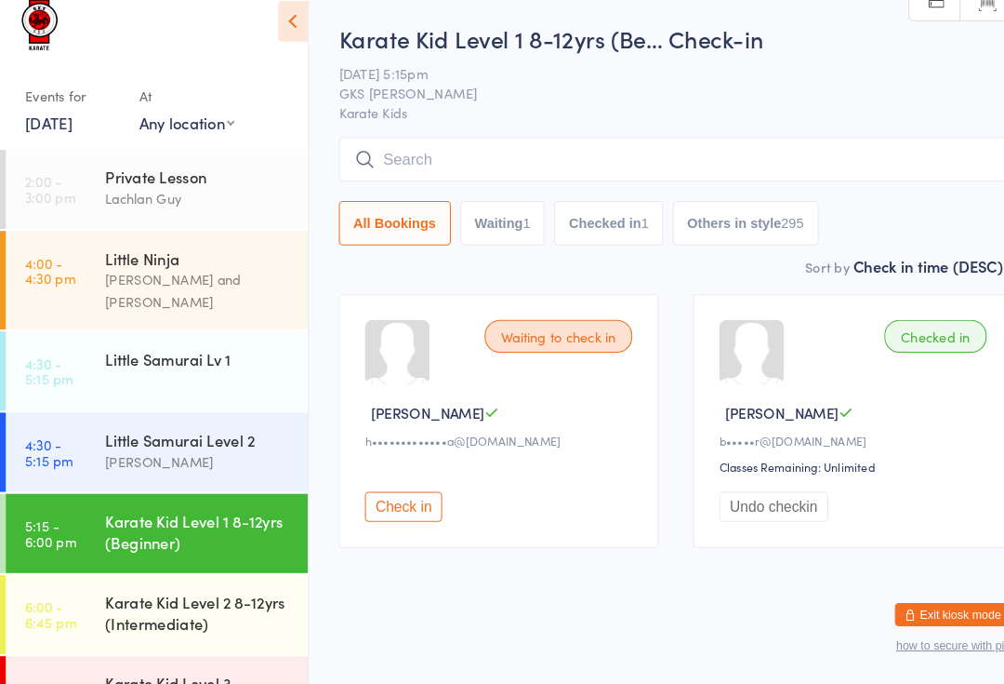
scroll to position [21, 0]
click at [614, 108] on div "Karate Kid Level 1 8-12yrs (Be… Check-in [DATE] 5:15pm GKS [PERSON_NAME] Karate…" at bounding box center [650, 159] width 649 height 224
click at [542, 157] on input "search" at bounding box center [650, 178] width 649 height 43
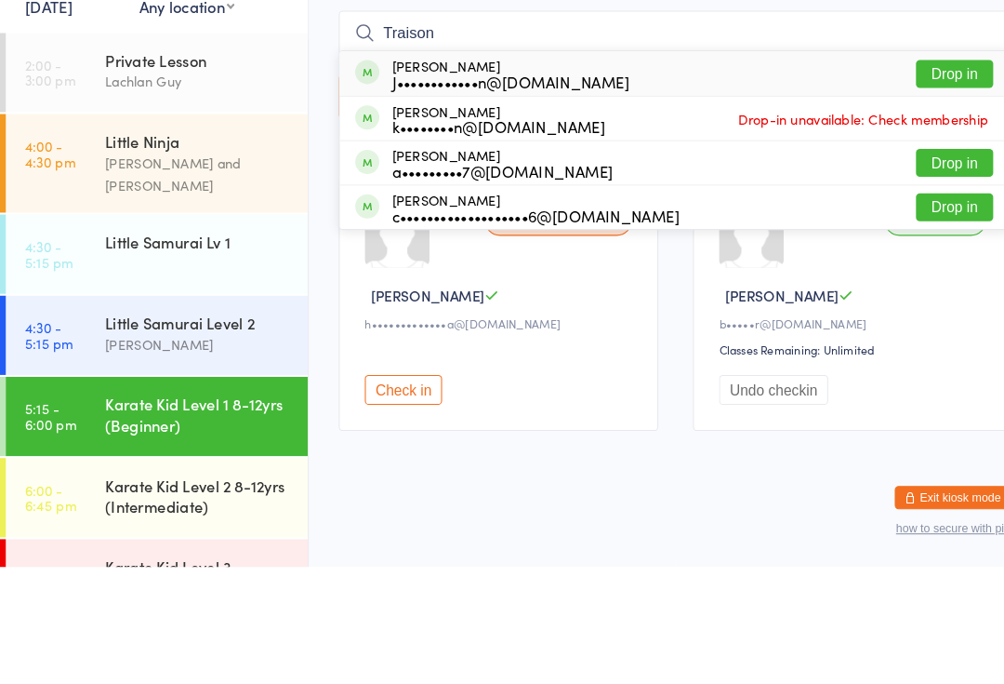
type input "Traison"
click at [741, 187] on div "Traison Sherring J••••••••••••n@[DOMAIN_NAME] Drop in" at bounding box center [650, 208] width 647 height 43
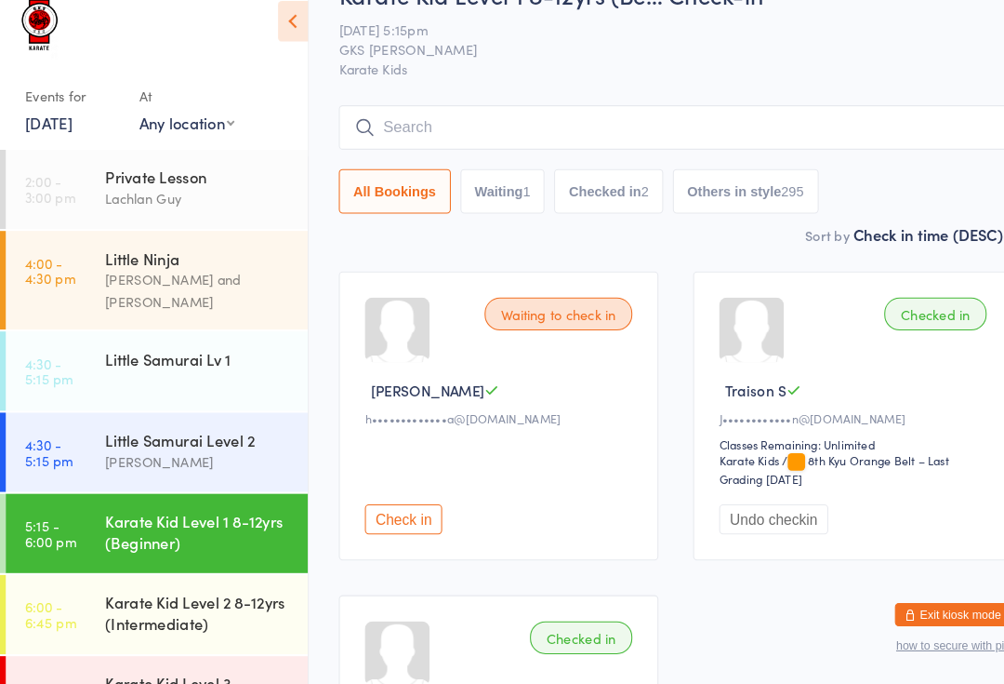
click at [147, 351] on div "Little Samurai Lv 1" at bounding box center [198, 370] width 195 height 52
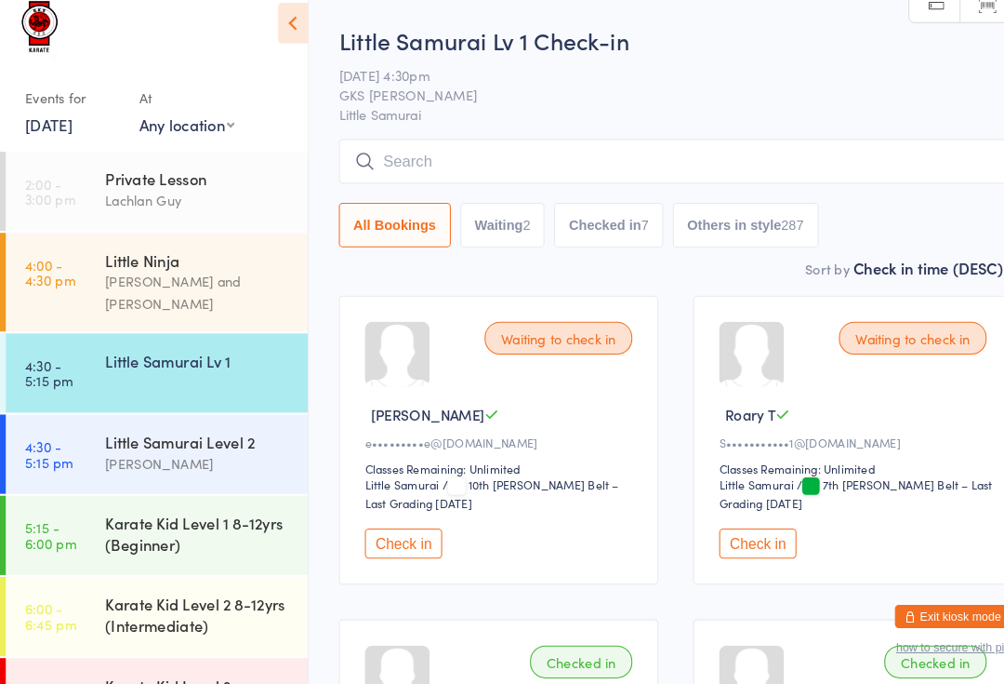
click at [457, 176] on input "search" at bounding box center [650, 178] width 649 height 43
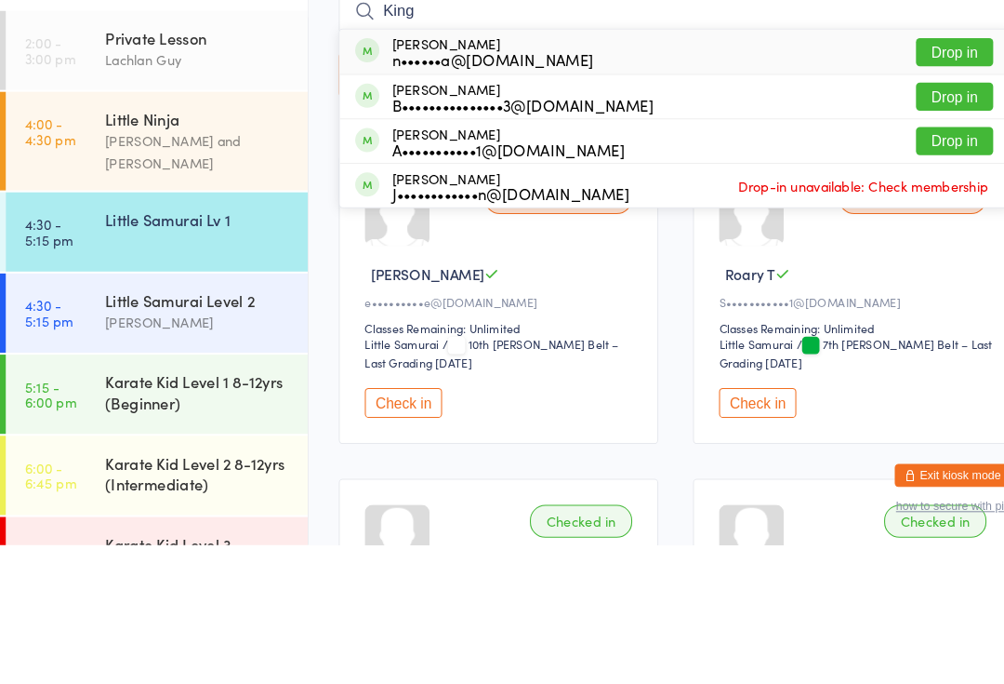
type input "King"
click at [925, 238] on button "Drop in" at bounding box center [920, 251] width 74 height 27
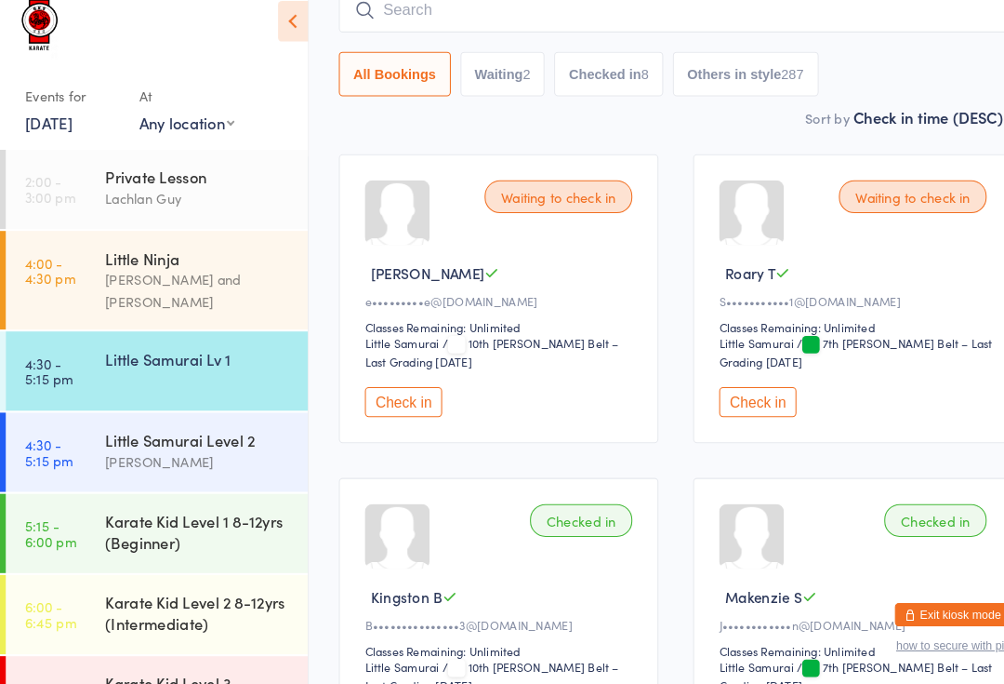
click at [219, 438] on div "Little Samurai Level 2" at bounding box center [191, 448] width 180 height 20
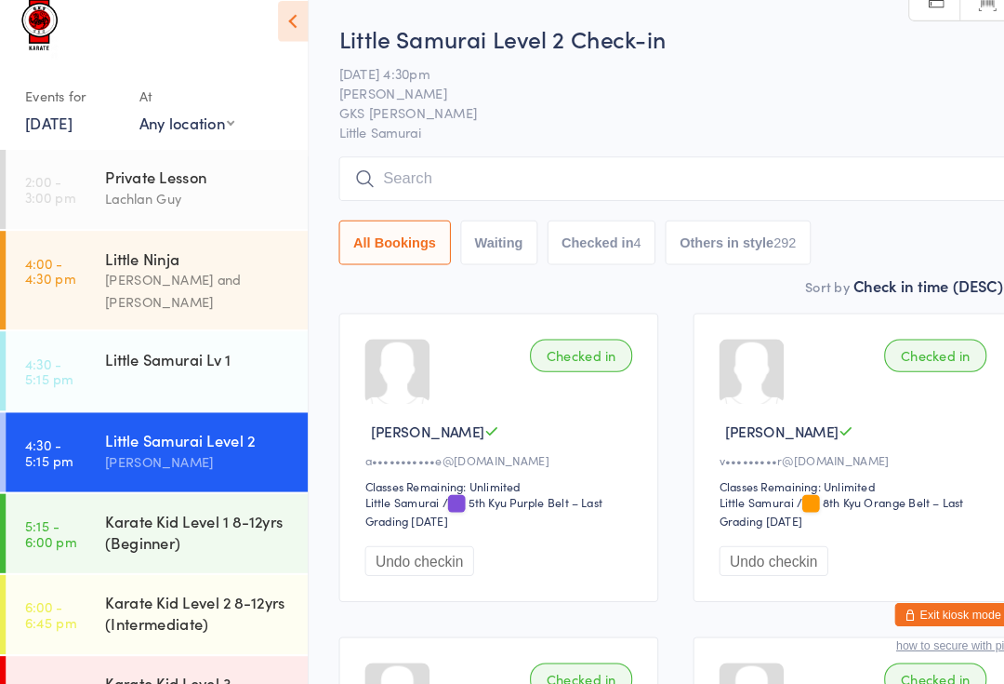
click at [636, 176] on input "search" at bounding box center [650, 197] width 649 height 43
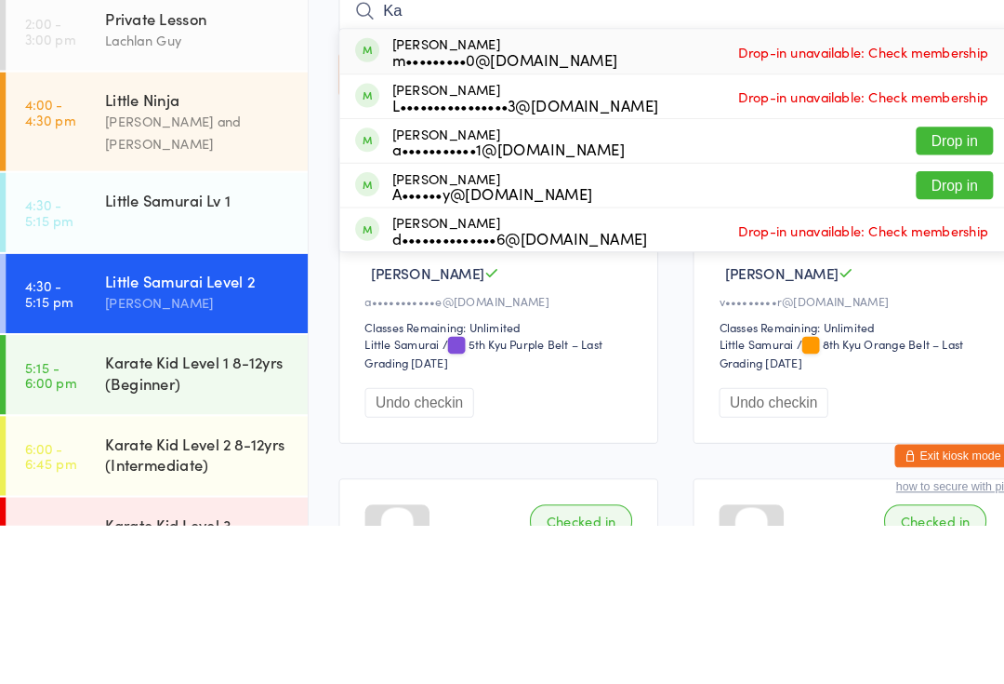
type input "Ka"
click at [919, 342] on button "Drop in" at bounding box center [920, 355] width 74 height 27
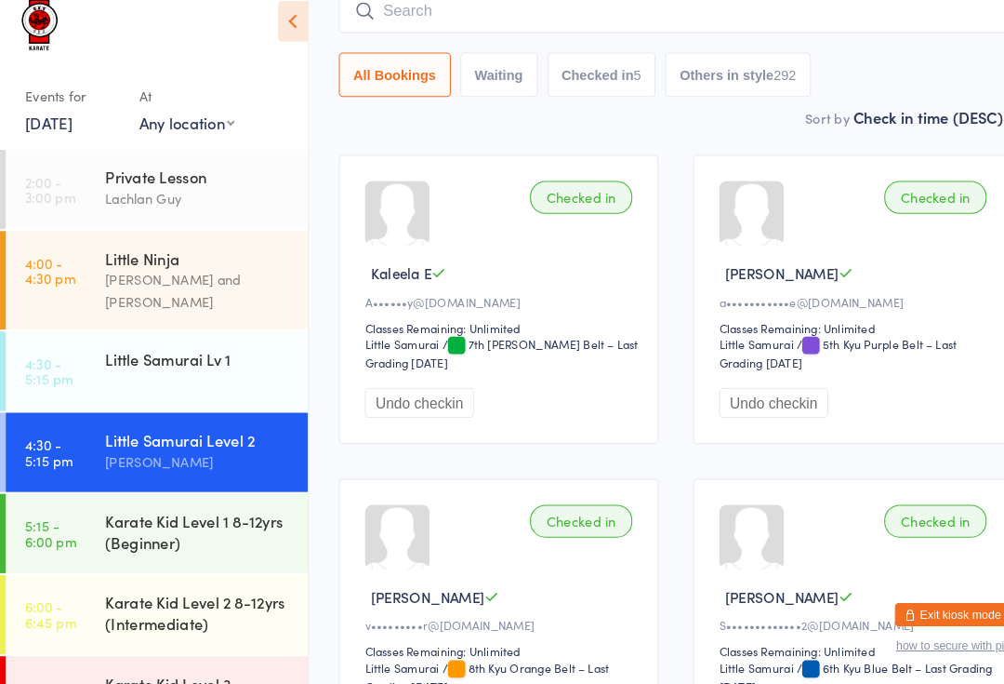
click at [232, 344] on div "Little Samurai Lv 1" at bounding box center [198, 370] width 195 height 52
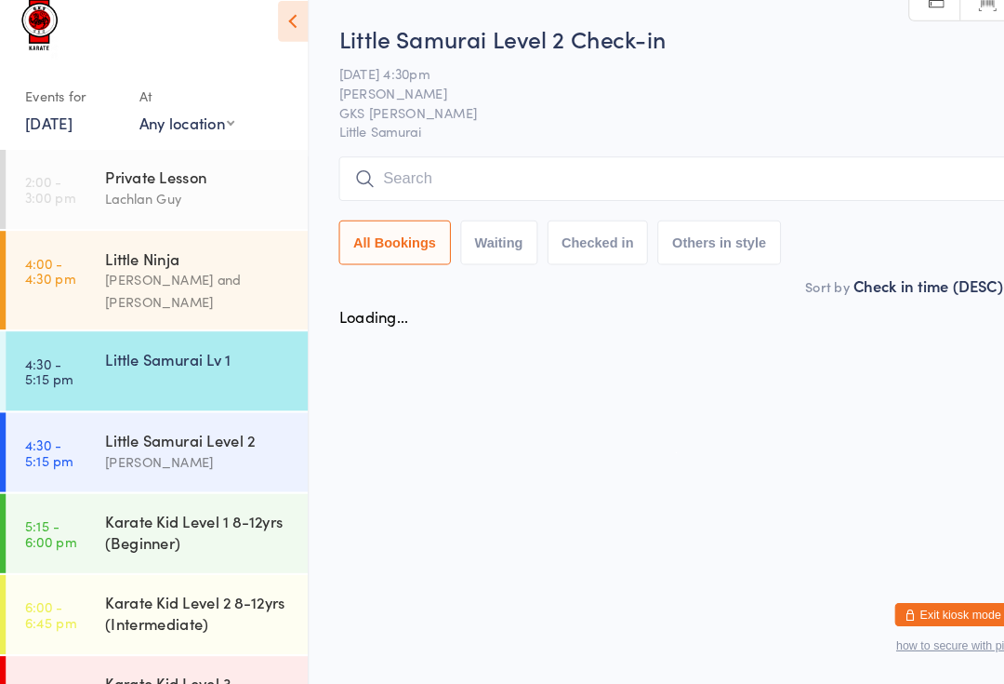
click at [232, 459] on div "[PERSON_NAME]" at bounding box center [191, 469] width 180 height 21
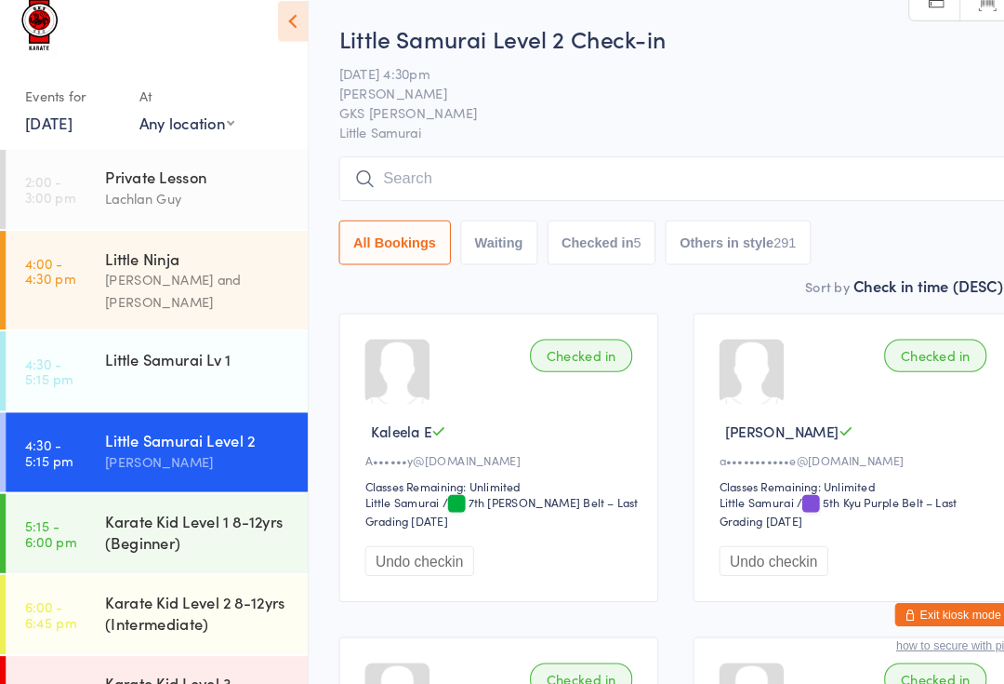
click at [213, 360] on link "4:30 - 5:15 pm Little Samurai Lv 1" at bounding box center [151, 382] width 291 height 76
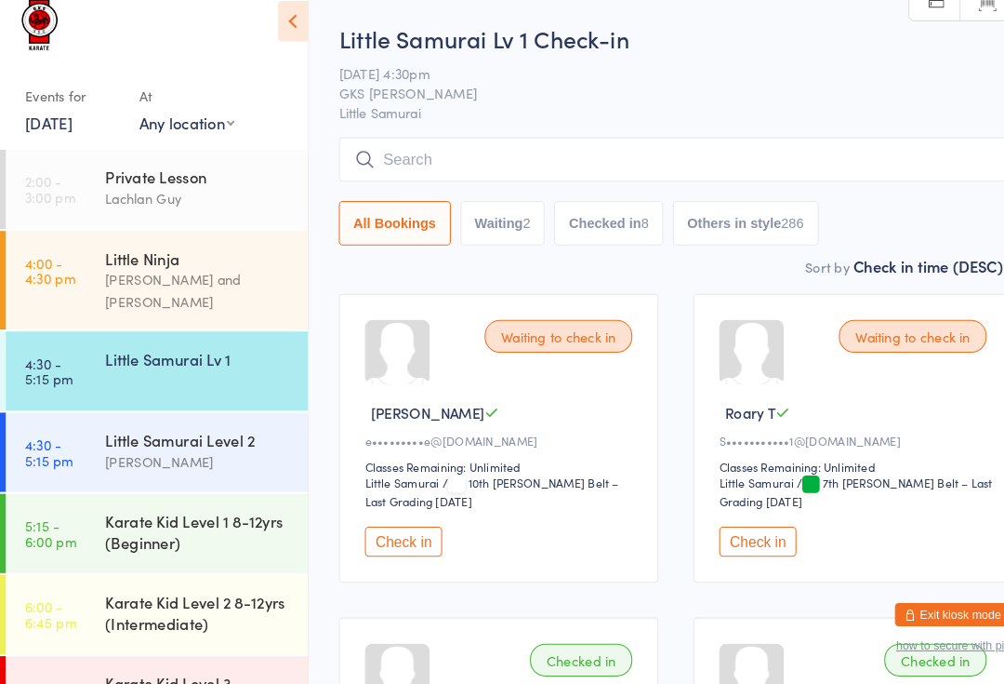
click at [527, 161] on input "search" at bounding box center [650, 178] width 649 height 43
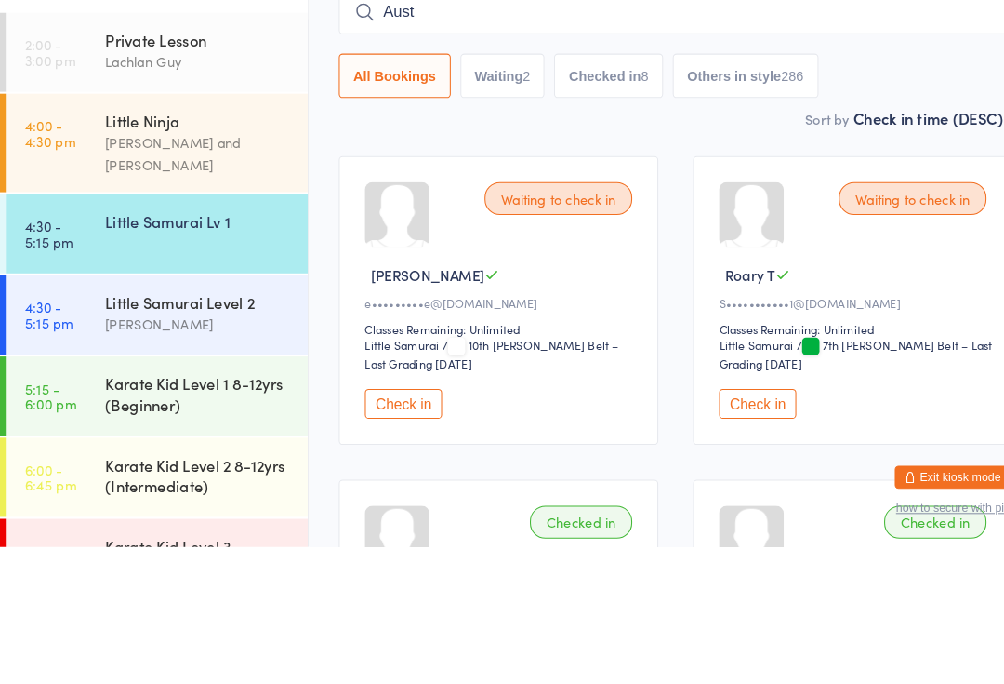
scroll to position [132, 0]
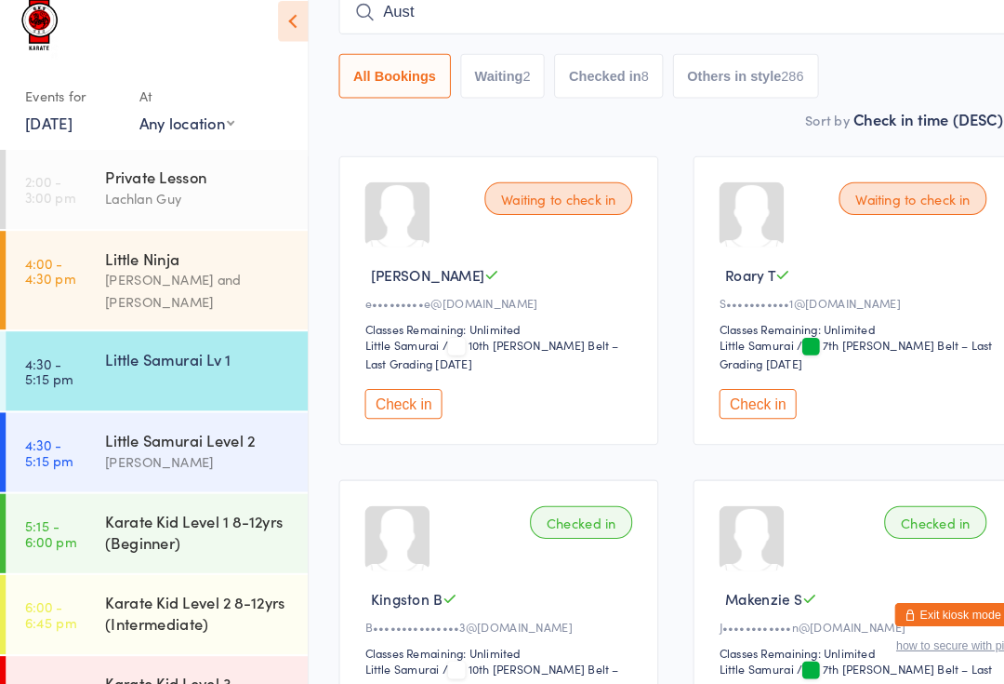
click at [527, 16] on input "Aust" at bounding box center [650, 37] width 649 height 43
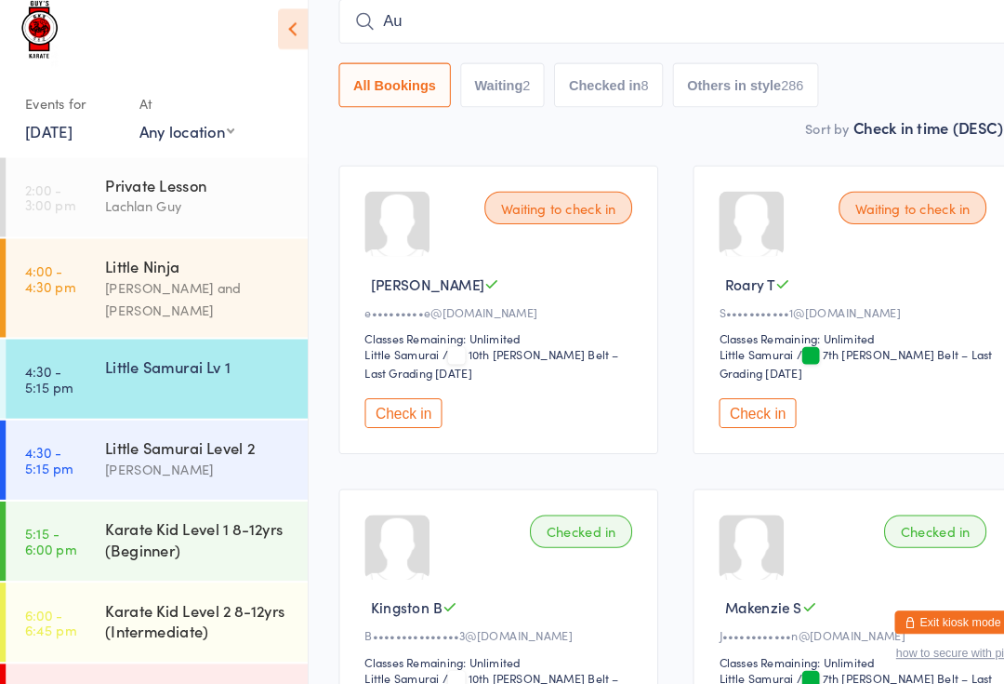
type input "A"
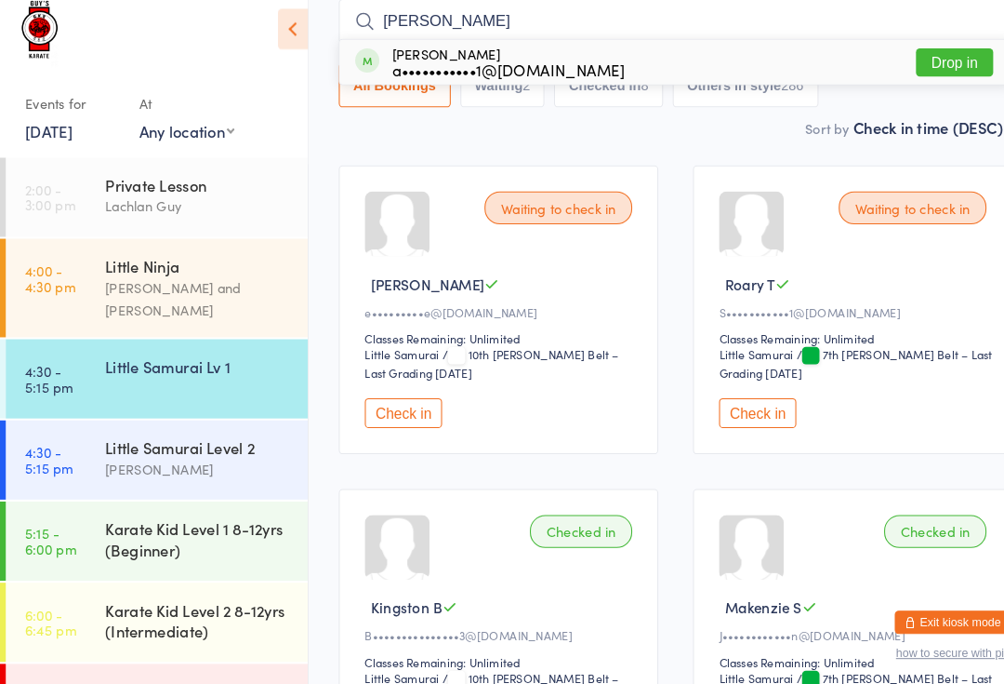
type input "[PERSON_NAME]"
click at [476, 62] on div "[PERSON_NAME] a•••••••••••1@[DOMAIN_NAME]" at bounding box center [490, 77] width 224 height 30
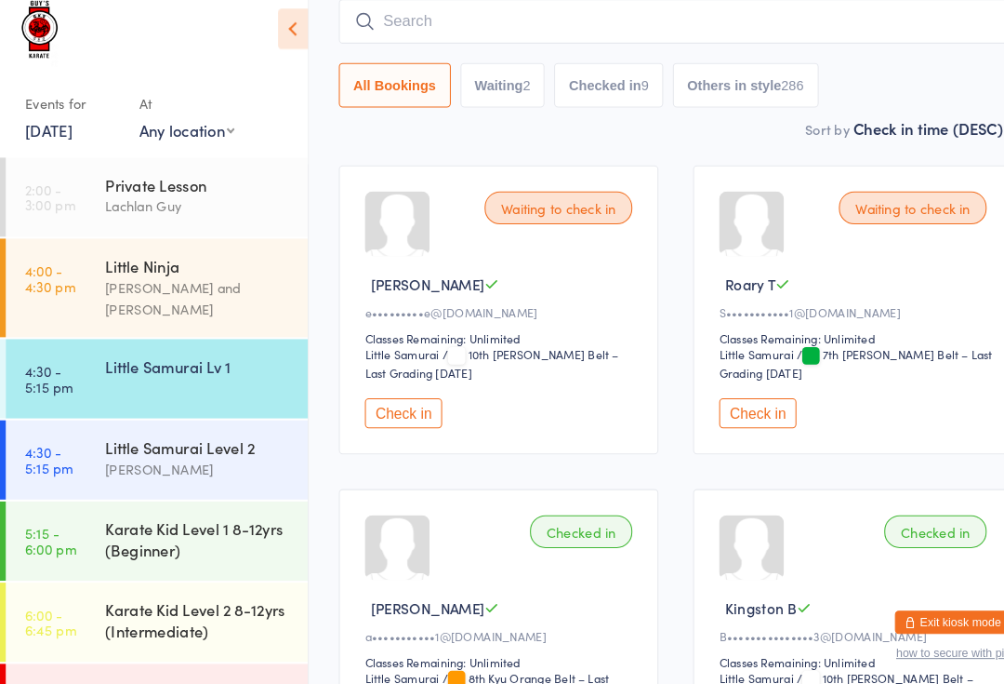
click at [261, 438] on div "Little Samurai Level 2" at bounding box center [191, 448] width 180 height 20
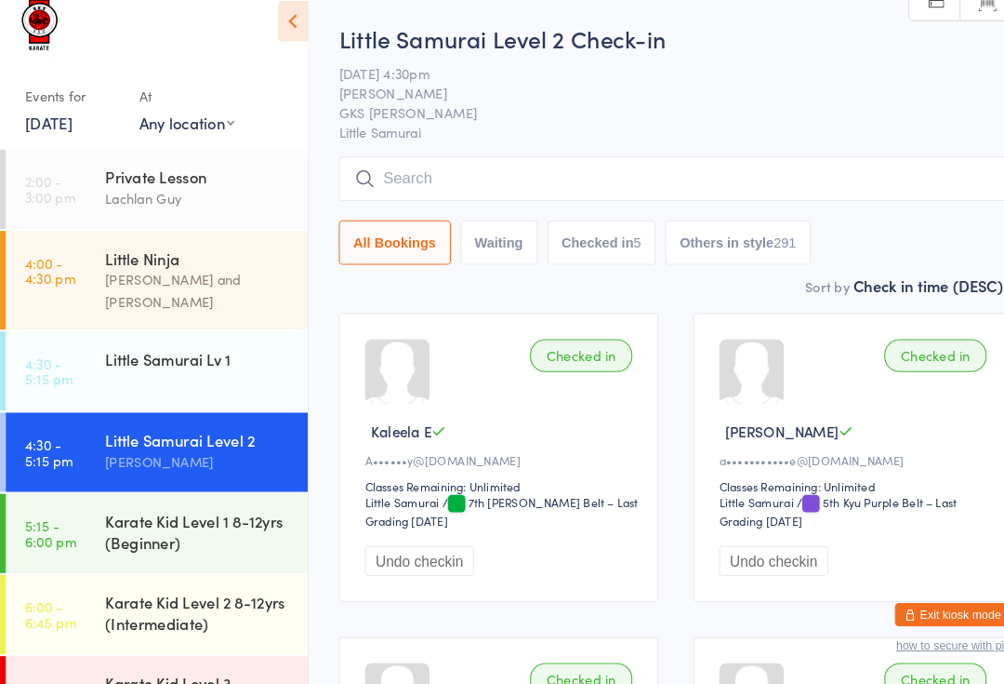
click at [577, 176] on input "search" at bounding box center [650, 197] width 649 height 43
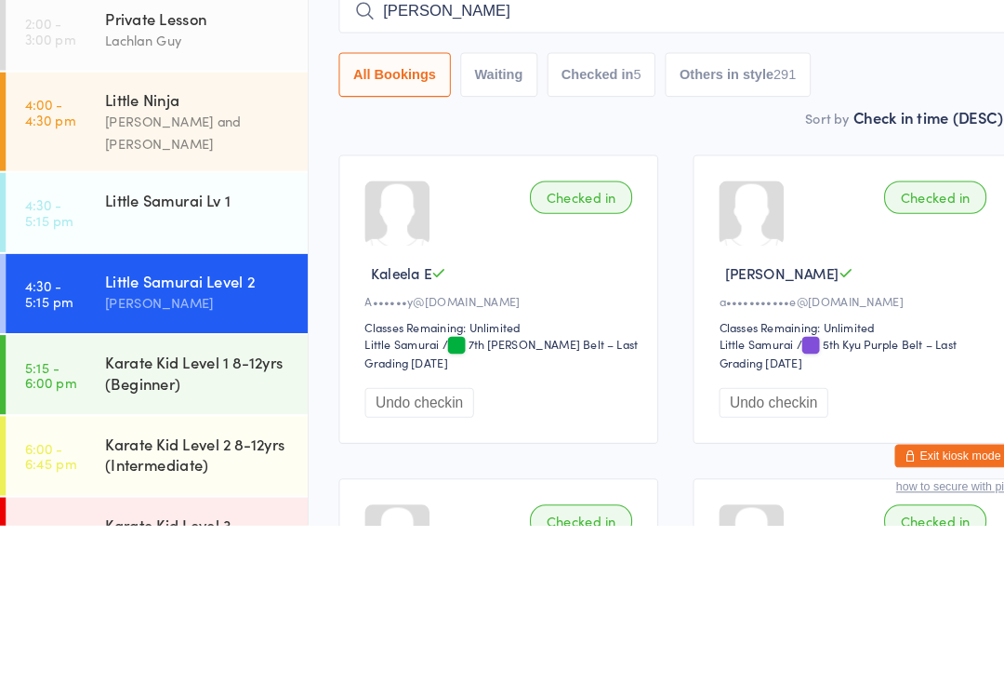
type input "Kaleela"
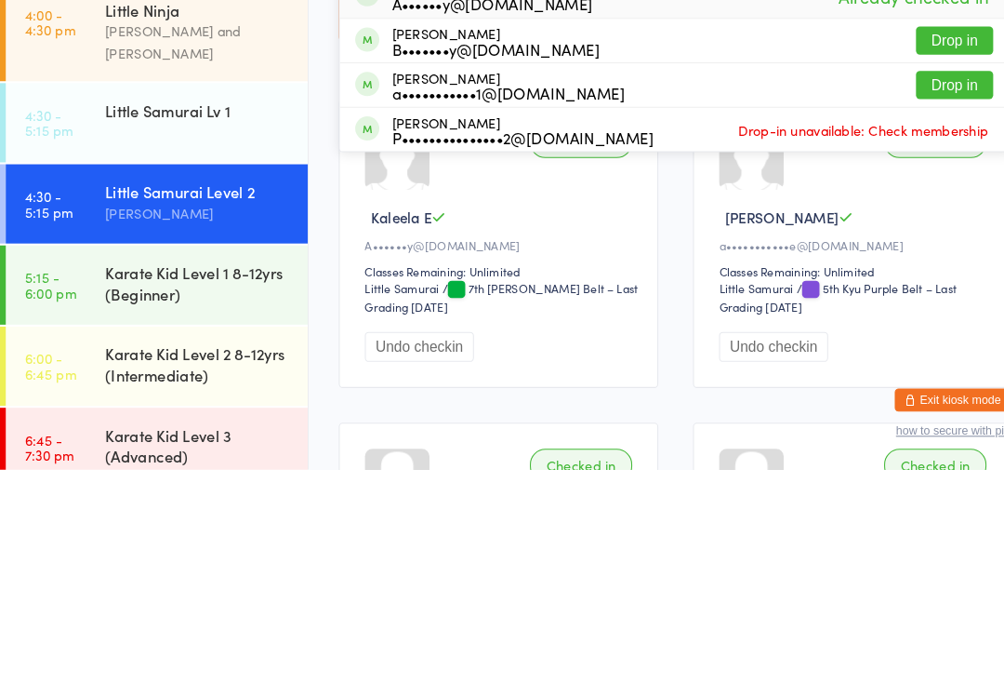
scroll to position [25, 0]
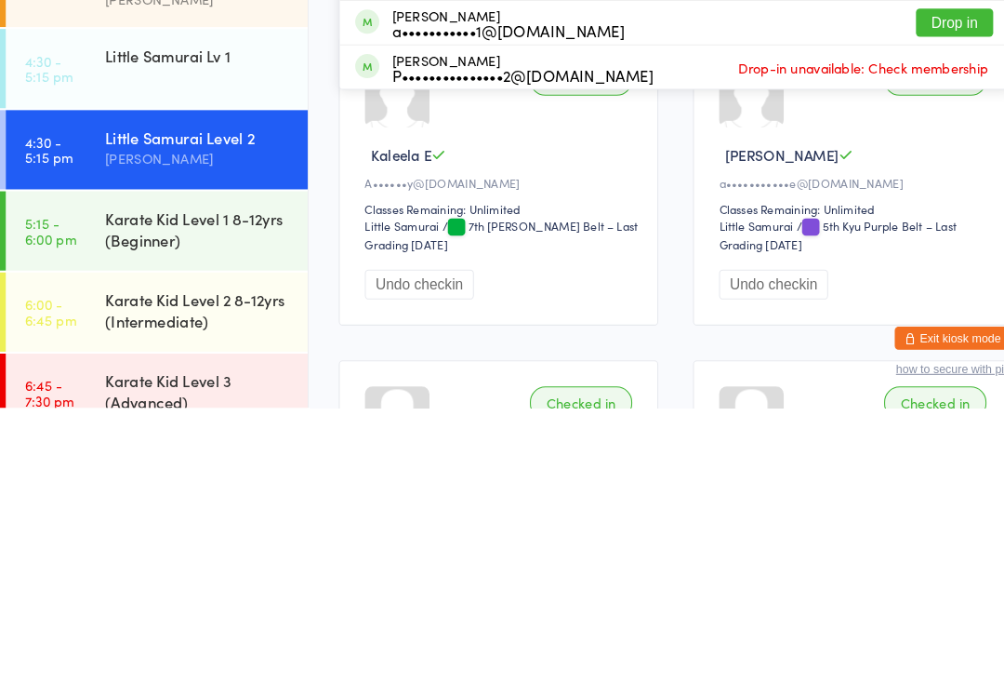
click at [229, 491] on div "Karate Kid Level 1 8-12yrs (Beginner)" at bounding box center [191, 511] width 180 height 41
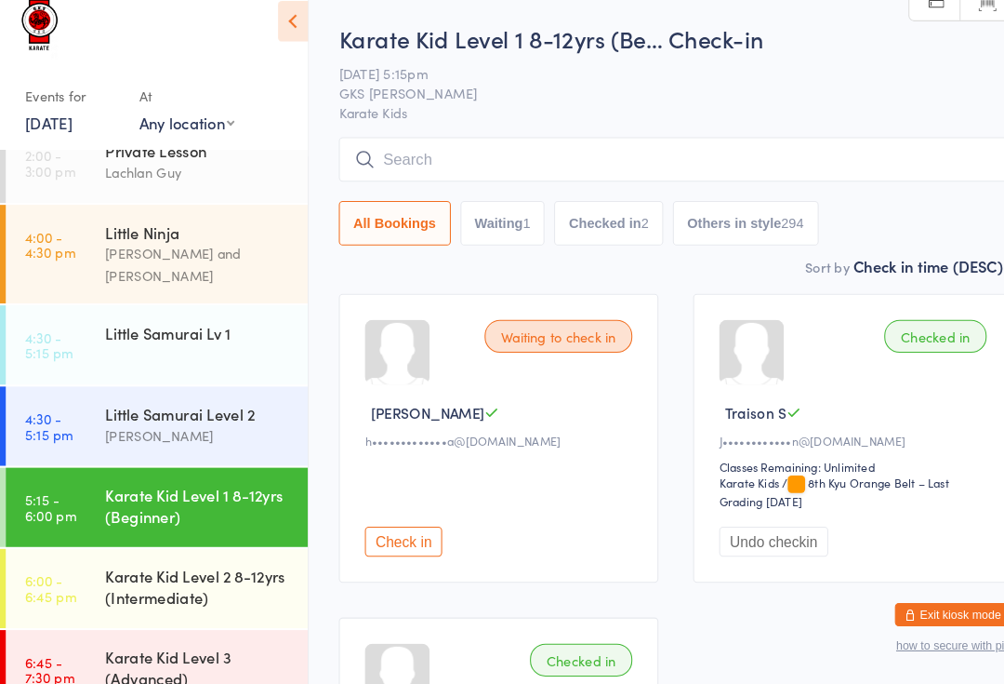
click at [636, 157] on input "search" at bounding box center [650, 178] width 649 height 43
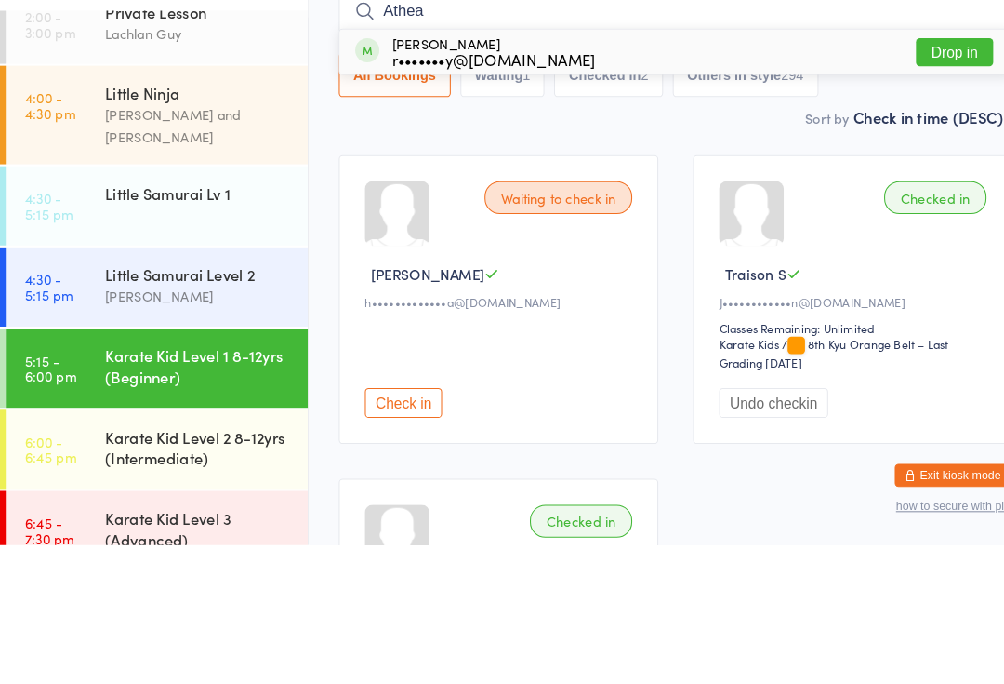
type input "Athea"
click at [921, 195] on button "Drop in" at bounding box center [920, 208] width 74 height 27
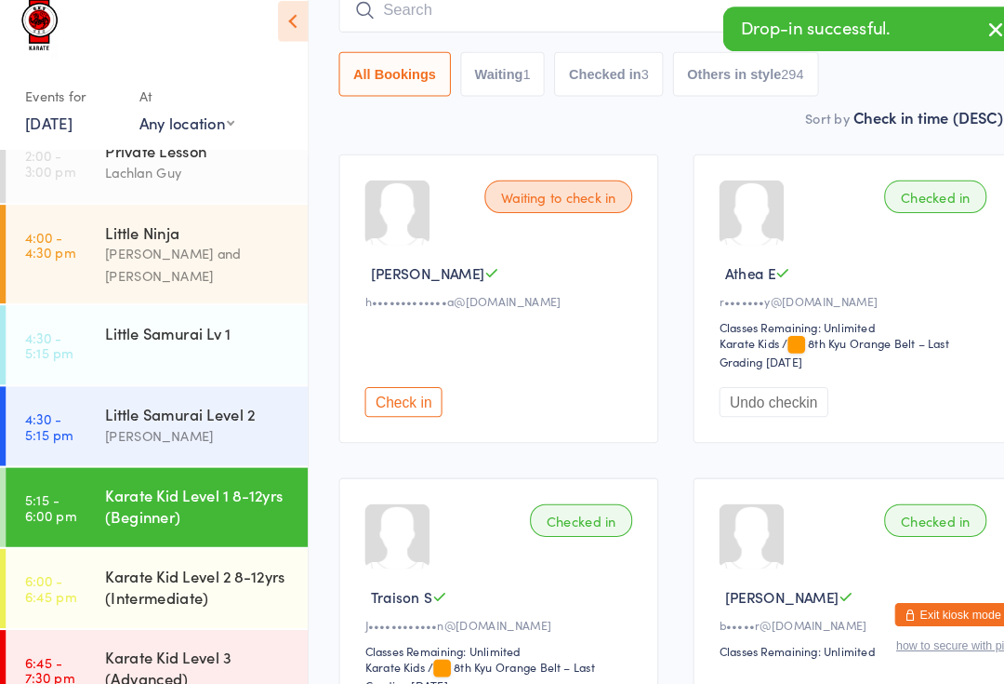
click at [565, 14] on input "search" at bounding box center [650, 35] width 649 height 43
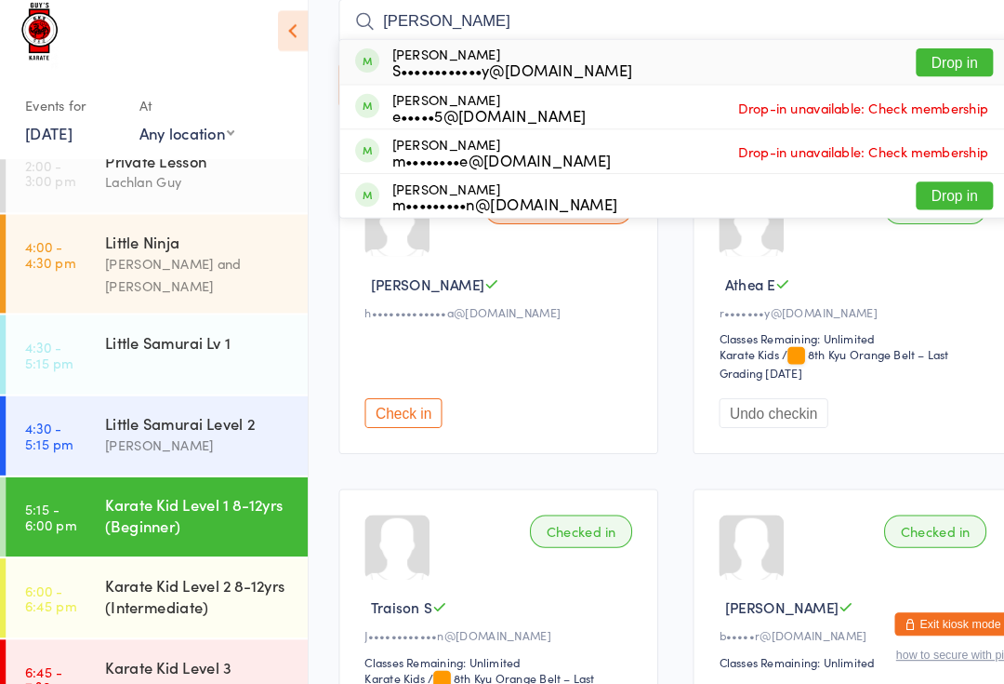
type input "[PERSON_NAME]"
click at [918, 62] on button "Drop in" at bounding box center [920, 75] width 74 height 27
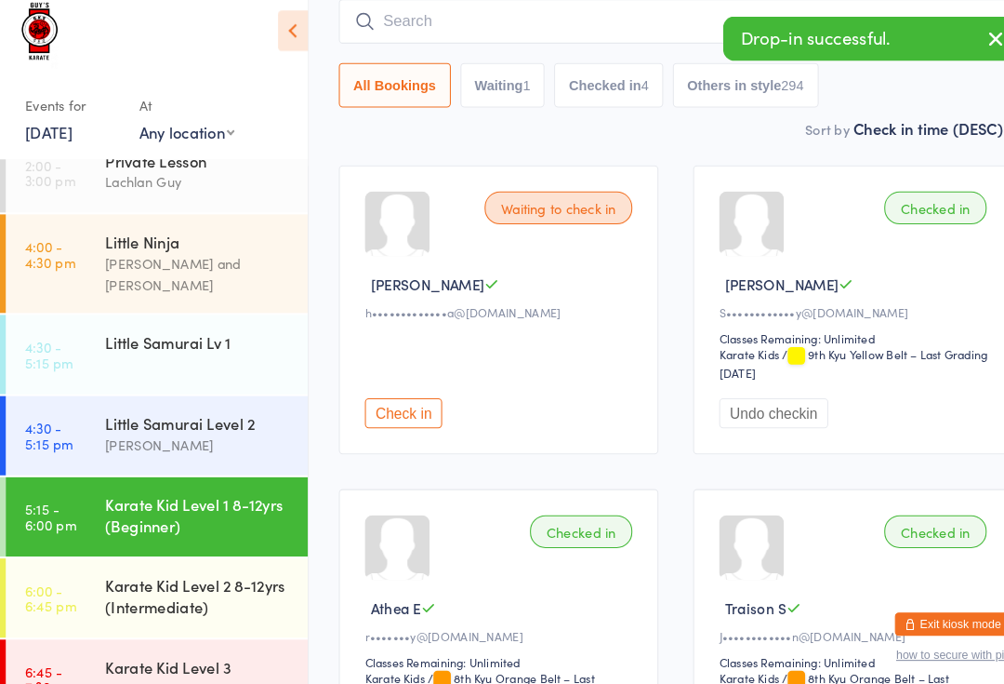
click at [547, 17] on input "search" at bounding box center [650, 36] width 649 height 43
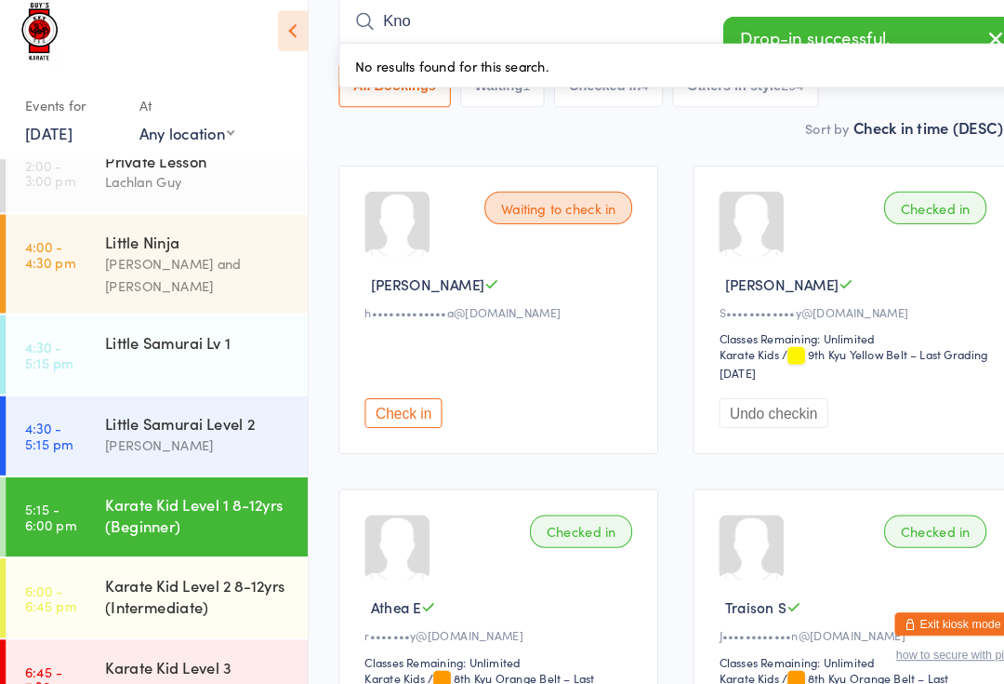
type input "[PERSON_NAME]"
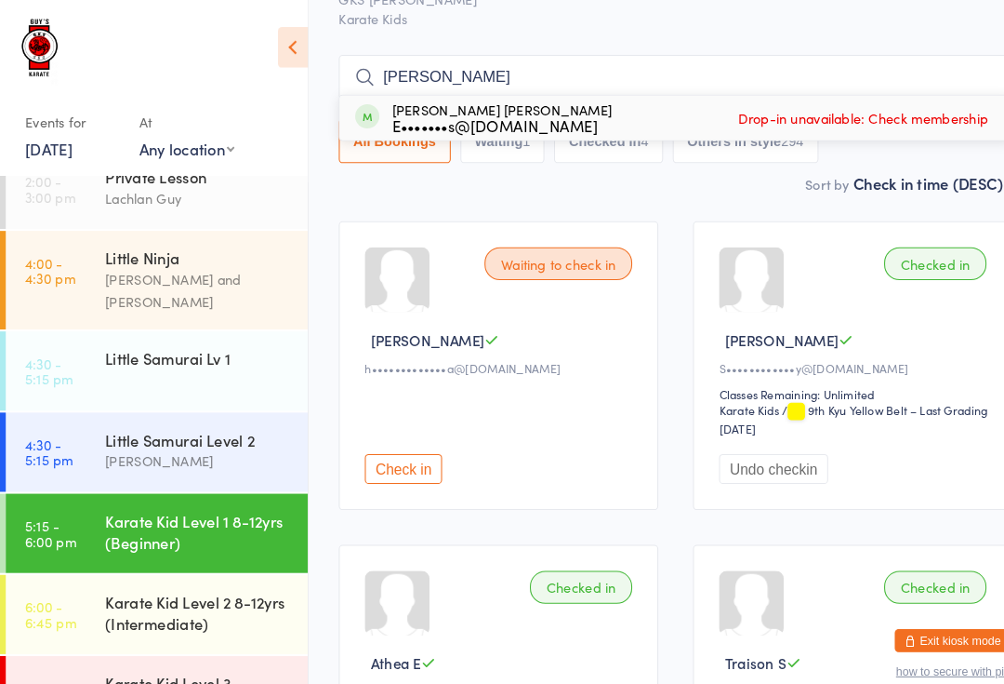
scroll to position [86, 0]
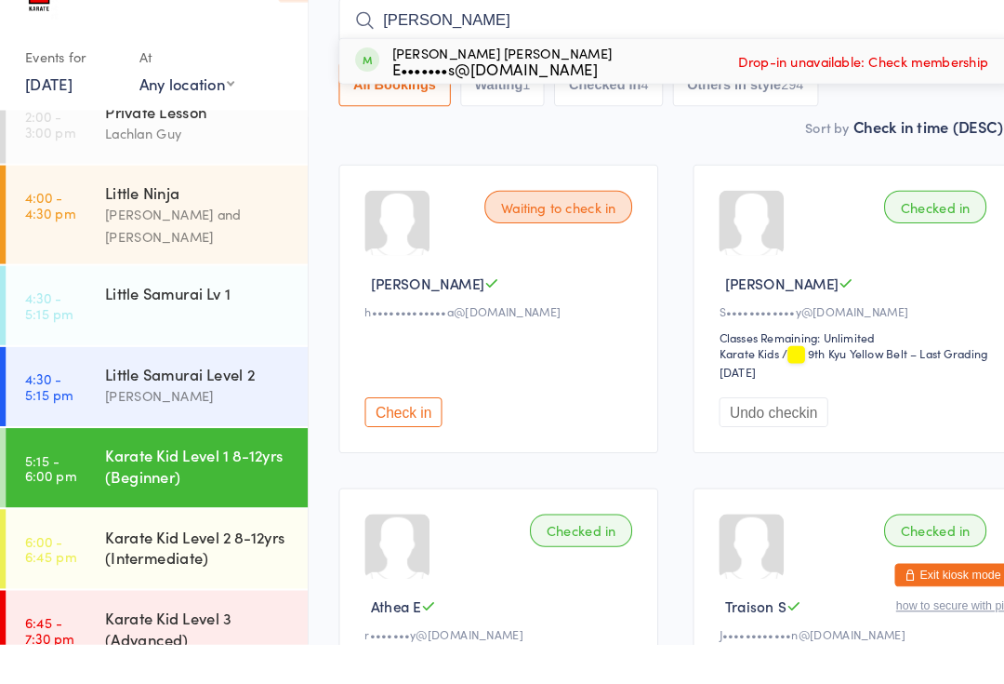
click at [214, 335] on div "Little Samurai Lv 1" at bounding box center [191, 345] width 180 height 20
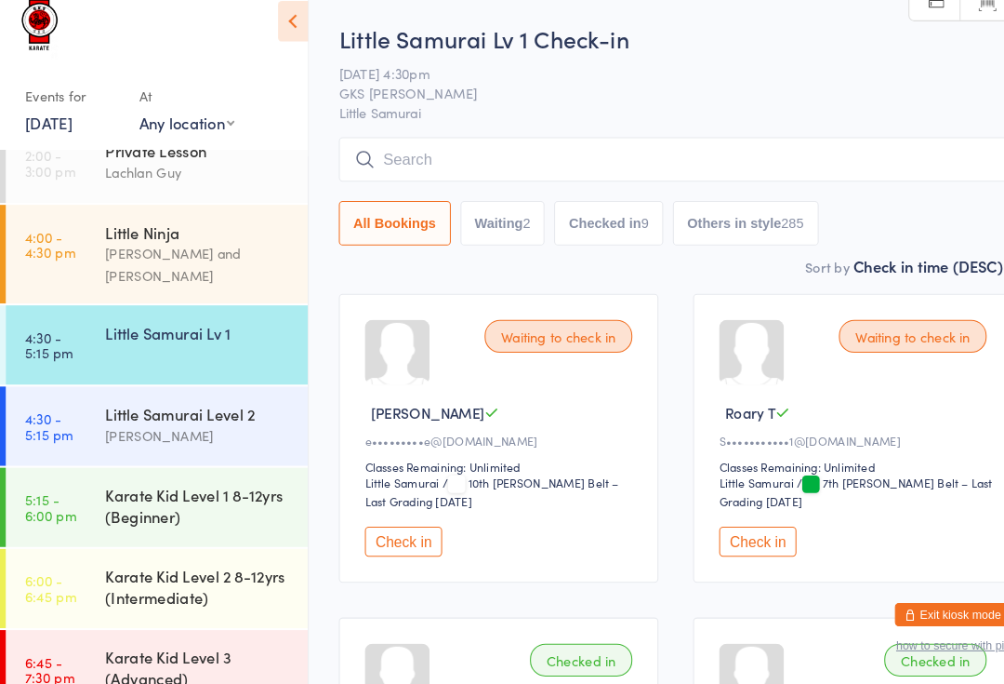
click at [461, 168] on input "search" at bounding box center [650, 178] width 649 height 43
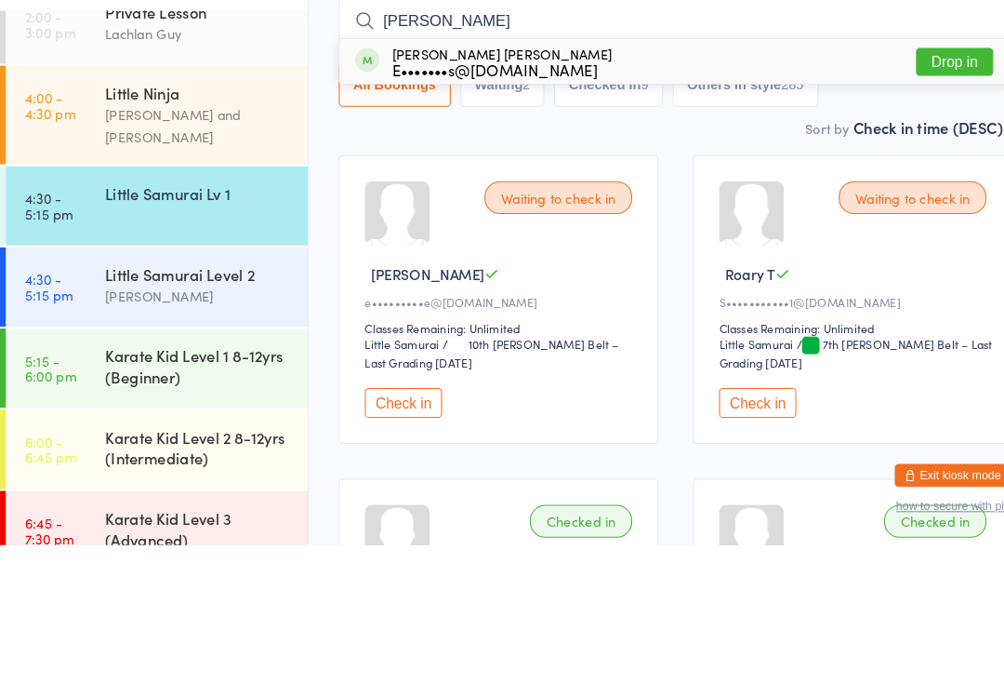
type input "[PERSON_NAME]"
click at [929, 205] on button "Drop in" at bounding box center [920, 218] width 74 height 27
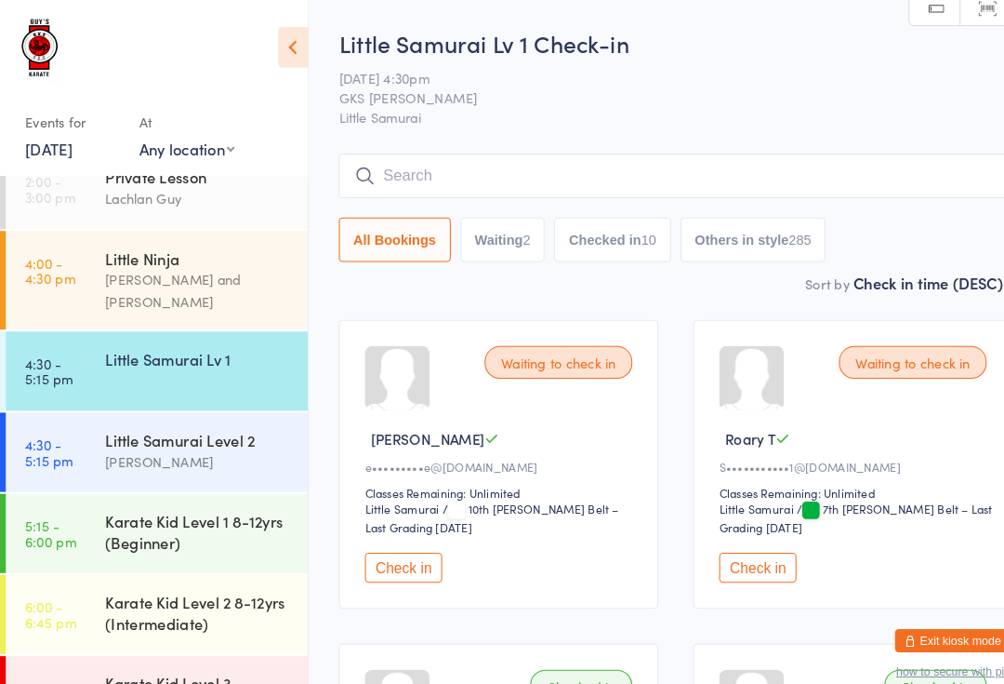
click at [391, 558] on button "Check in" at bounding box center [389, 546] width 74 height 29
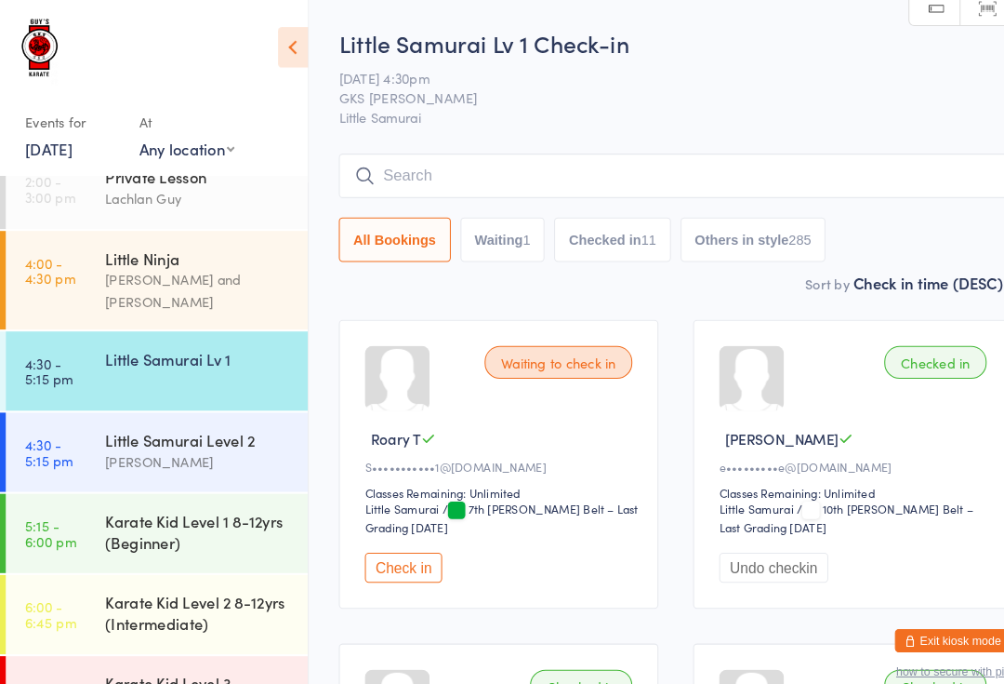
click at [201, 491] on div "Karate Kid Level 1 8-12yrs (Beginner)" at bounding box center [191, 511] width 180 height 41
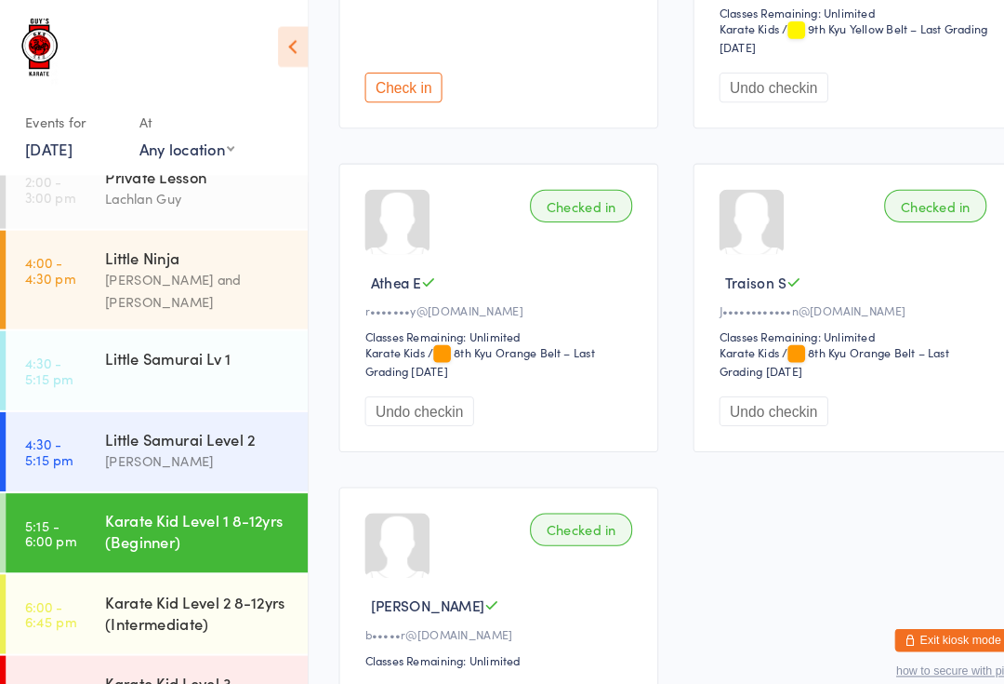
click at [914, 204] on div "Checked in" at bounding box center [901, 199] width 99 height 32
click at [905, 194] on div "Checked in" at bounding box center [901, 198] width 99 height 32
click at [899, 198] on div "Checked in" at bounding box center [901, 198] width 99 height 32
click at [759, 389] on div "Checked in [PERSON_NAME]••••••••••••n@[DOMAIN_NAME] Classes Remaining: Unlimite…" at bounding box center [822, 296] width 308 height 278
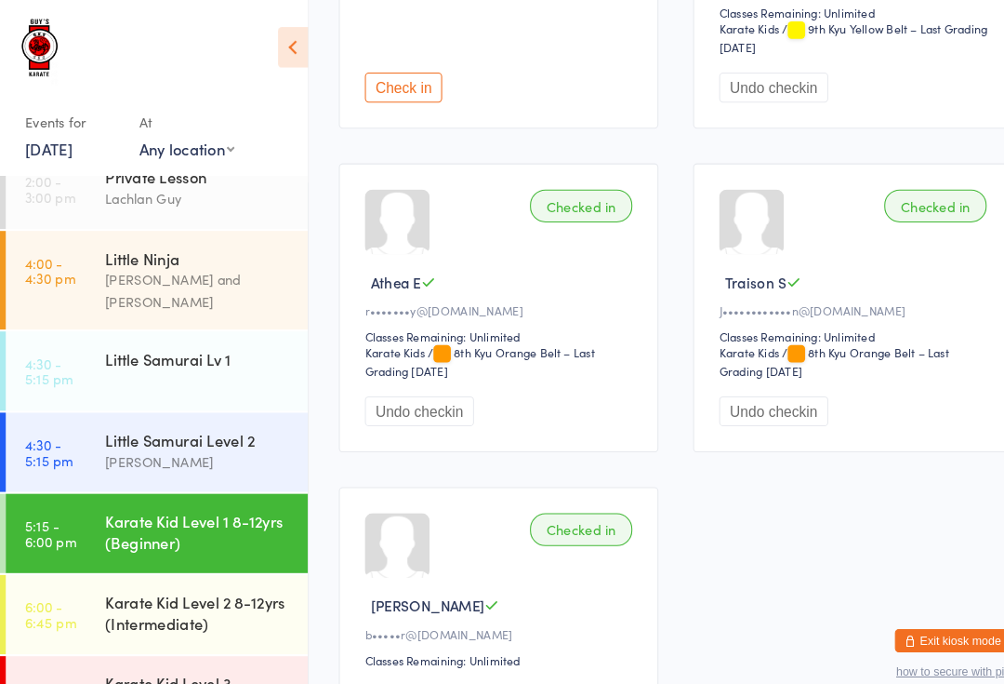
click at [763, 406] on button "Undo checkin" at bounding box center [745, 395] width 105 height 29
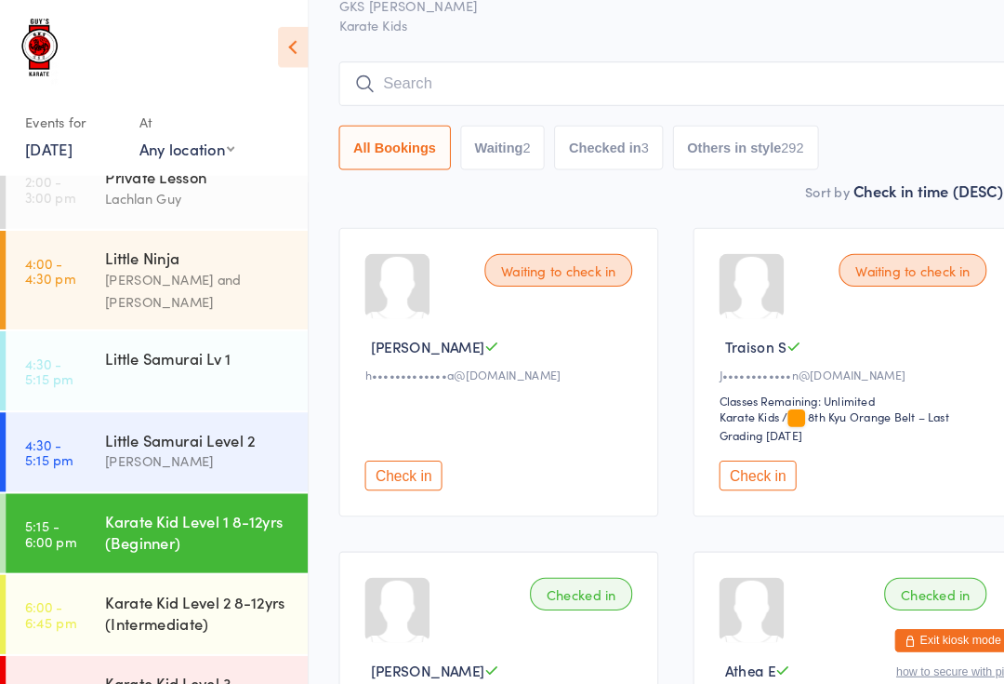
scroll to position [0, 0]
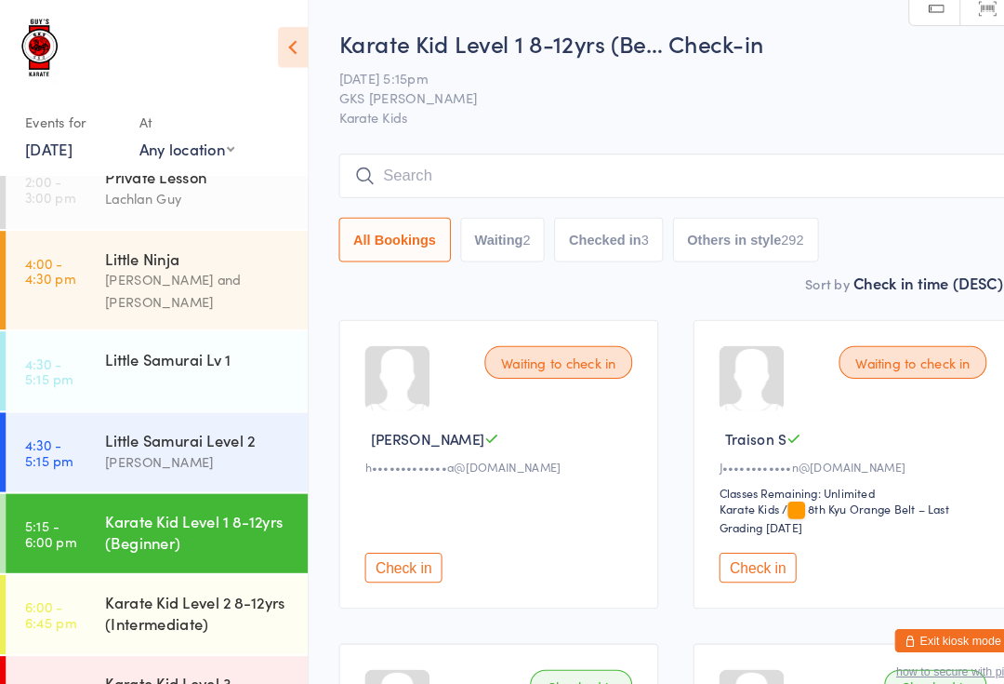
click at [742, 551] on button "Check in" at bounding box center [730, 546] width 74 height 29
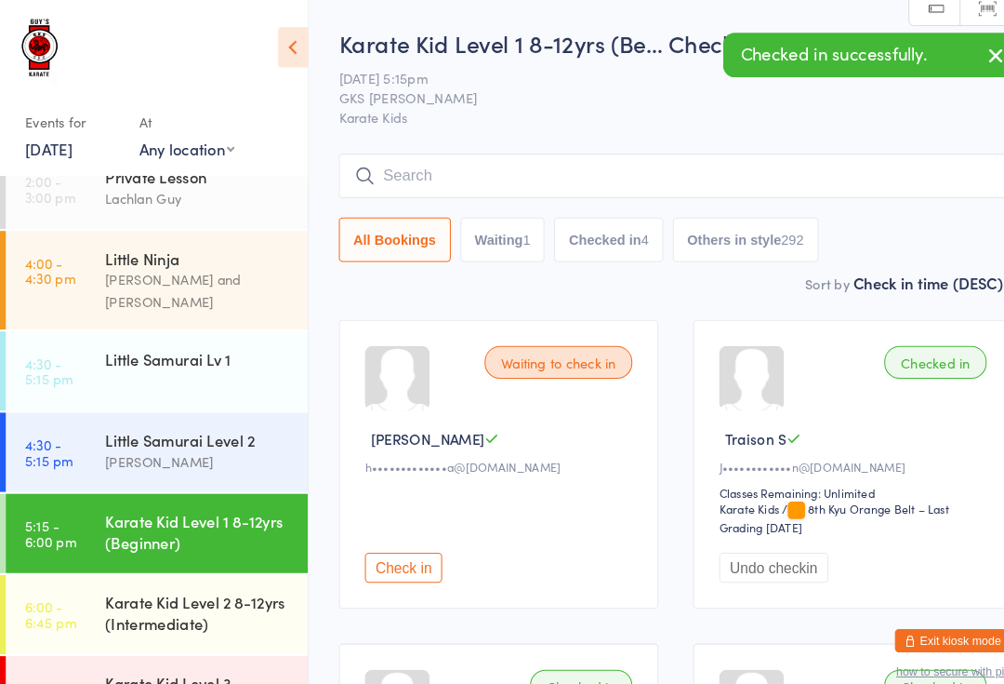
click at [638, 161] on input "search" at bounding box center [650, 169] width 649 height 43
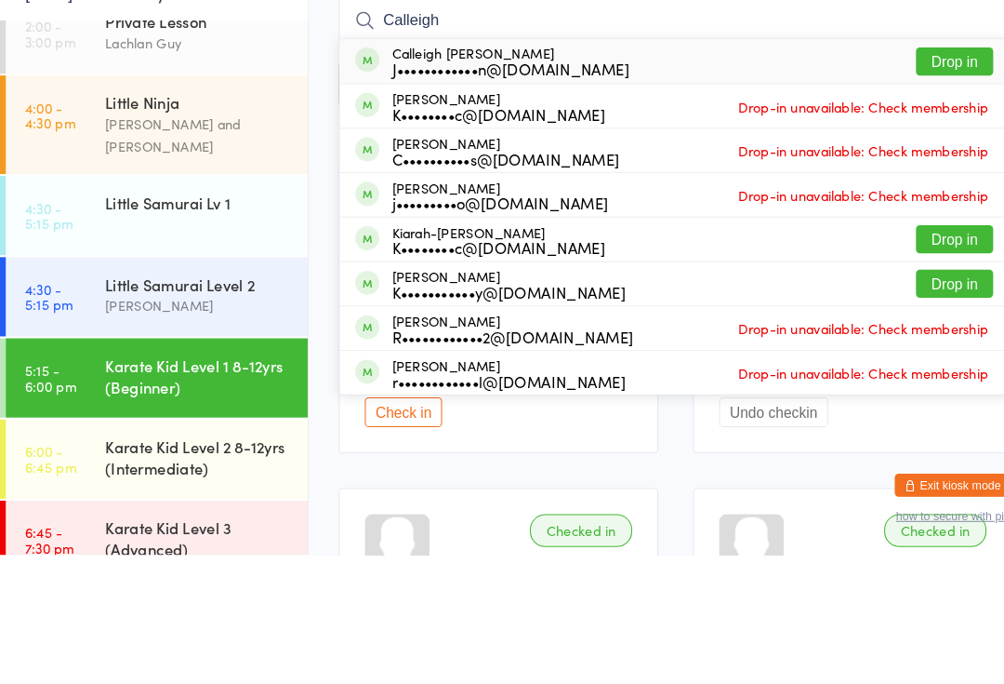
type input "Calleigh"
click at [924, 195] on button "Drop in" at bounding box center [920, 208] width 74 height 27
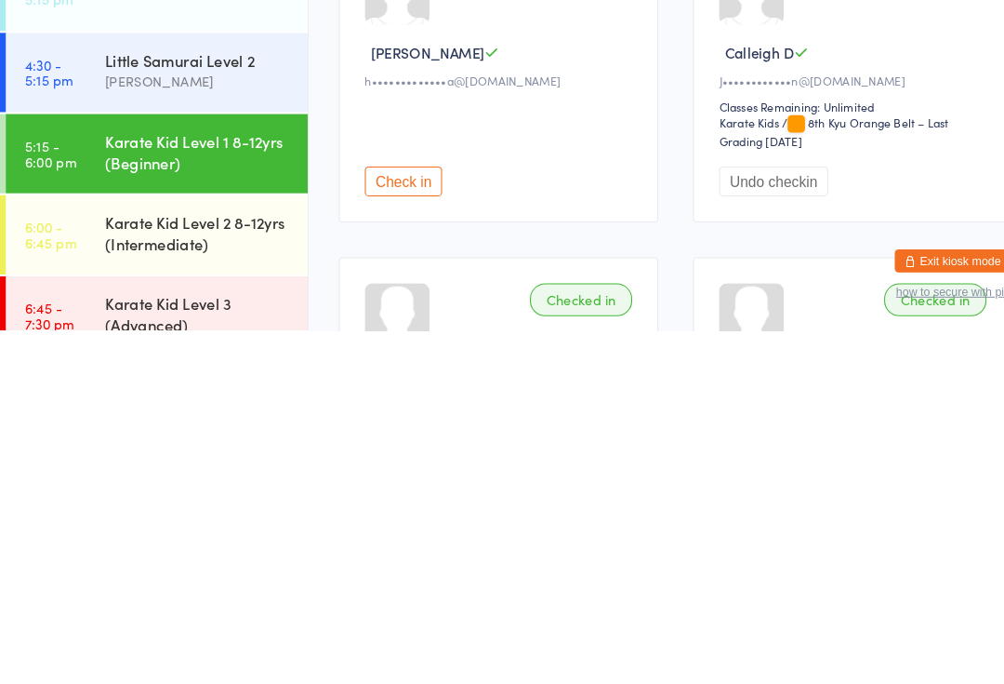
scroll to position [8, 0]
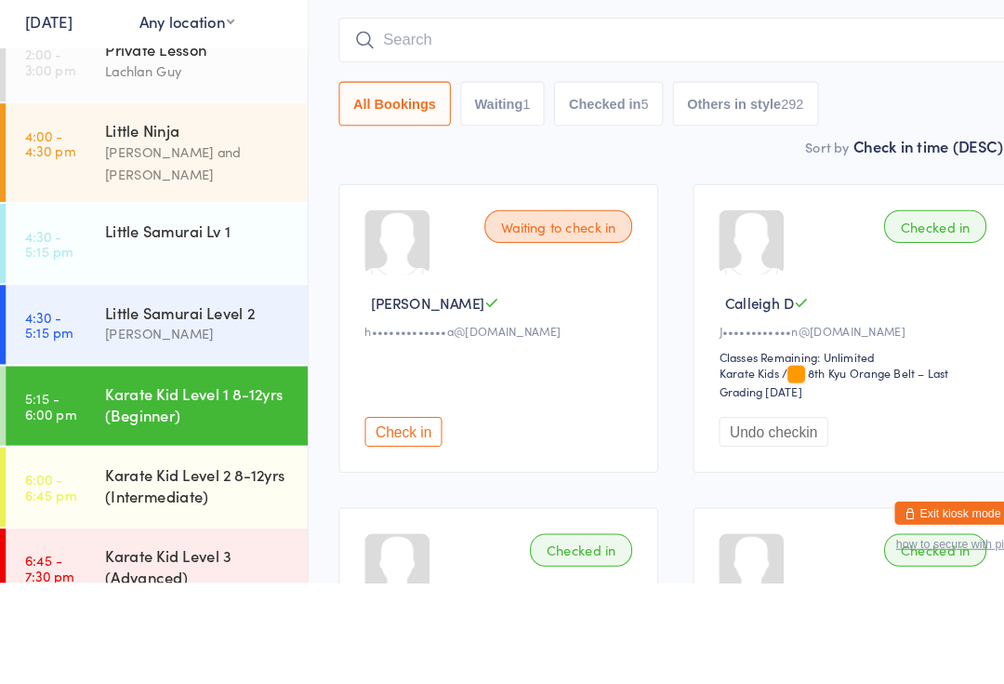
click at [215, 335] on div "Little Samurai Lv 1" at bounding box center [191, 345] width 180 height 20
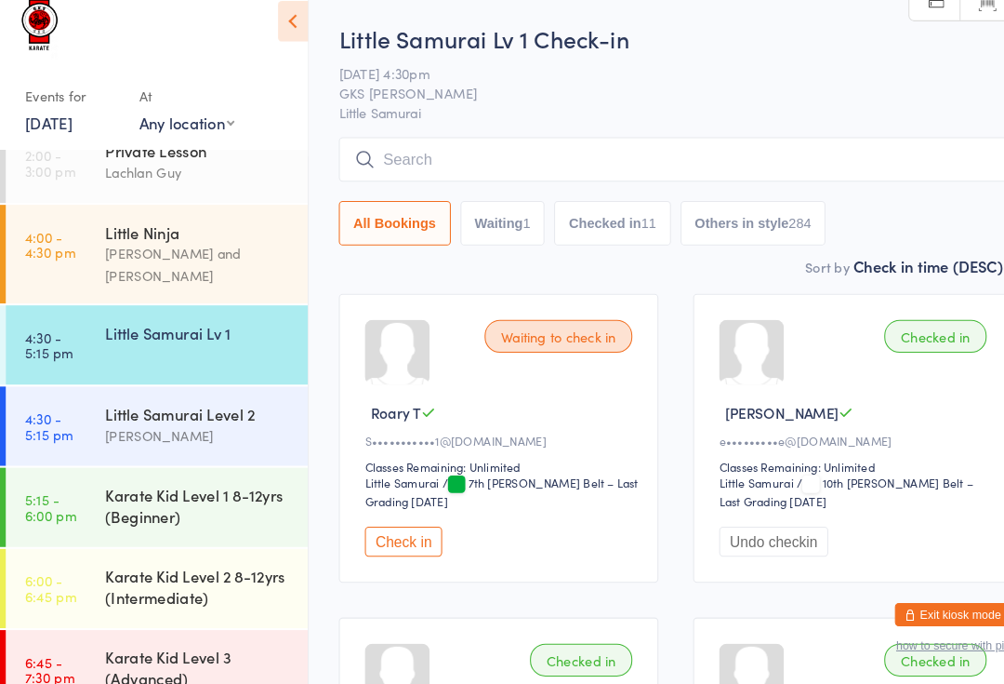
click at [533, 162] on input "search" at bounding box center [650, 178] width 649 height 43
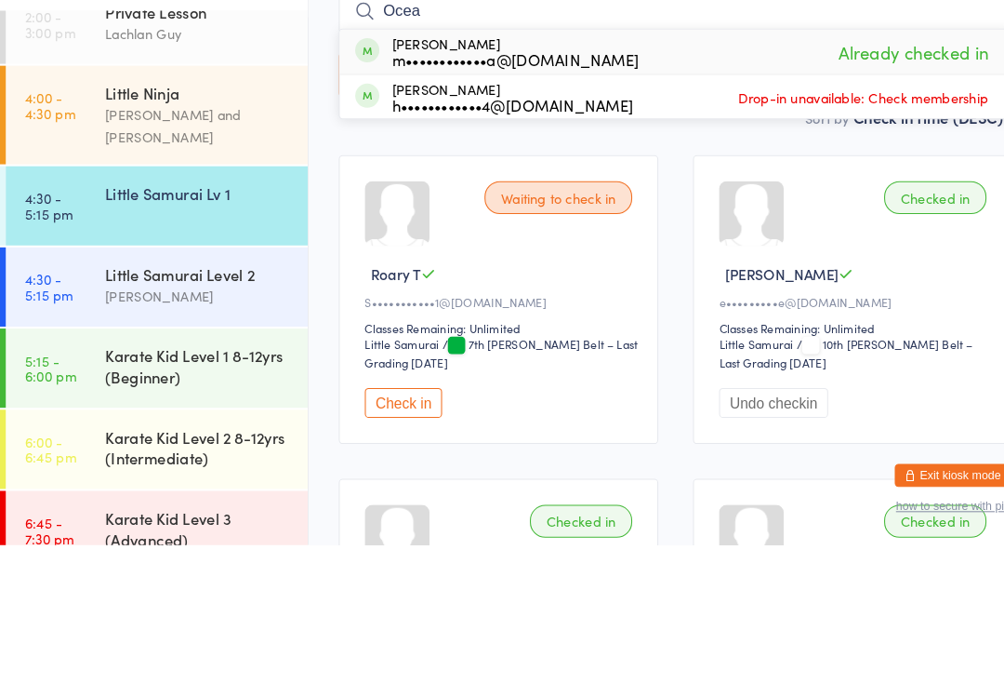
type input "Ocea"
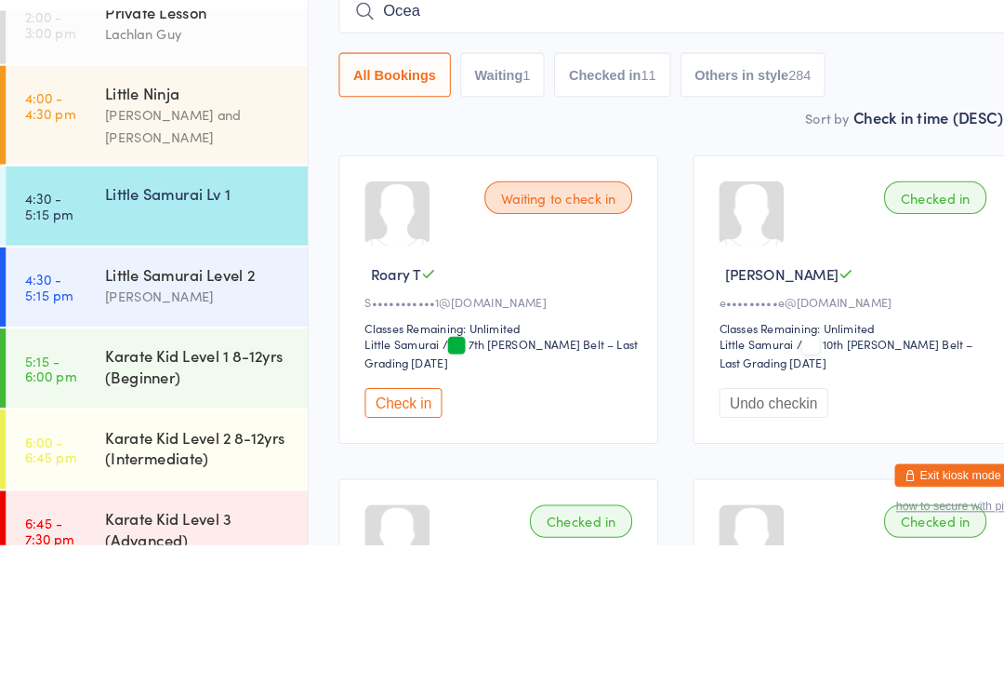
scroll to position [134, 0]
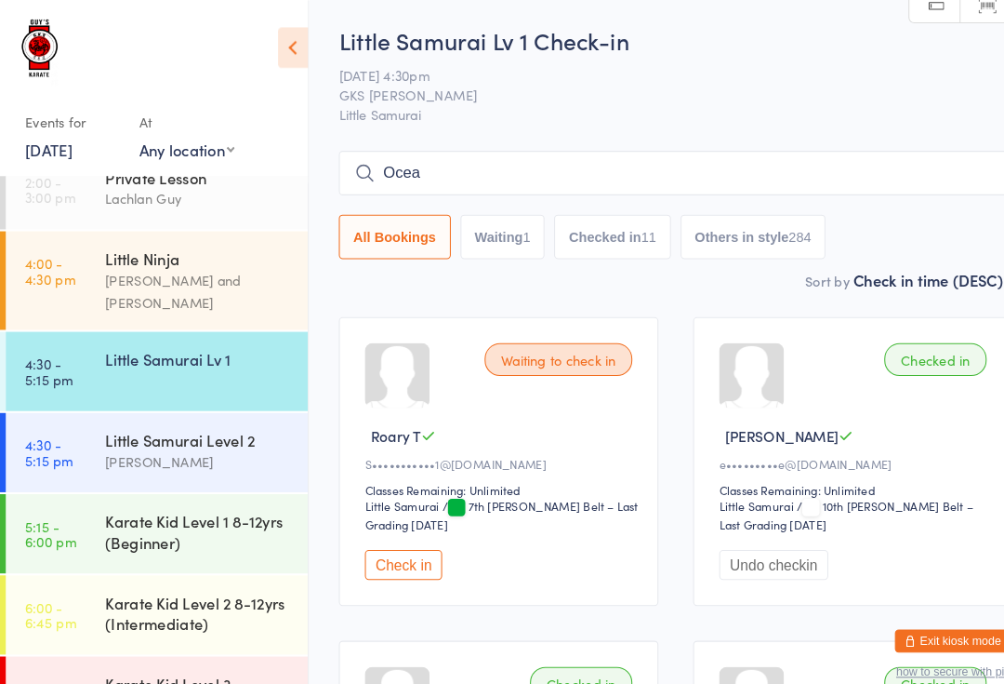
scroll to position [1, 0]
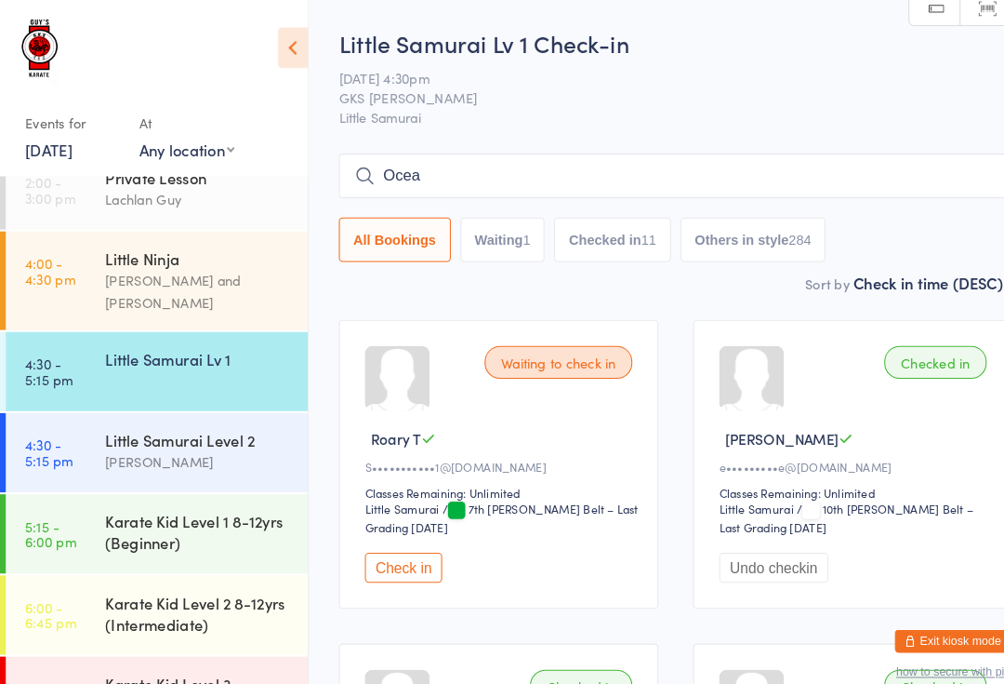
click at [113, 491] on div "Karate Kid Level 1 8-12yrs (Beginner)" at bounding box center [191, 511] width 180 height 41
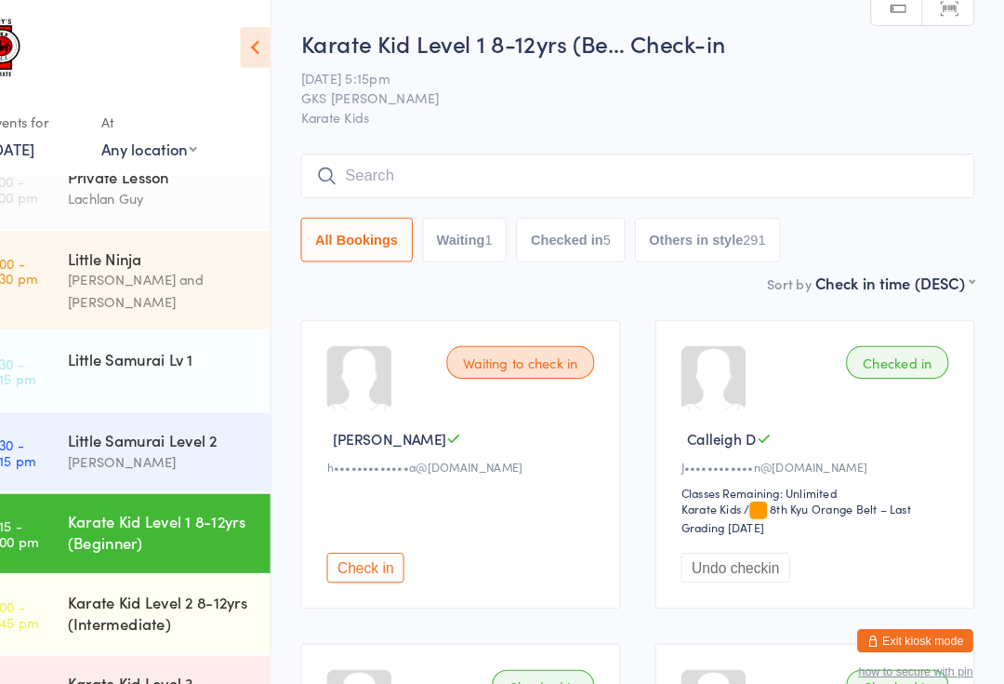
click at [611, 154] on input "search" at bounding box center [650, 169] width 649 height 43
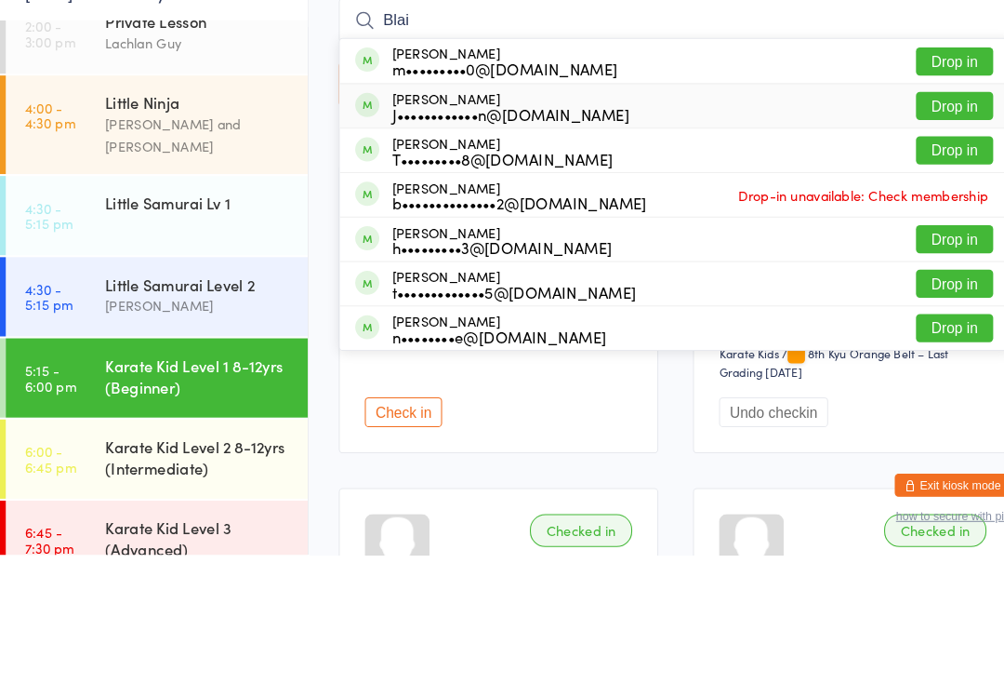
type input "Blai"
click at [567, 231] on div "[PERSON_NAME] J••••••••••••n@[DOMAIN_NAME] Drop in" at bounding box center [650, 252] width 647 height 42
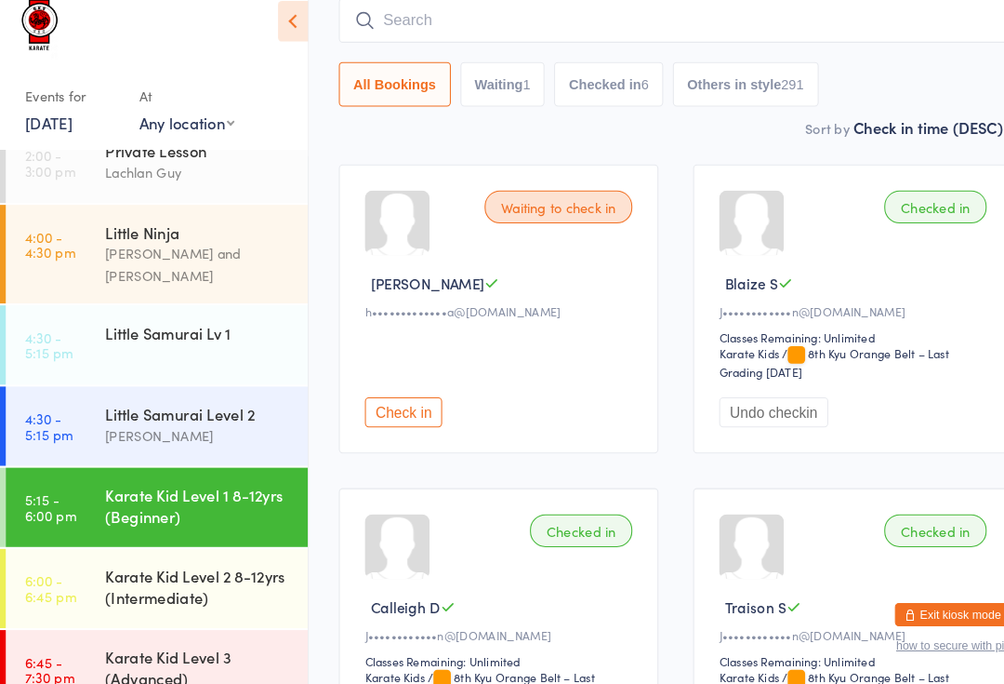
click at [402, 23] on input "search" at bounding box center [650, 44] width 649 height 43
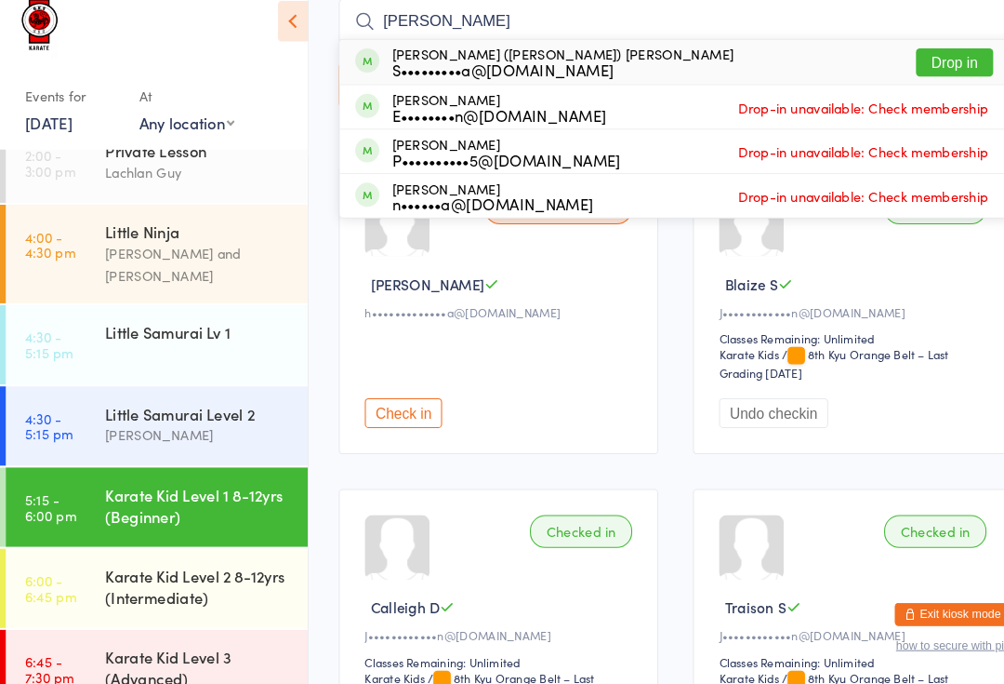
type input "[PERSON_NAME]"
click at [934, 72] on button "Drop in" at bounding box center [920, 85] width 74 height 27
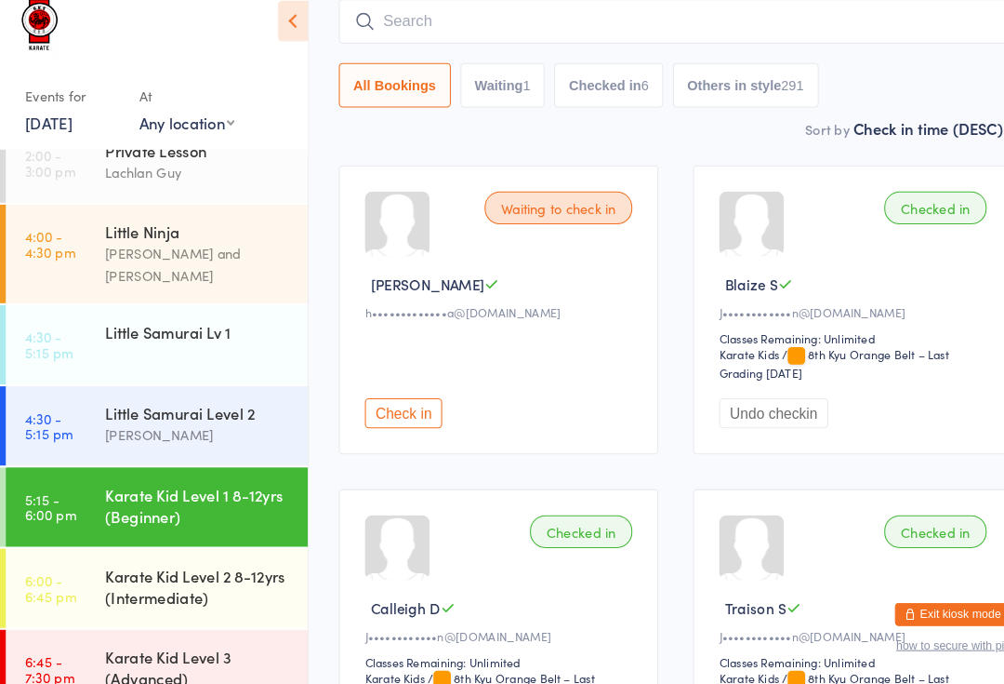
scroll to position [125, 0]
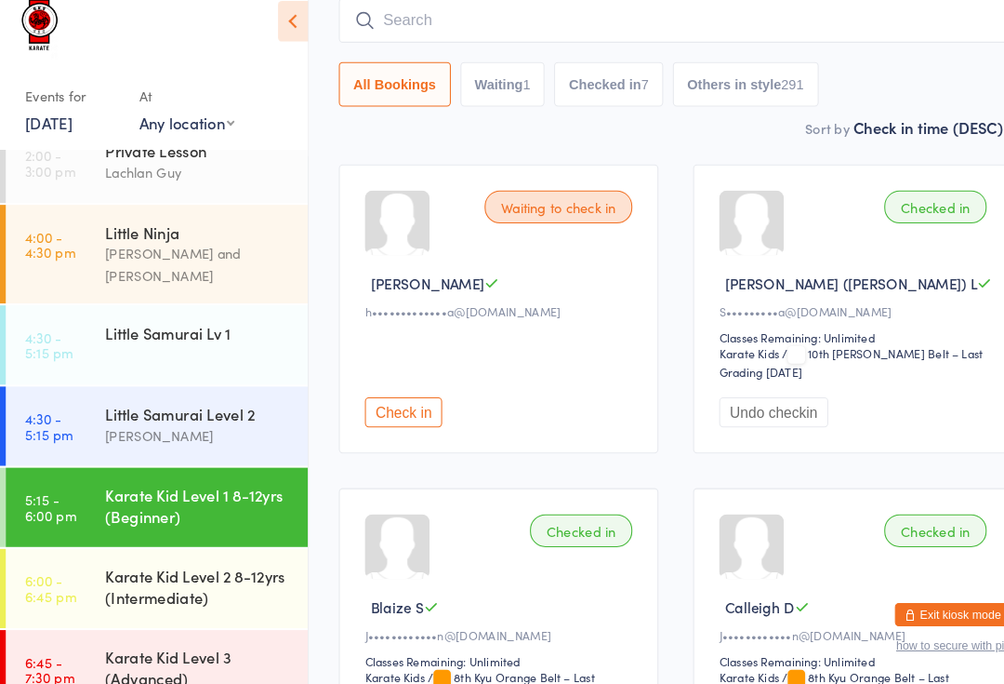
click at [446, 23] on input "search" at bounding box center [650, 44] width 649 height 43
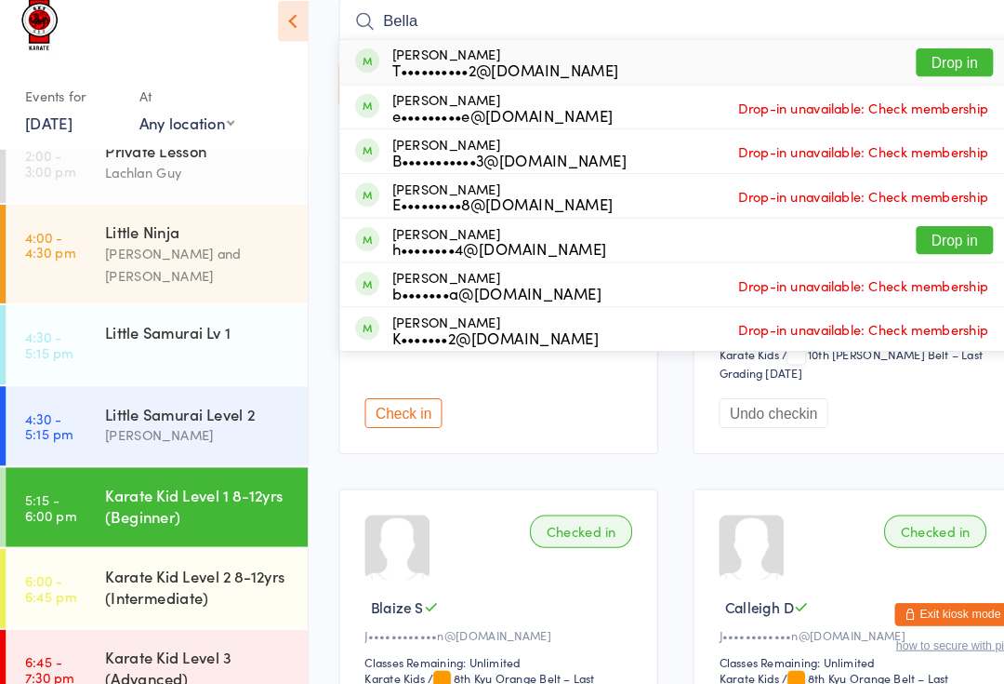
type input "Bella"
click at [899, 72] on button "Drop in" at bounding box center [920, 85] width 74 height 27
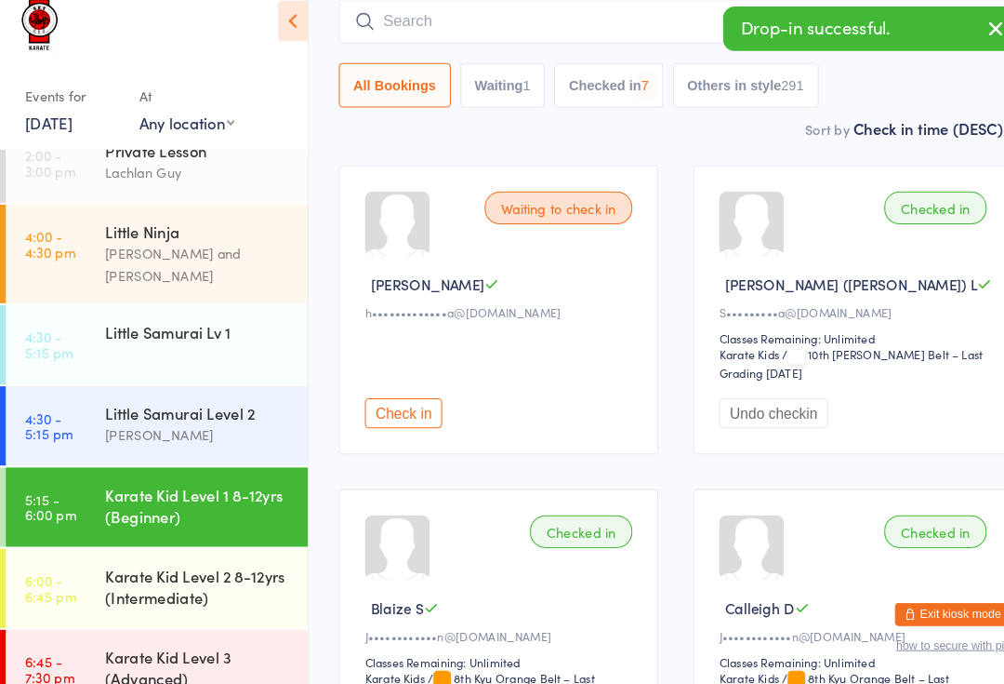
scroll to position [125, 0]
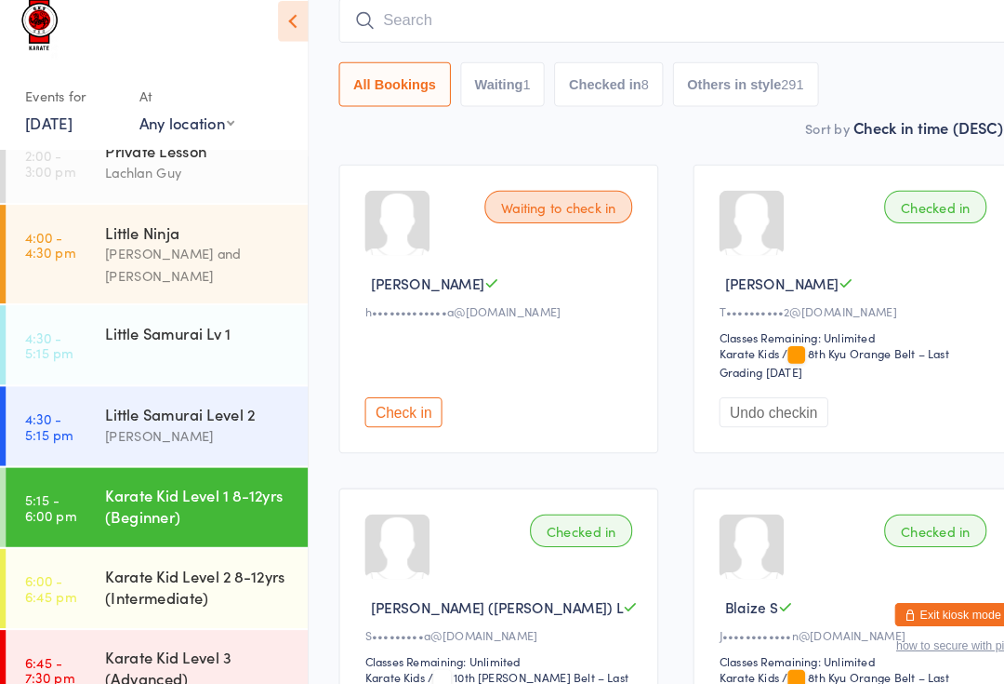
click at [553, 23] on input "search" at bounding box center [650, 44] width 649 height 43
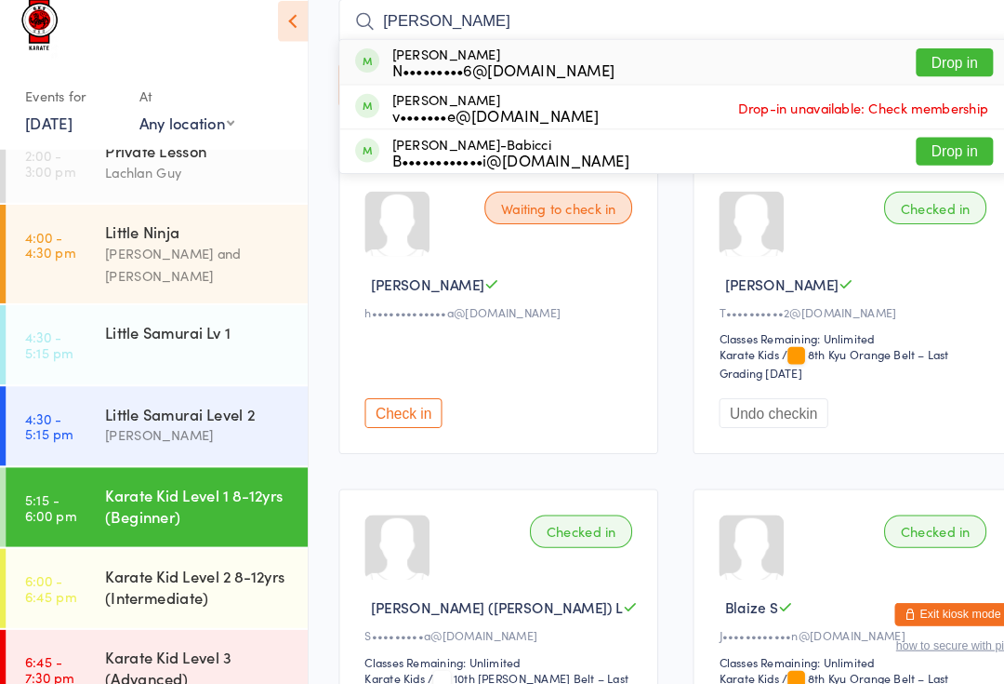
type input "[PERSON_NAME]"
click at [937, 72] on button "Drop in" at bounding box center [920, 85] width 74 height 27
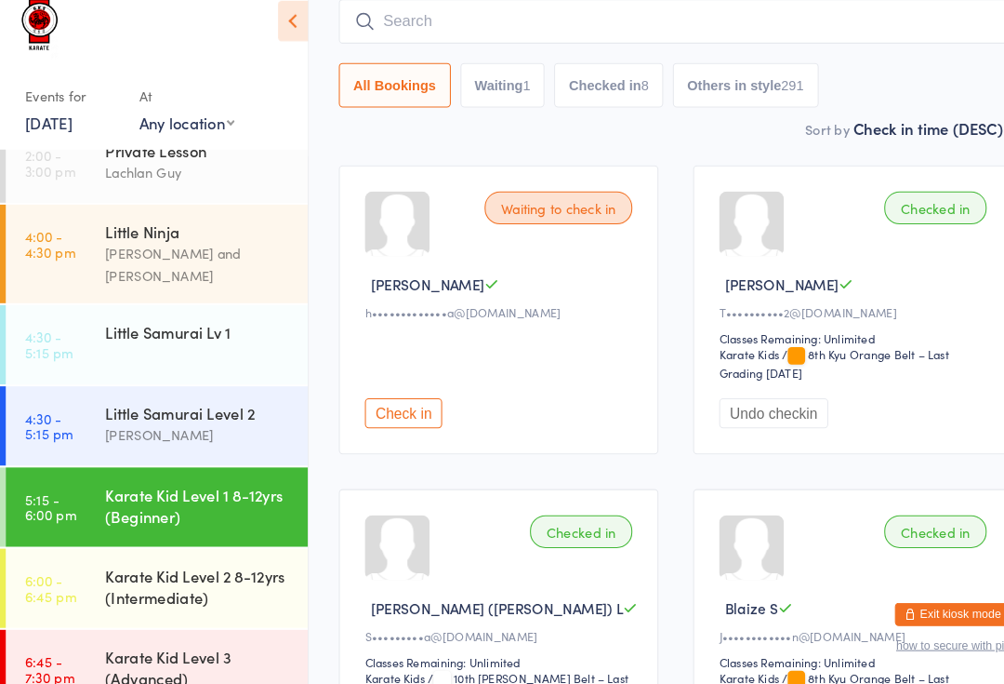
scroll to position [125, 0]
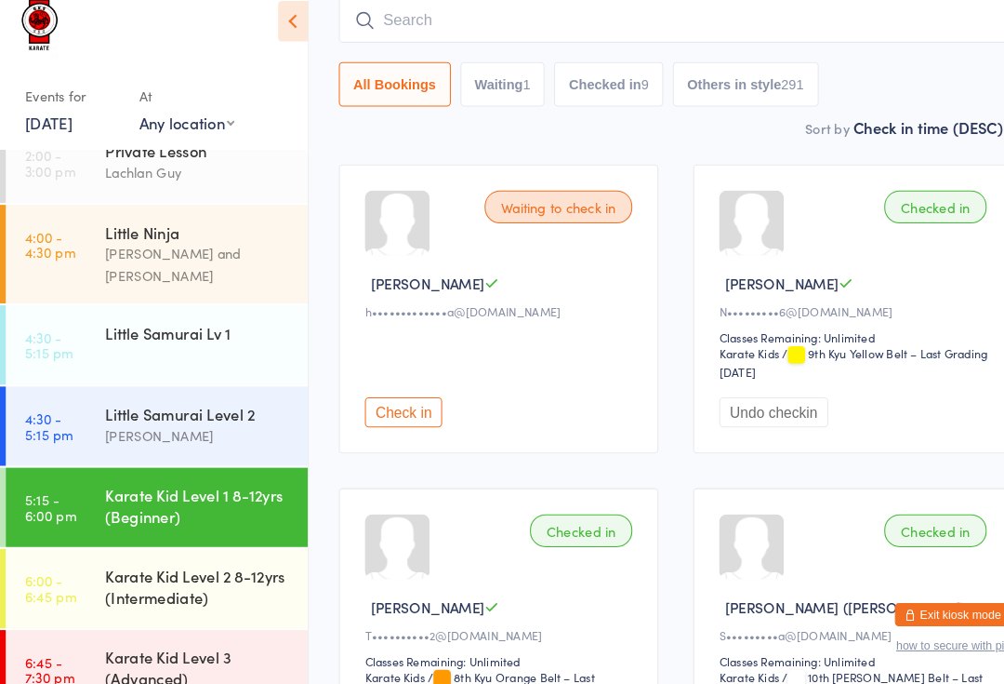
click at [559, 23] on input "search" at bounding box center [650, 44] width 649 height 43
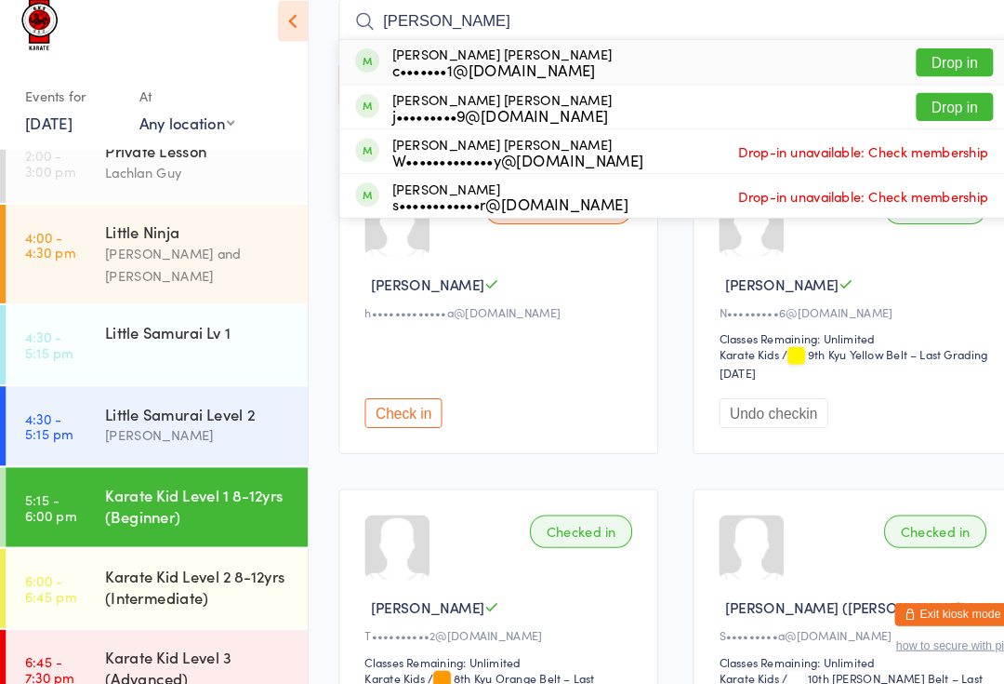
type input "[PERSON_NAME]"
click at [924, 114] on button "Drop in" at bounding box center [920, 127] width 74 height 27
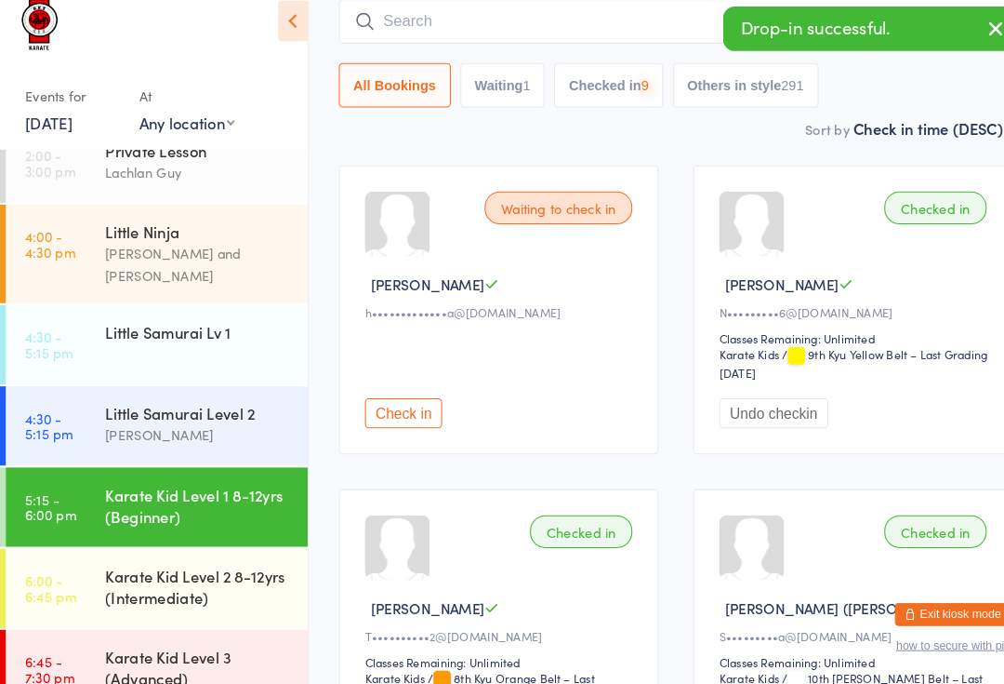
scroll to position [125, 0]
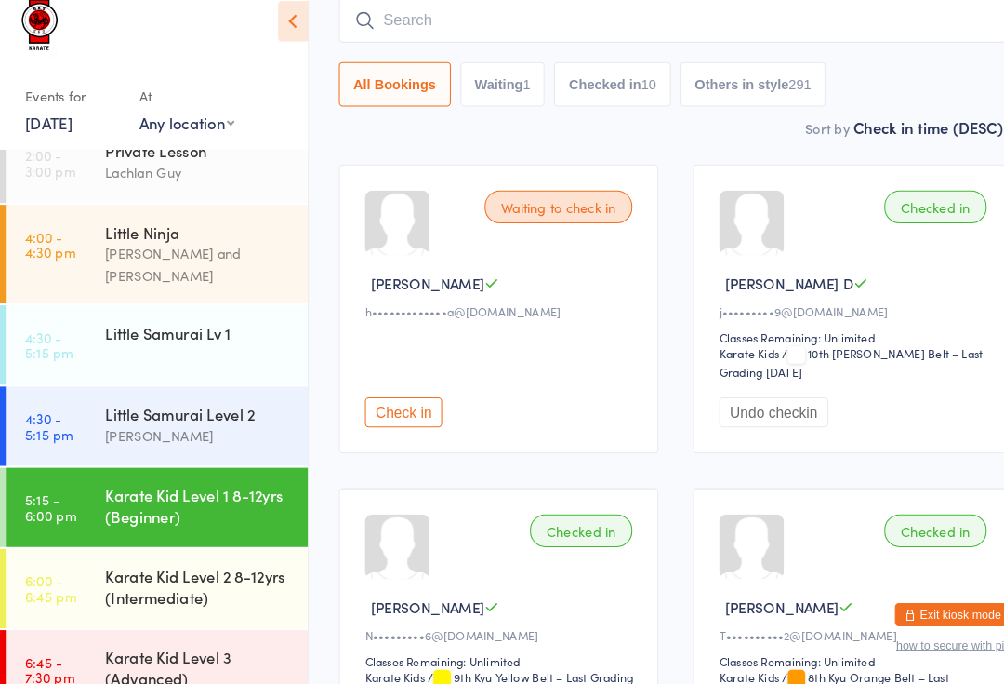
click at [206, 319] on div "Little Samurai Lv 1" at bounding box center [198, 345] width 195 height 52
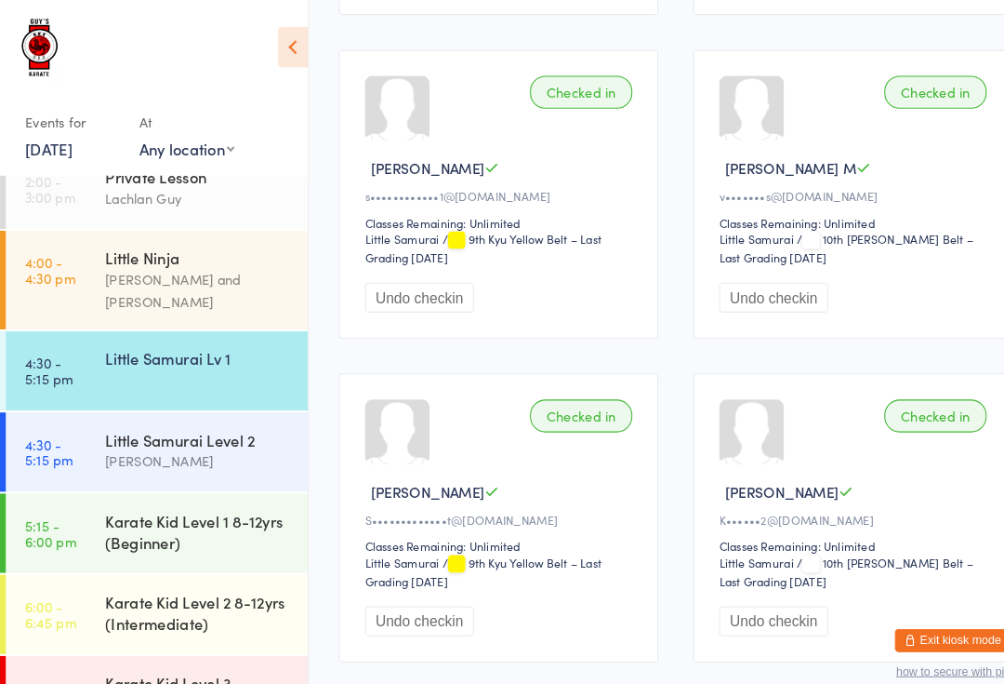
scroll to position [1191, 0]
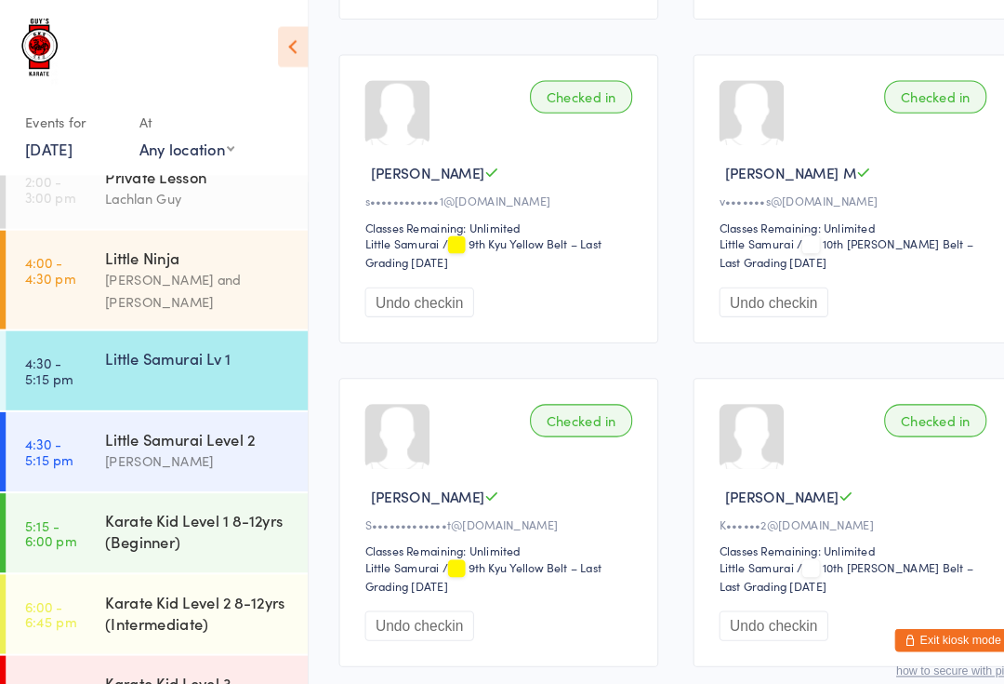
click at [215, 433] on div "[PERSON_NAME]" at bounding box center [191, 443] width 180 height 21
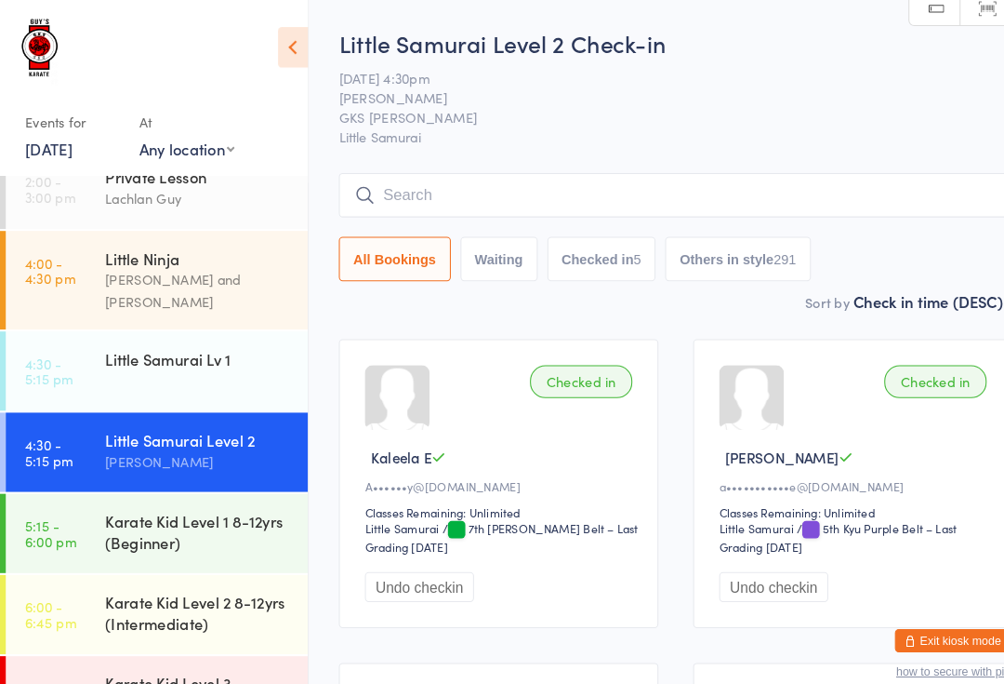
click at [182, 335] on div "Little Samurai Lv 1" at bounding box center [191, 345] width 180 height 20
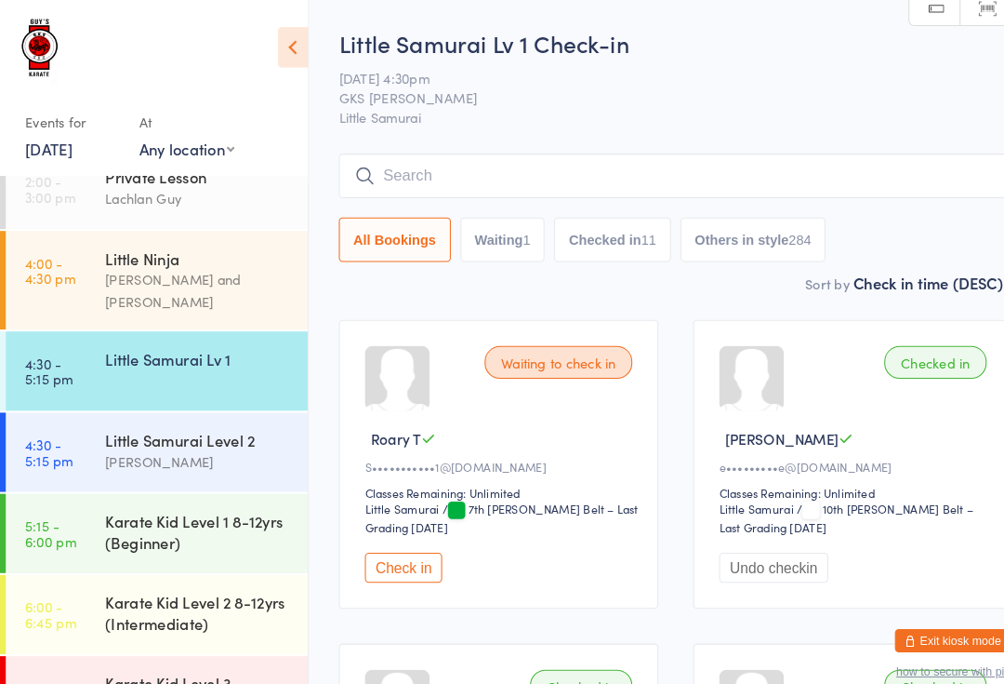
click at [197, 433] on div "[PERSON_NAME]" at bounding box center [191, 443] width 180 height 21
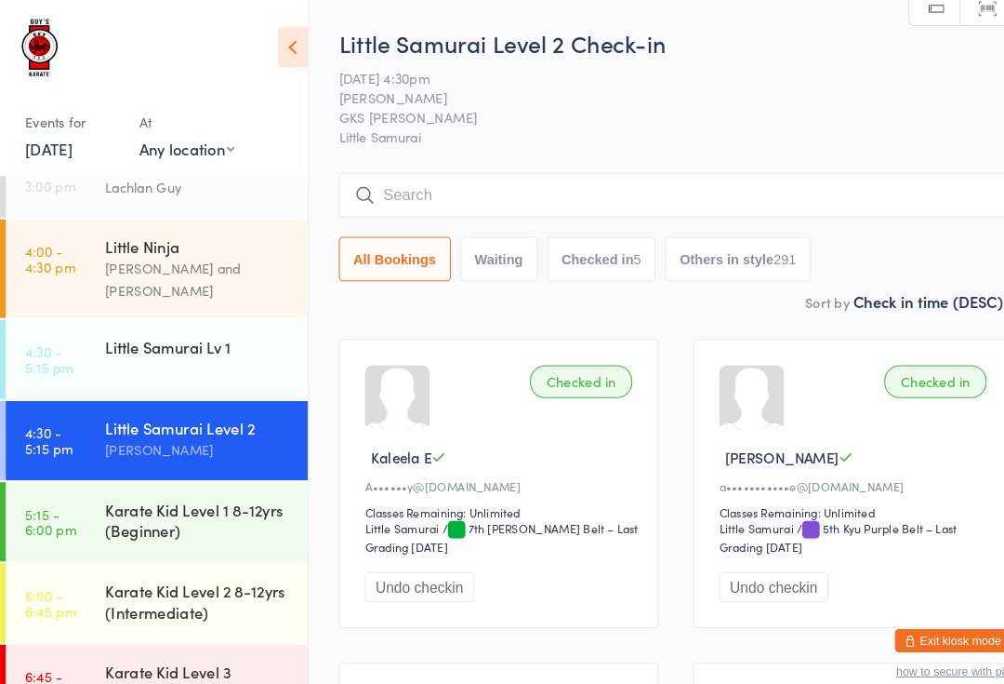
scroll to position [33, 0]
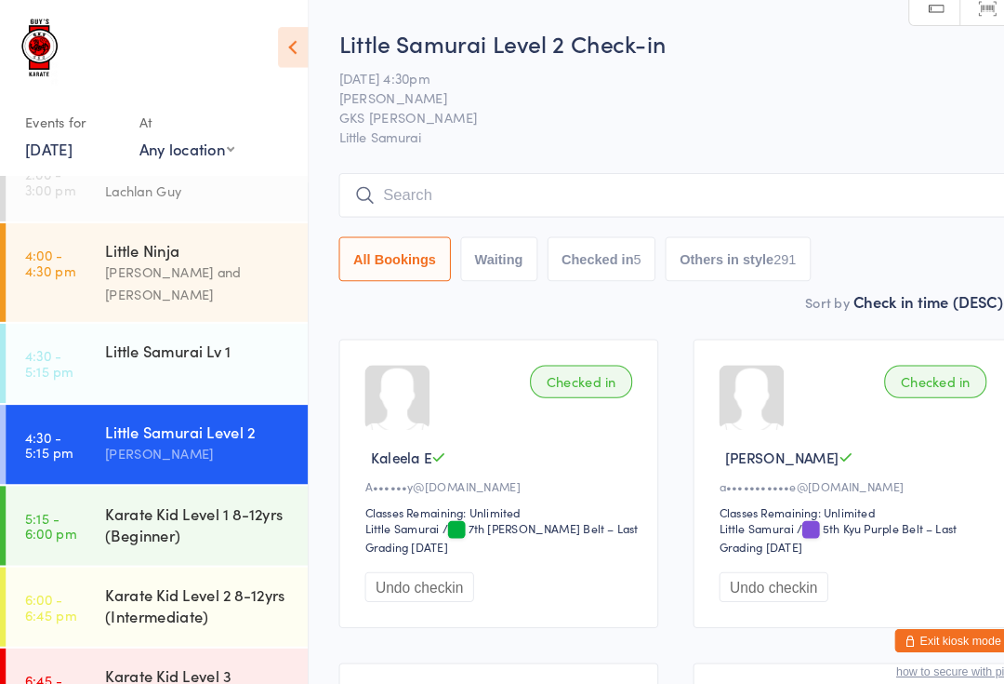
click at [111, 501] on div "Karate Kid Level 1 8-12yrs (Beginner)" at bounding box center [191, 504] width 180 height 41
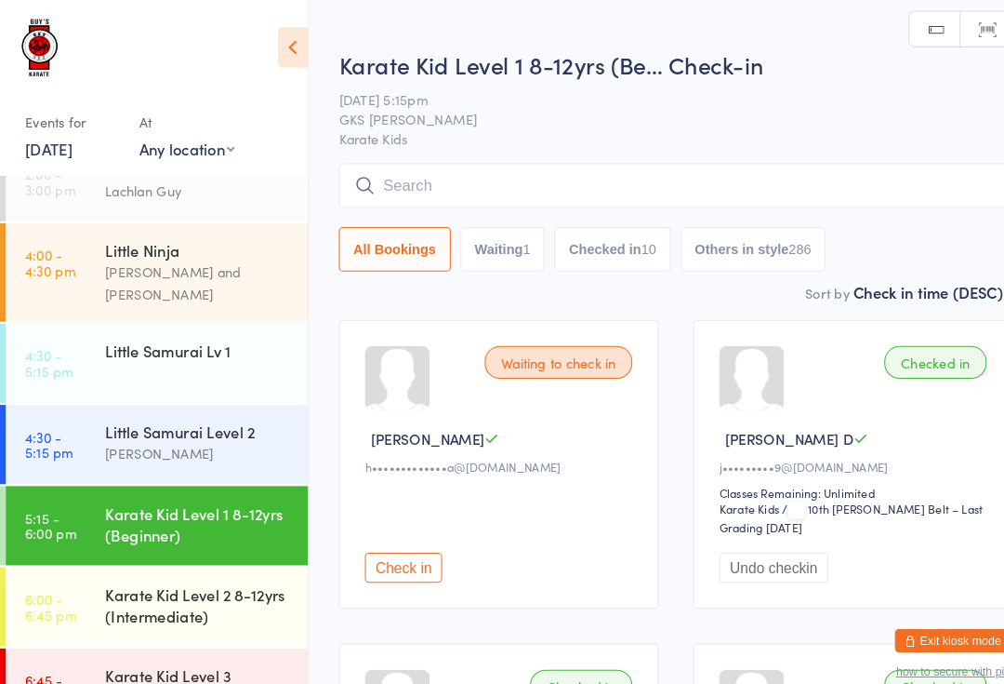
click at [486, 193] on input "search" at bounding box center [650, 178] width 649 height 43
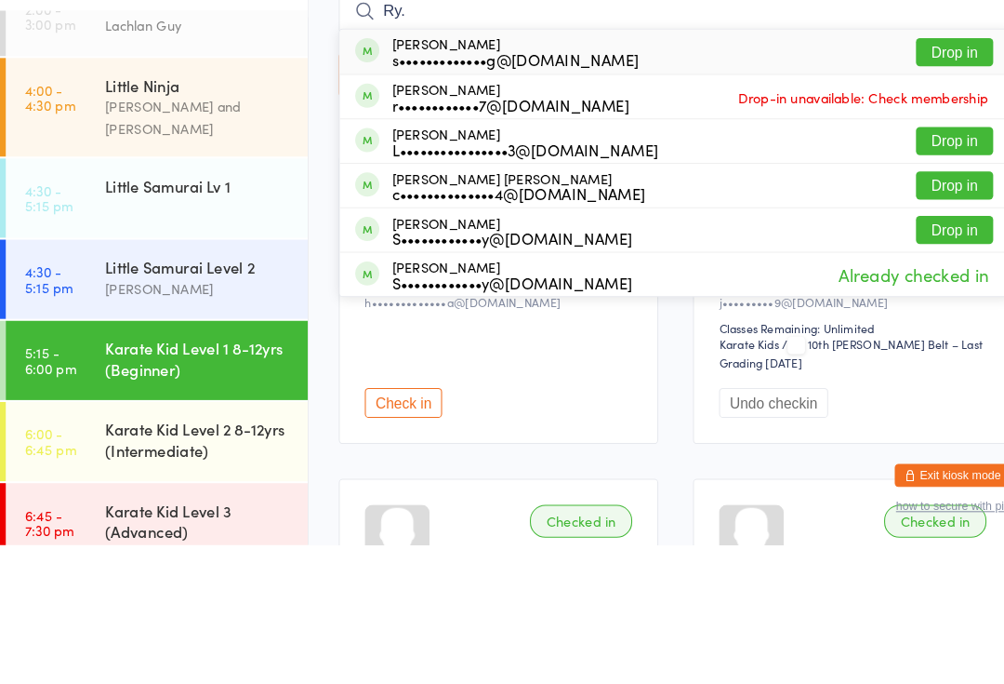
type input "Ry."
click at [899, 281] on button "Drop in" at bounding box center [920, 294] width 74 height 27
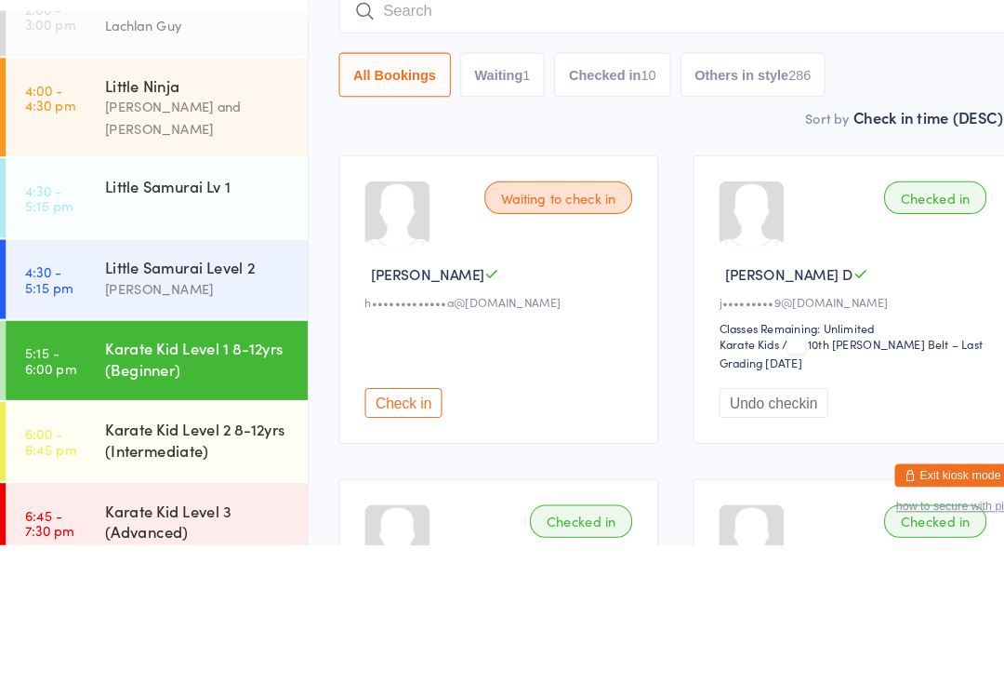
scroll to position [134, 0]
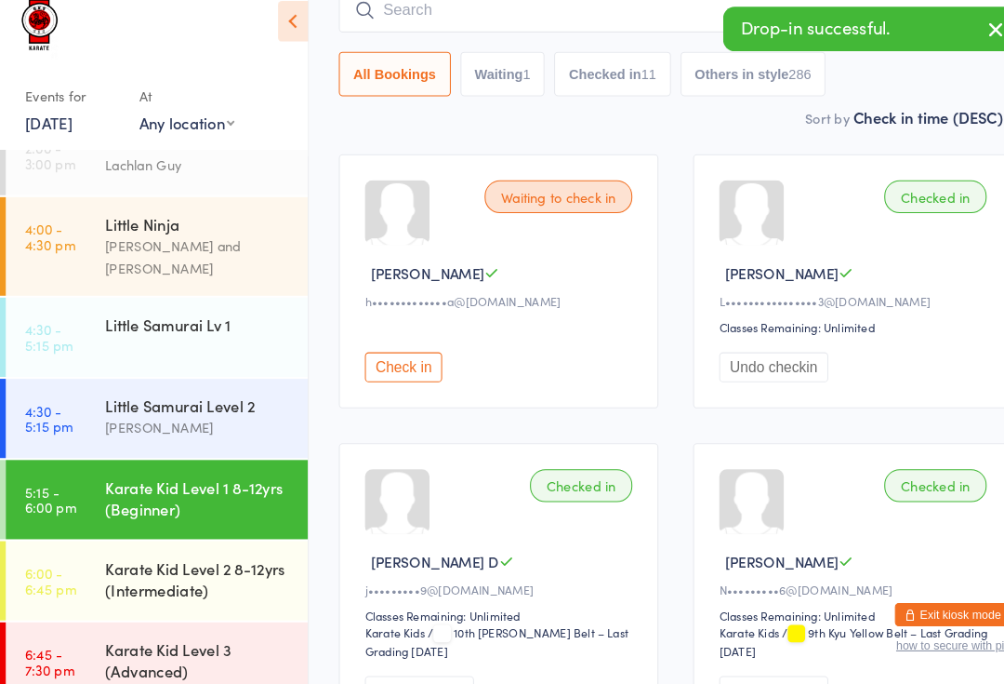
click at [215, 568] on div "Karate Kid Level 2 8-12yrs (Intermediate)" at bounding box center [198, 582] width 195 height 73
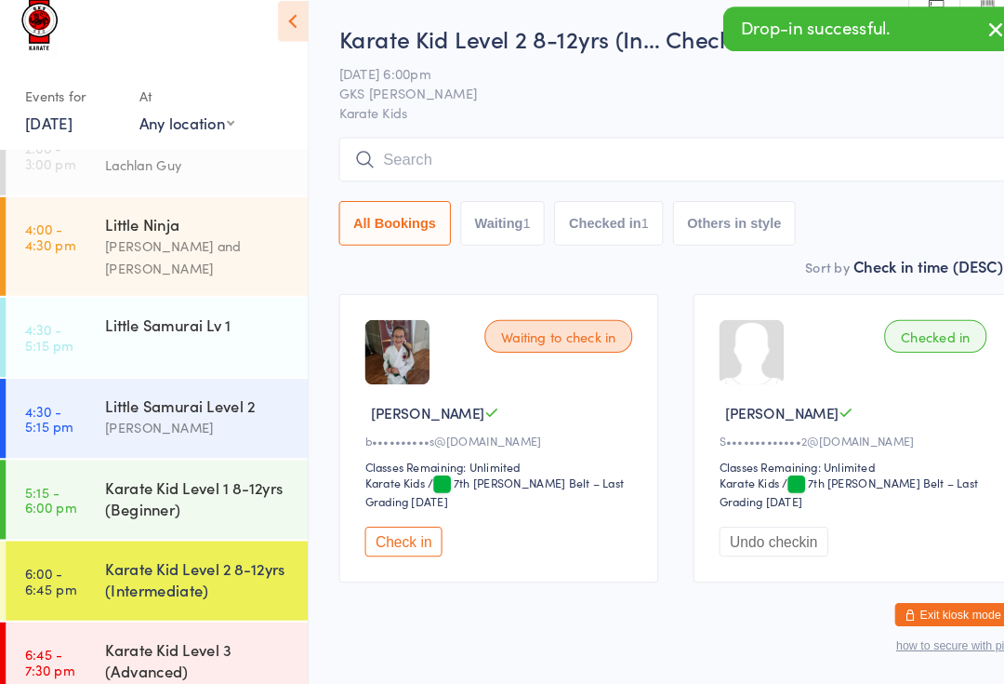
click at [413, 164] on input "search" at bounding box center [650, 178] width 649 height 43
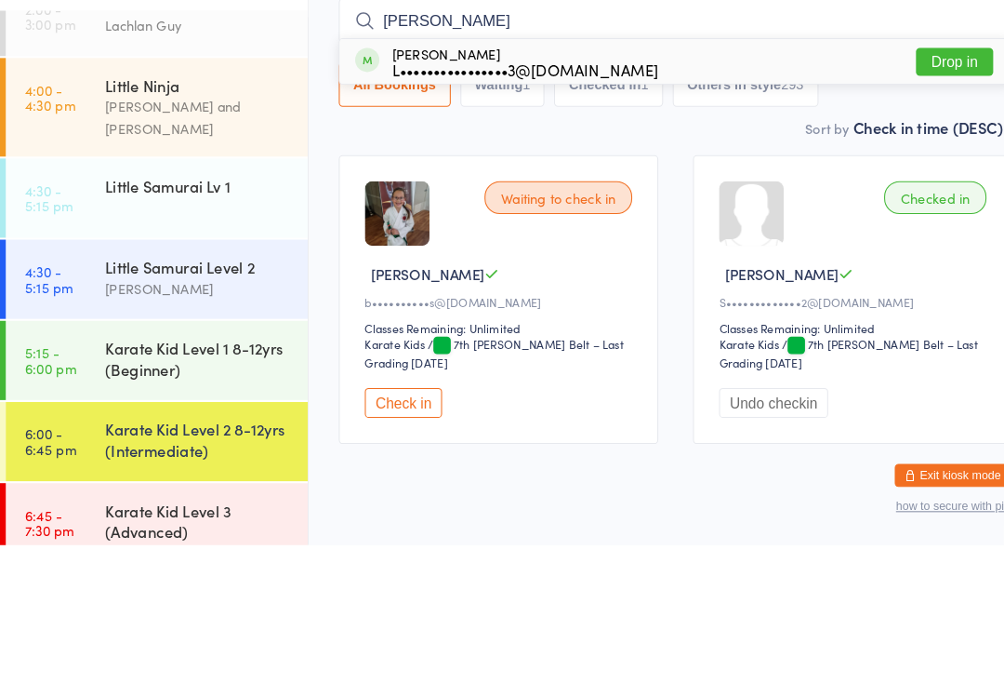
type input "[PERSON_NAME]"
click at [904, 205] on button "Drop in" at bounding box center [920, 218] width 74 height 27
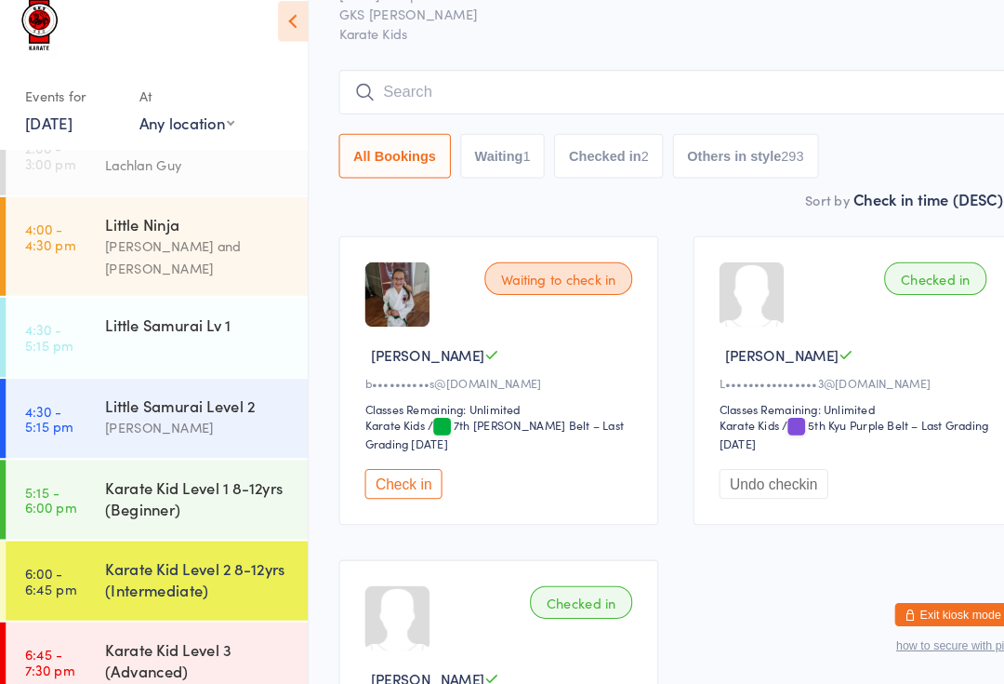
click at [460, 96] on input "search" at bounding box center [650, 113] width 649 height 43
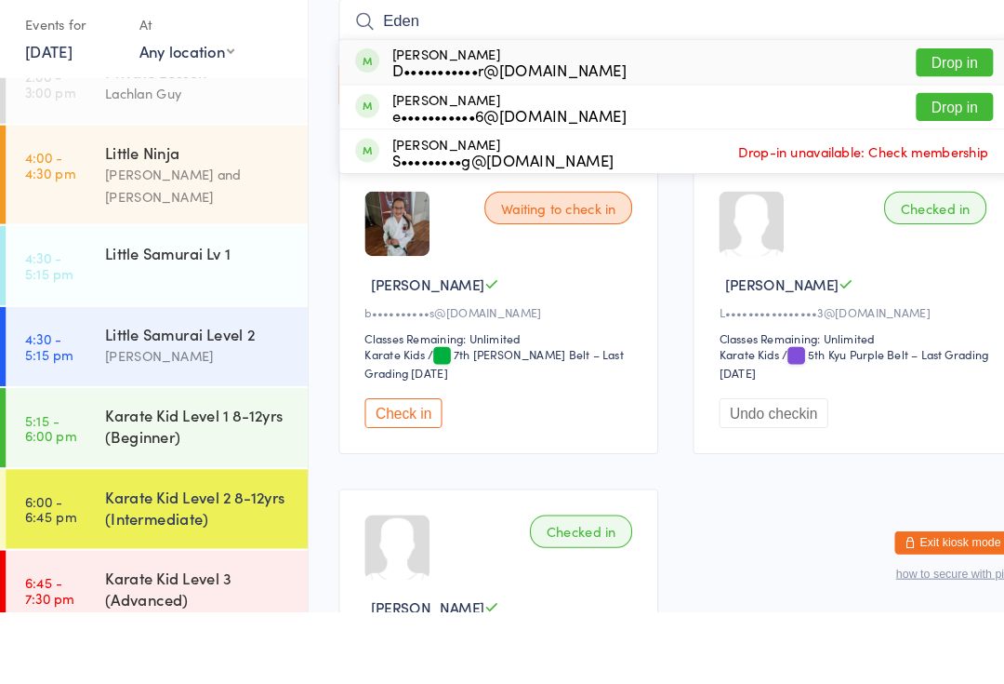
type input "Eden"
click at [915, 140] on button "Drop in" at bounding box center [920, 153] width 74 height 27
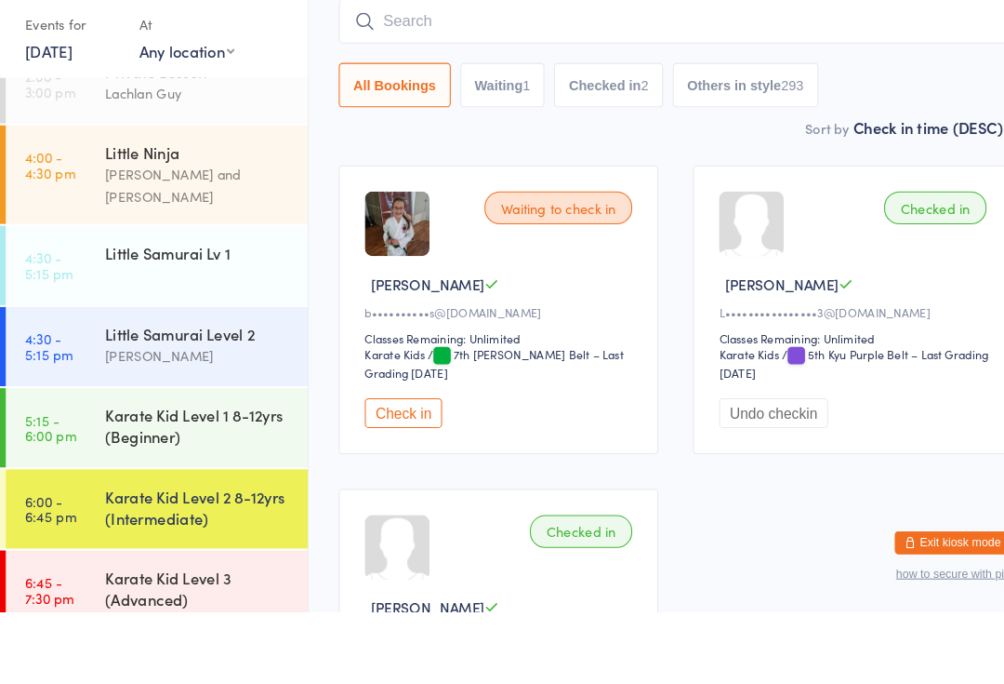
scroll to position [125, 0]
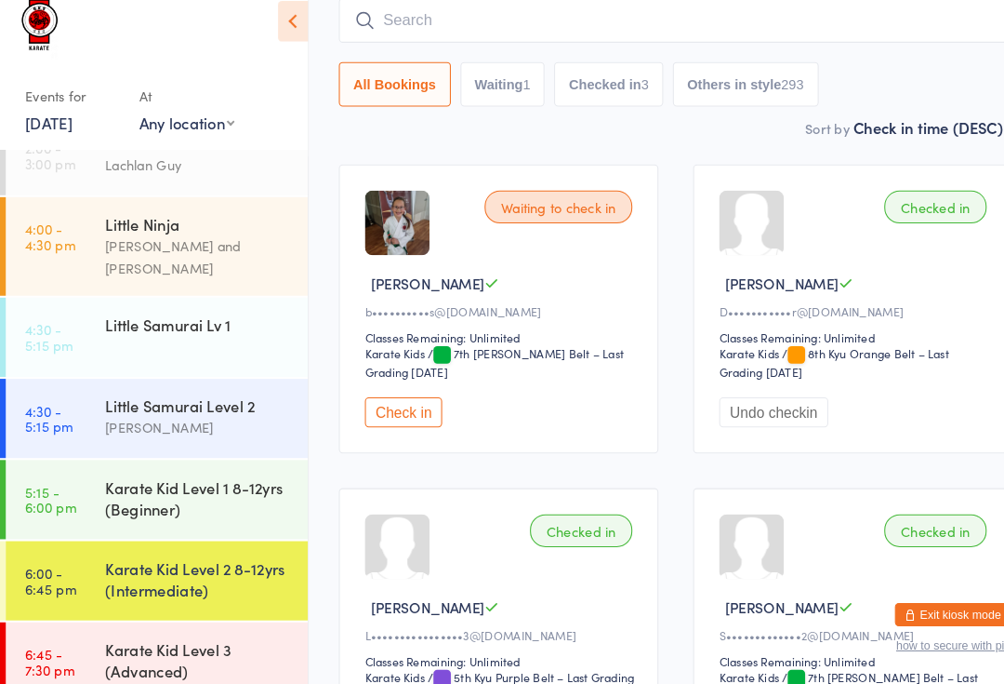
click at [911, 25] on input "search" at bounding box center [650, 44] width 649 height 43
click at [273, 231] on div "Little Ninja" at bounding box center [191, 241] width 180 height 20
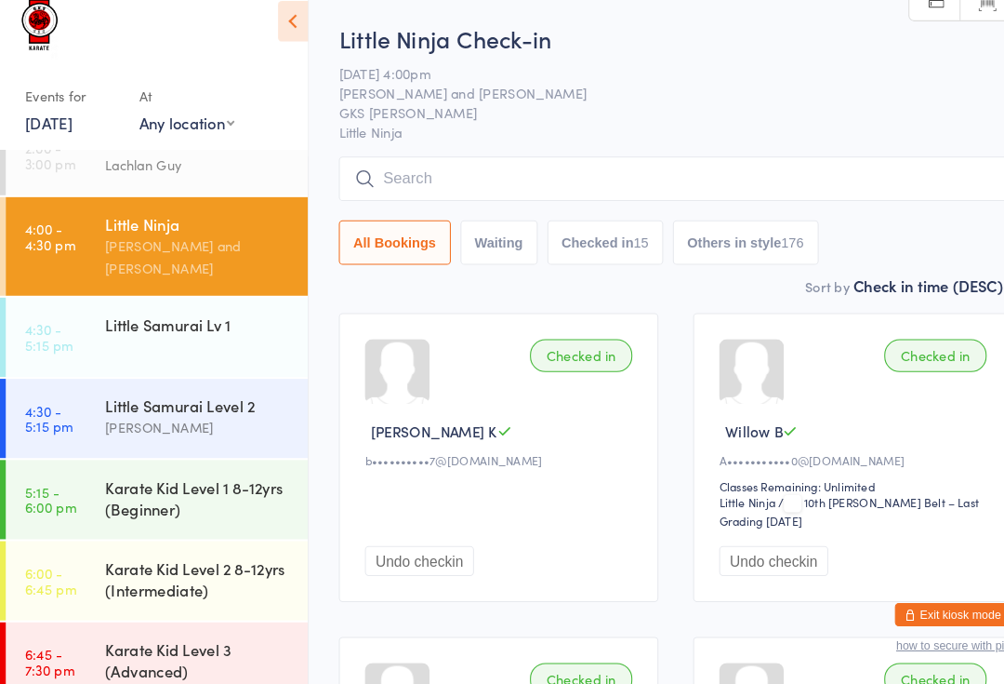
click at [192, 484] on div "Karate Kid Level 1 8-12yrs (Beginner)" at bounding box center [191, 504] width 180 height 41
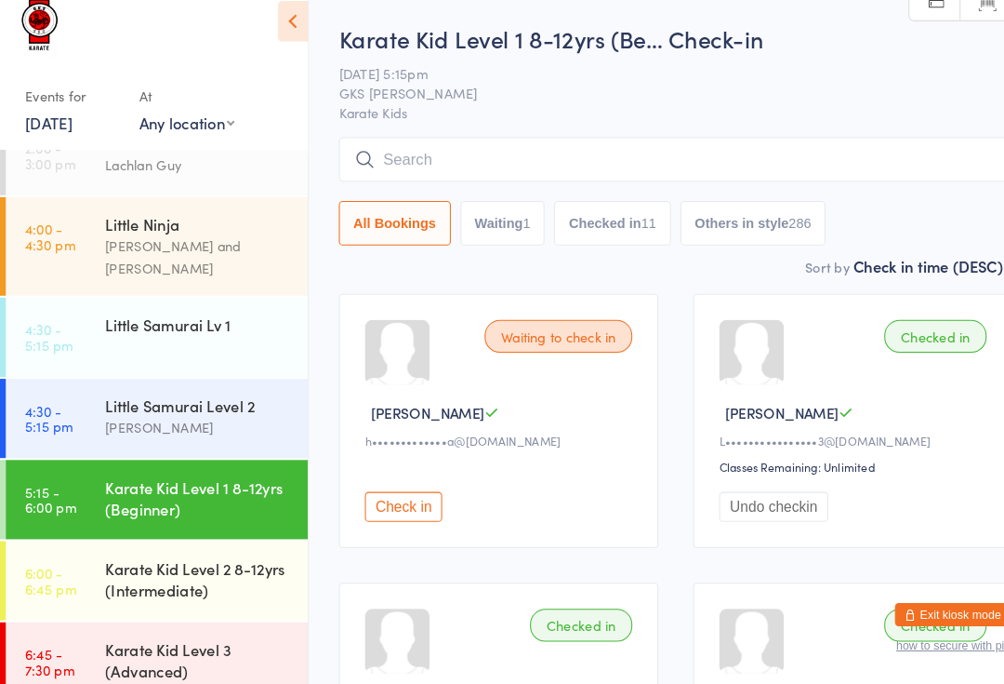
click at [937, 157] on input "search" at bounding box center [650, 178] width 649 height 43
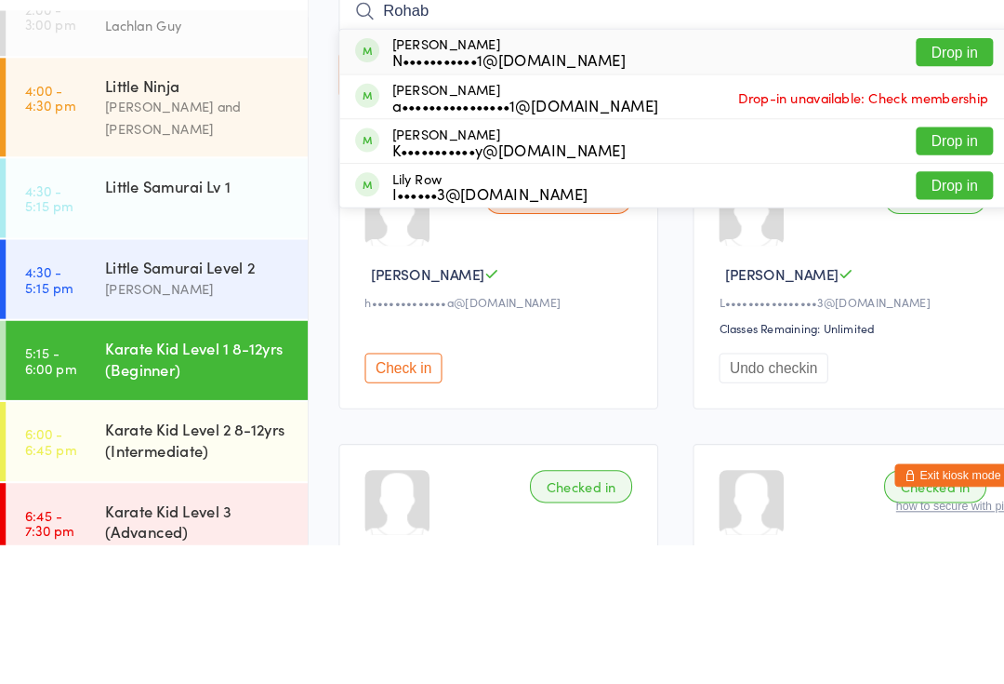
type input "Rohab"
click at [931, 195] on button "Drop in" at bounding box center [920, 208] width 74 height 27
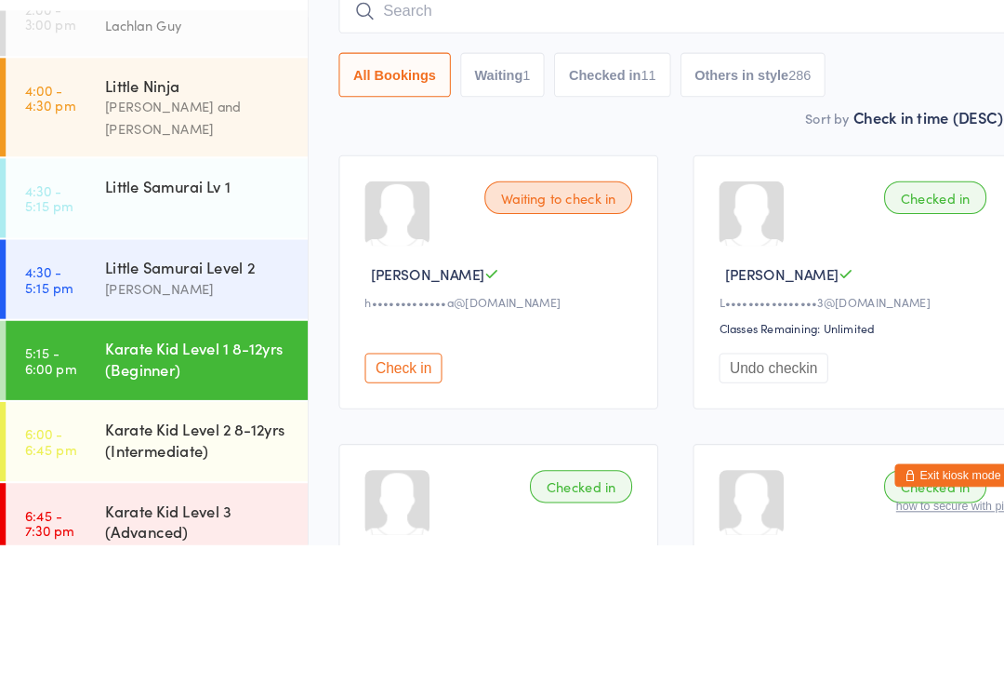
scroll to position [134, 0]
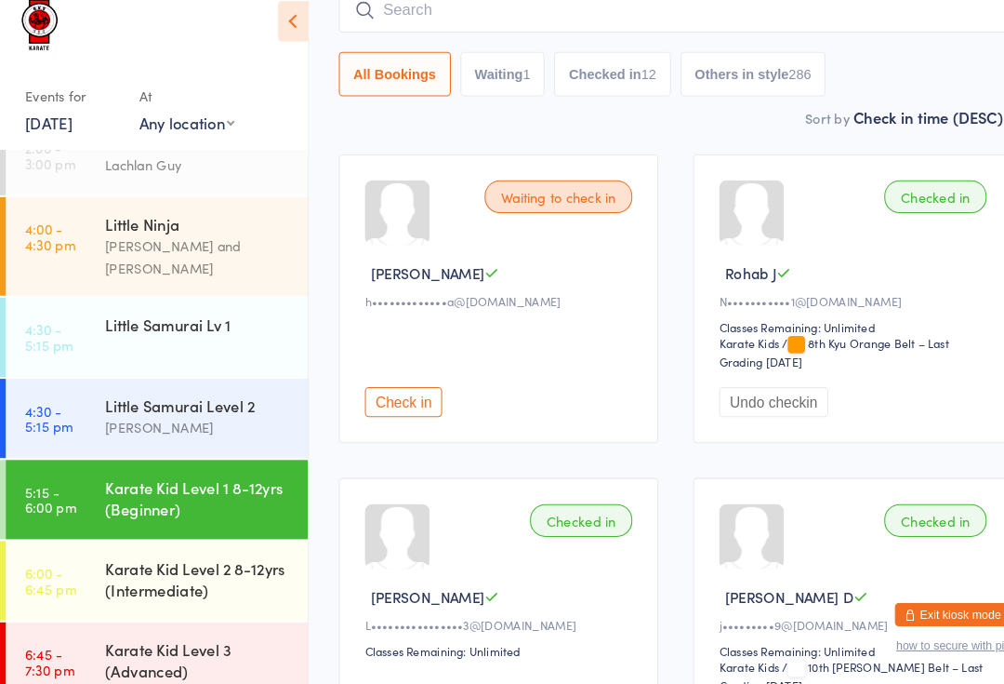
click at [537, 26] on input "search" at bounding box center [650, 35] width 649 height 43
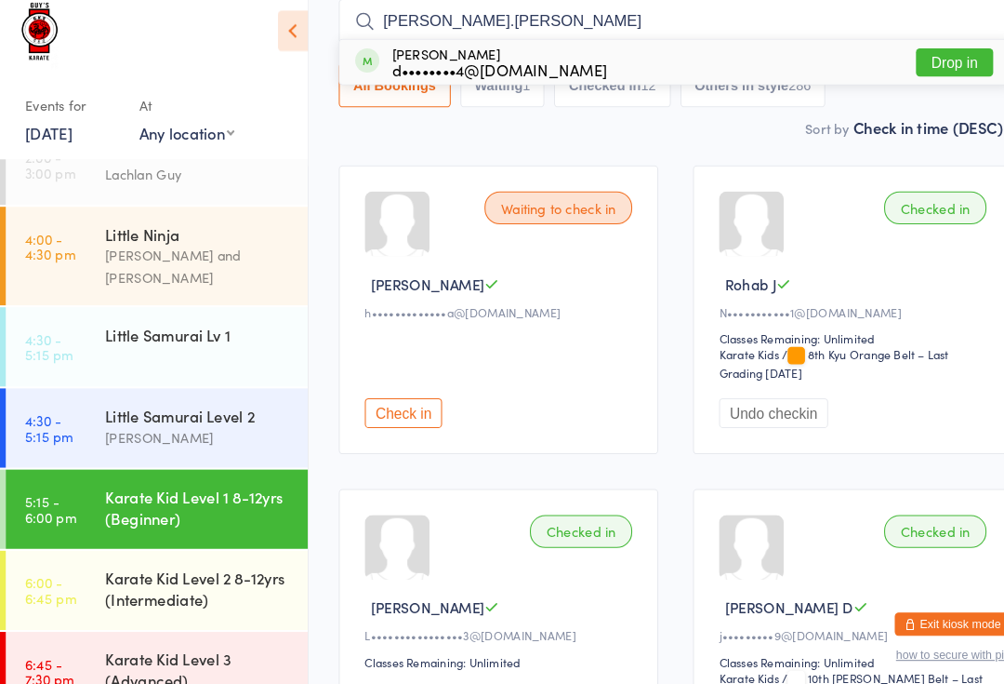
type input "[PERSON_NAME].[PERSON_NAME]"
click at [924, 64] on button "Drop in" at bounding box center [920, 75] width 74 height 27
